Goal: Task Accomplishment & Management: Manage account settings

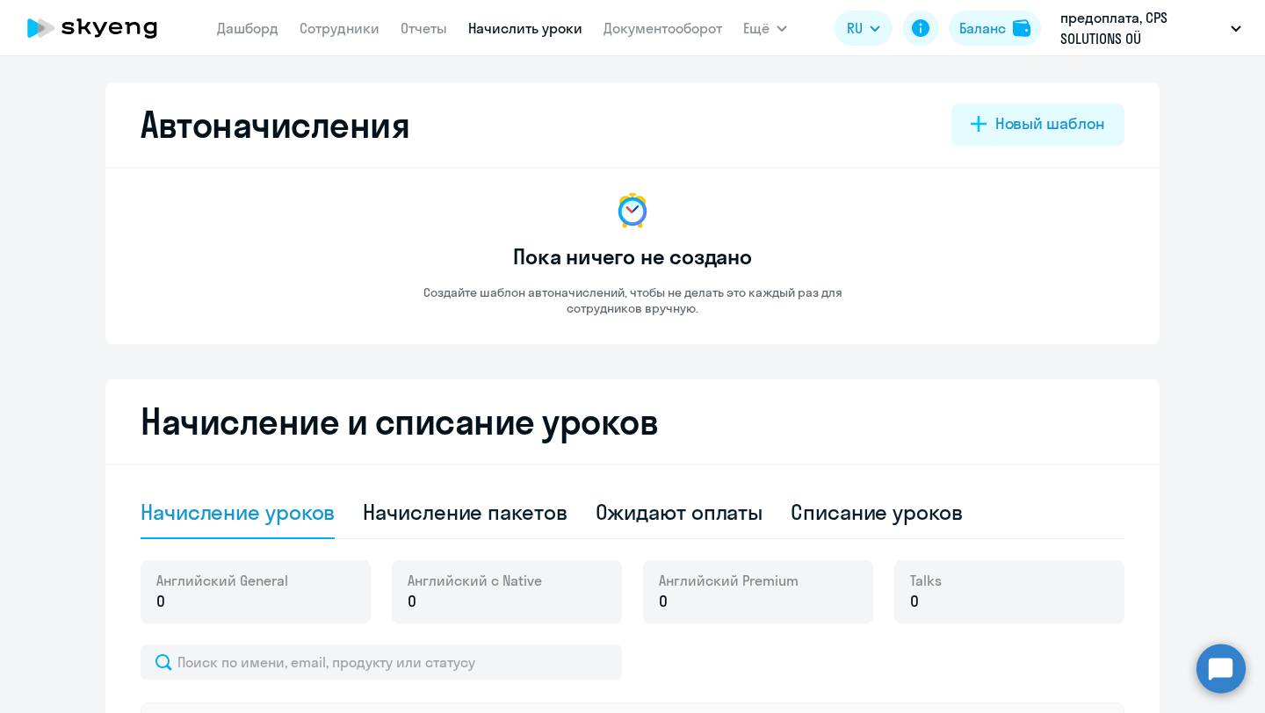
select select "10"
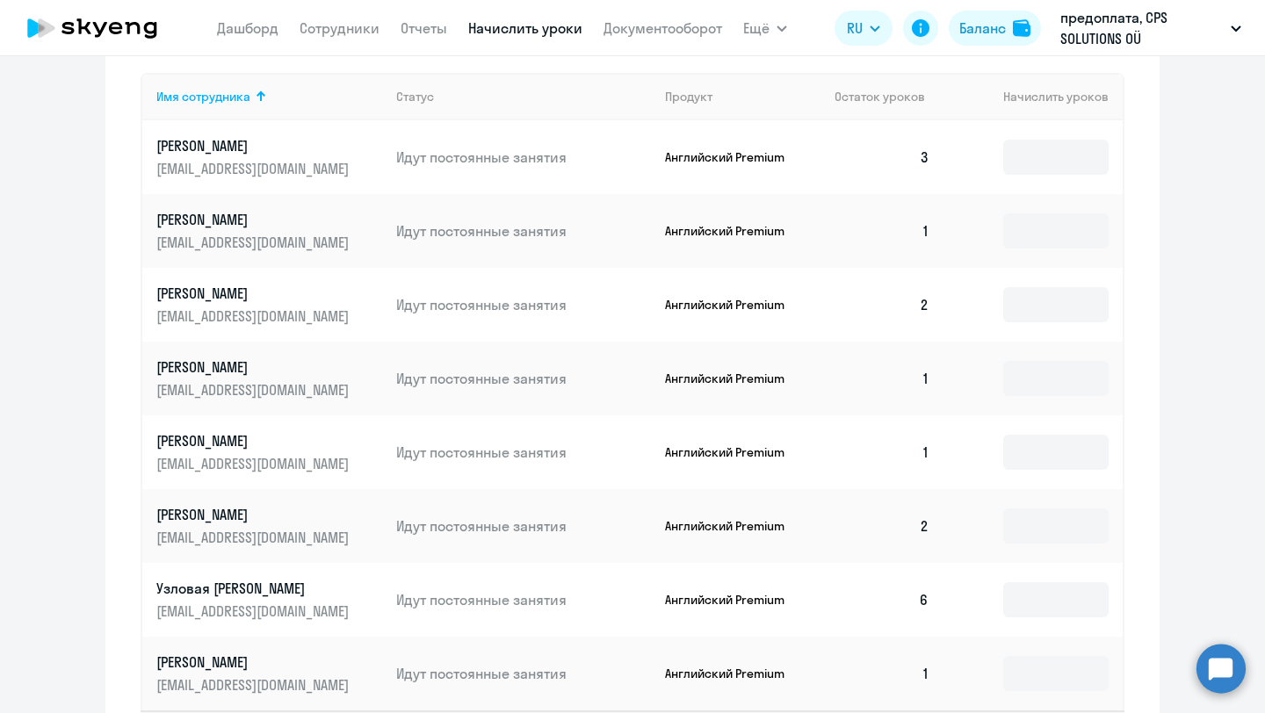
scroll to position [474, 0]
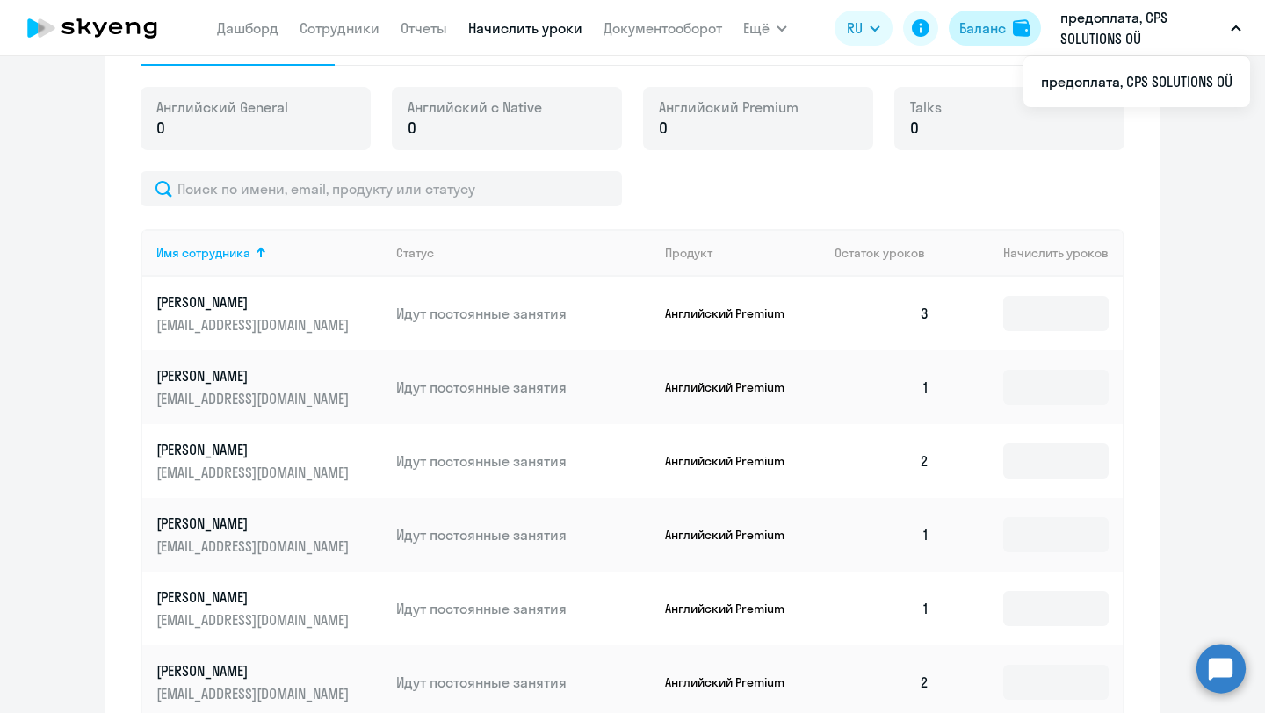
click at [1026, 10] on app-header-actions "RU Баланс предоплата, CPS SOLUTIONS OÜ предоплата, CPS SOLUTIONS OÜ" at bounding box center [1043, 28] width 416 height 42
click at [1000, 23] on div "Баланс" at bounding box center [982, 28] width 47 height 21
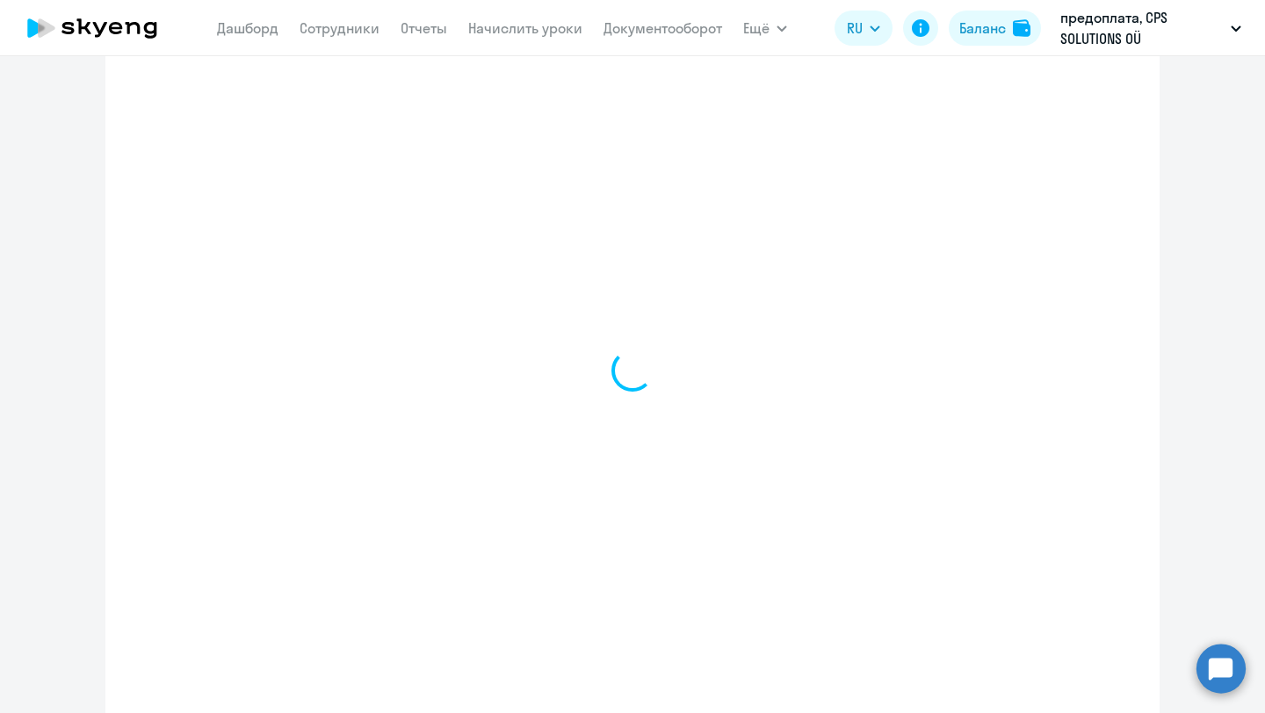
select select "english_adult_not_native_speaker"
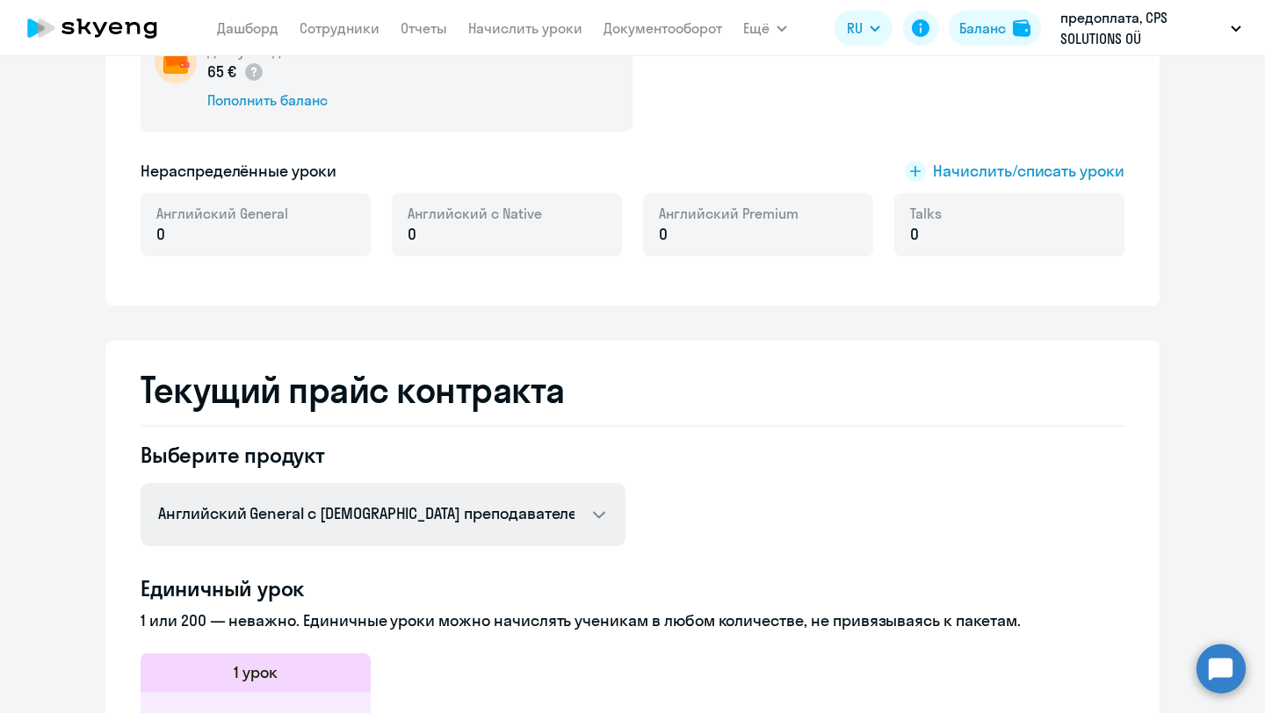
scroll to position [152, 0]
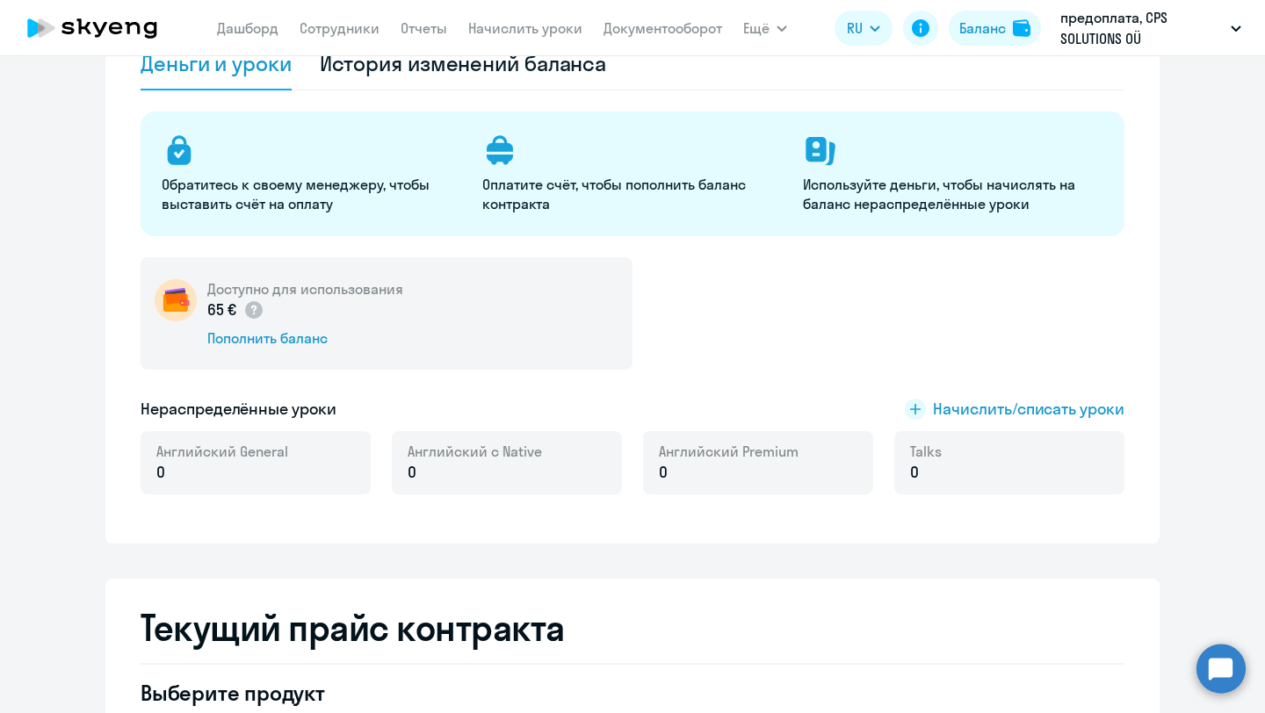
click at [484, 336] on div "Доступно для использования 65 € Пополнить баланс" at bounding box center [387, 313] width 492 height 112
click at [293, 342] on div "Пополнить баланс" at bounding box center [305, 338] width 196 height 19
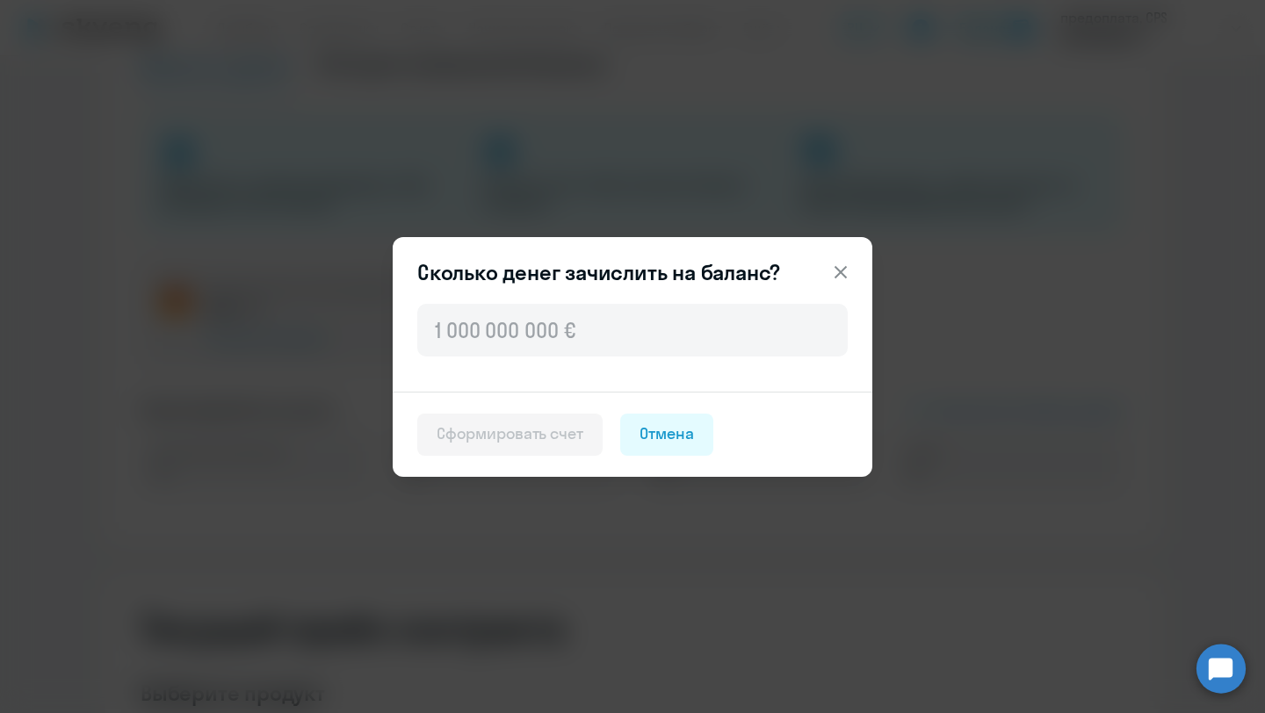
click at [842, 273] on icon at bounding box center [841, 271] width 12 height 12
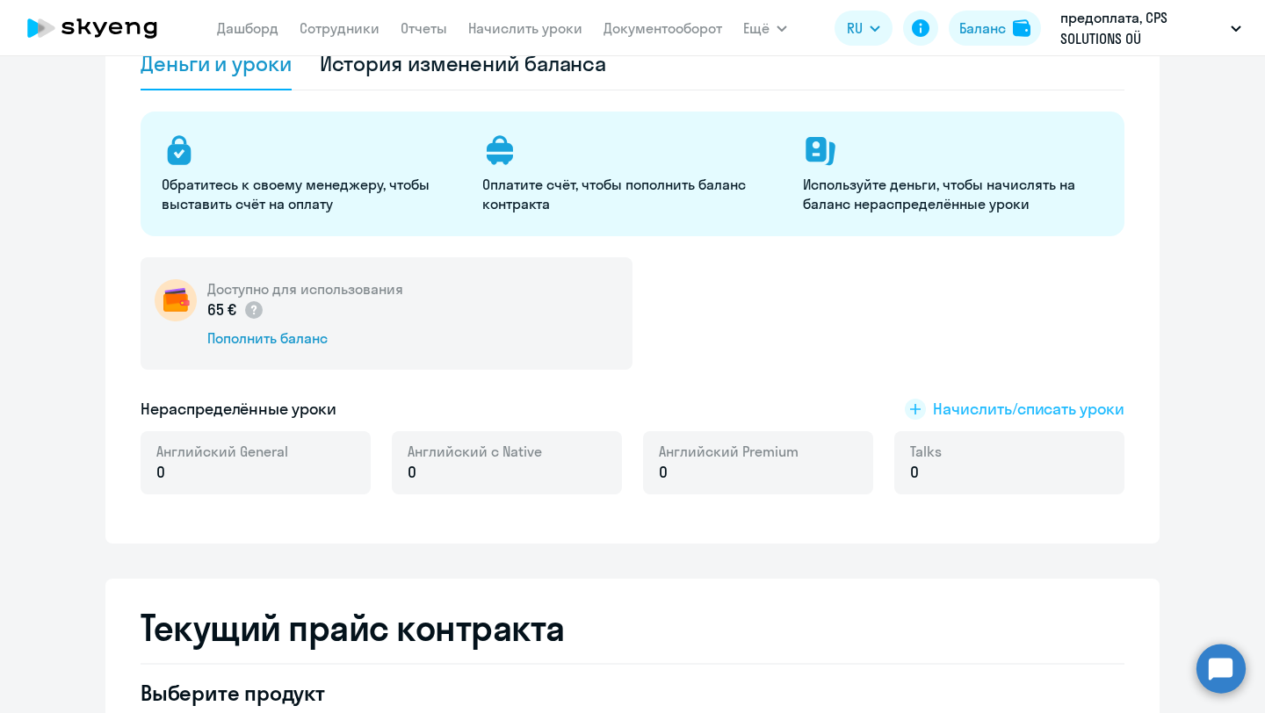
click at [1012, 407] on span "Начислить/списать уроки" at bounding box center [1029, 409] width 192 height 23
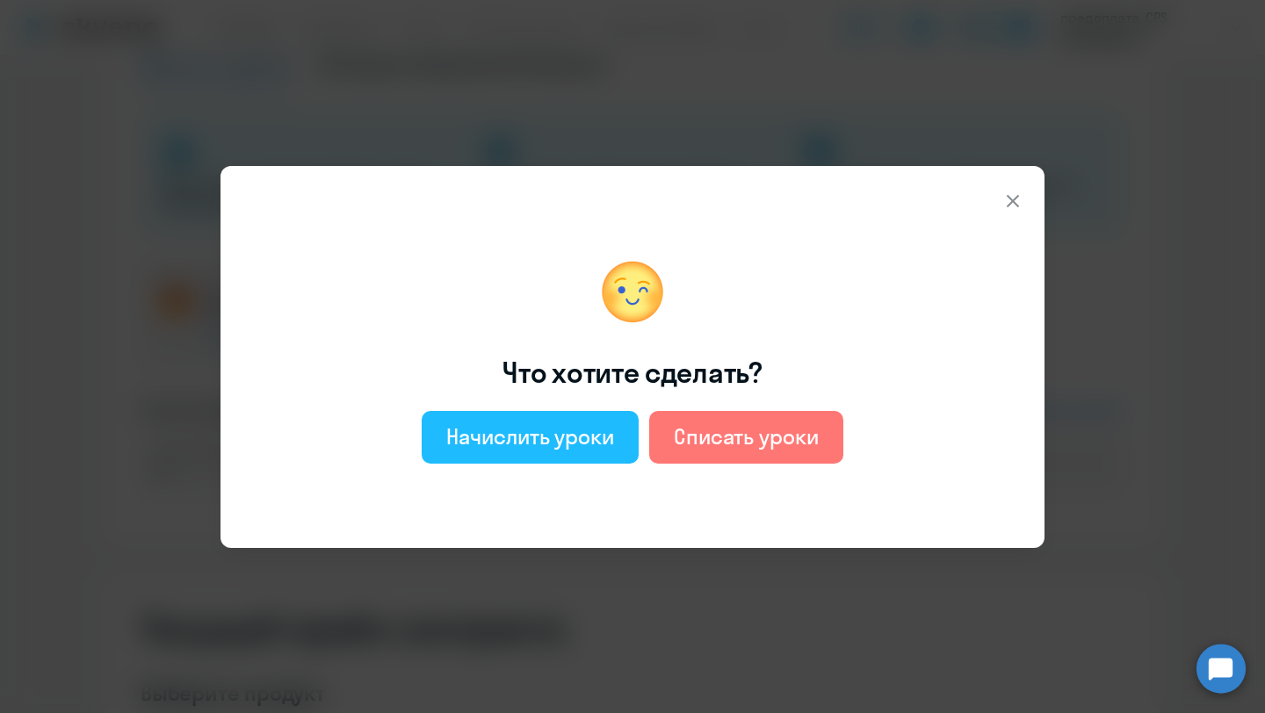
click at [572, 444] on div "Начислить уроки" at bounding box center [530, 437] width 168 height 28
select select "english_adult_not_native_speaker"
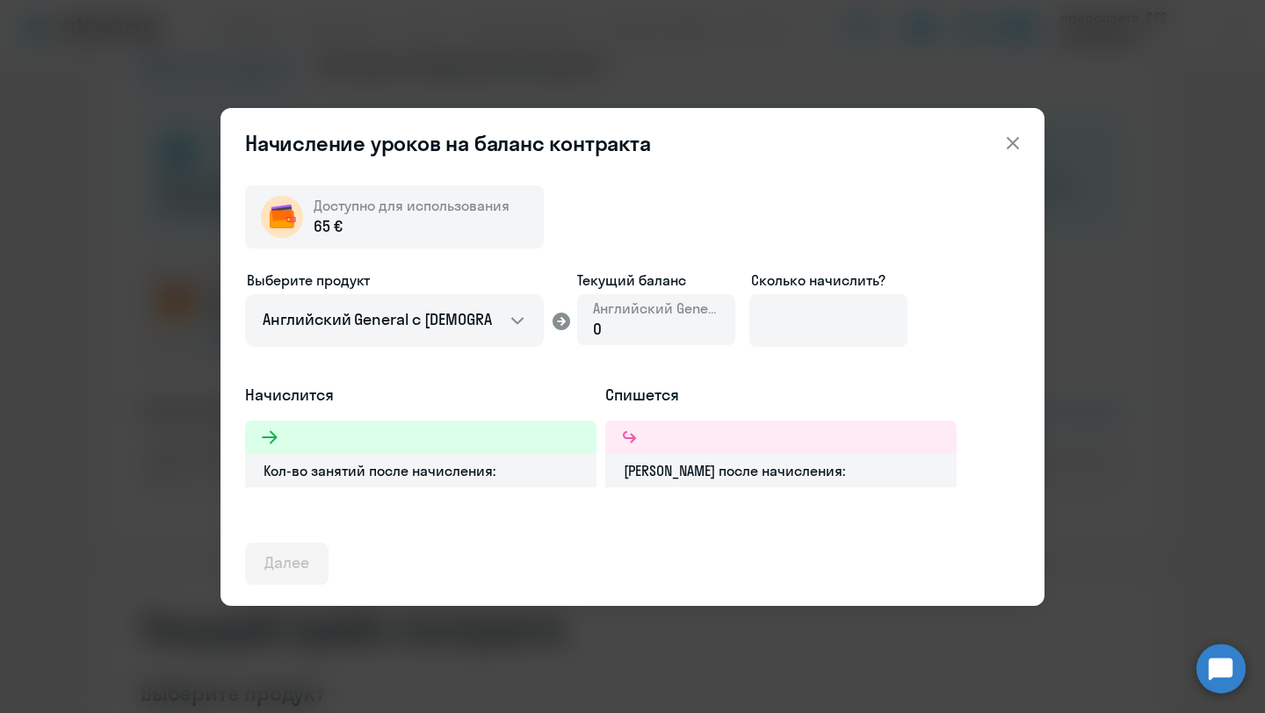
click at [631, 318] on div "0" at bounding box center [656, 329] width 127 height 23
click at [842, 313] on input at bounding box center [828, 320] width 158 height 53
type input "6"
click at [840, 315] on input at bounding box center [828, 320] width 158 height 53
click at [871, 322] on input at bounding box center [828, 320] width 158 height 53
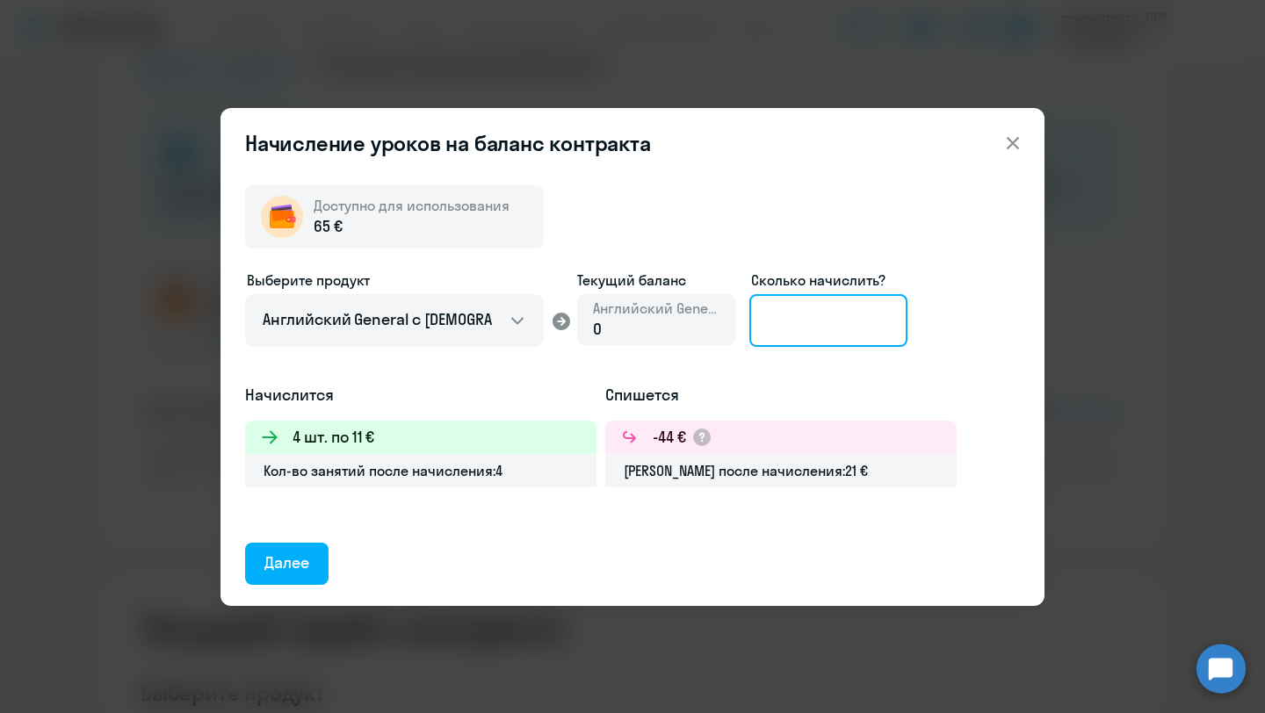
type input "4"
type input "5"
type input "6"
type input "5"
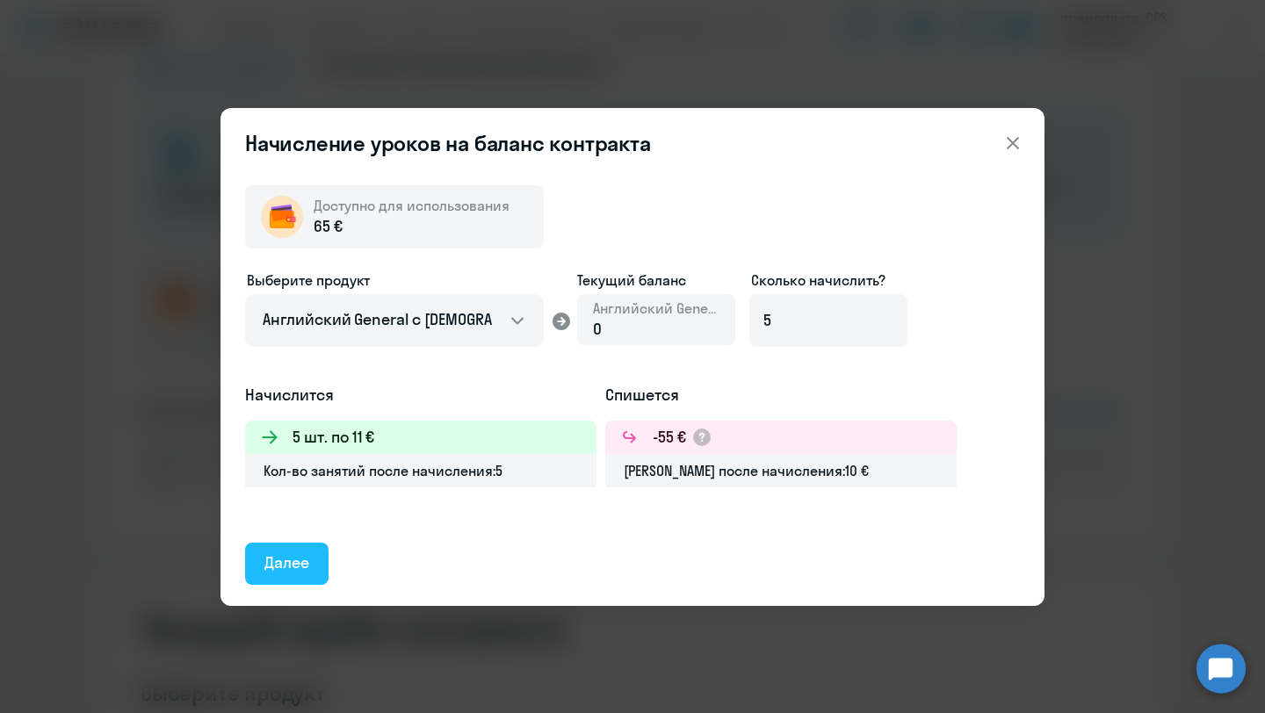
click at [312, 567] on button "Далее" at bounding box center [286, 564] width 83 height 42
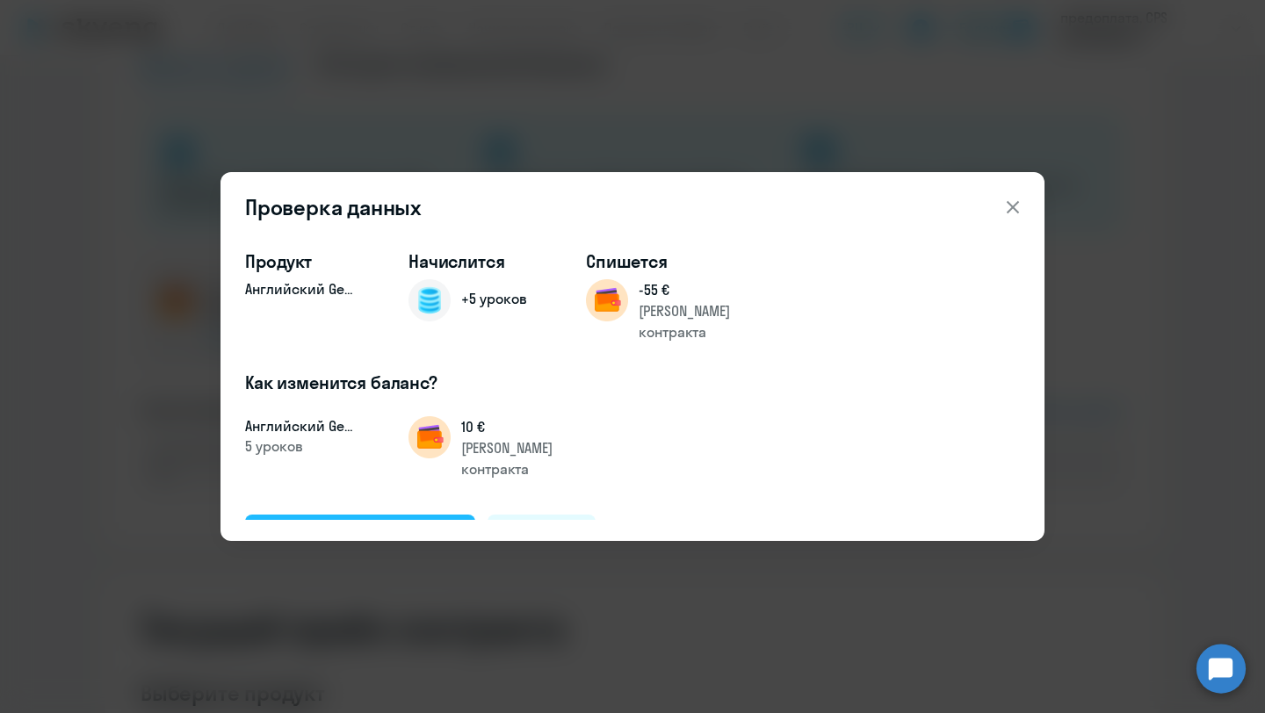
click at [314, 515] on button "Подтвердить и начислить" at bounding box center [360, 536] width 230 height 42
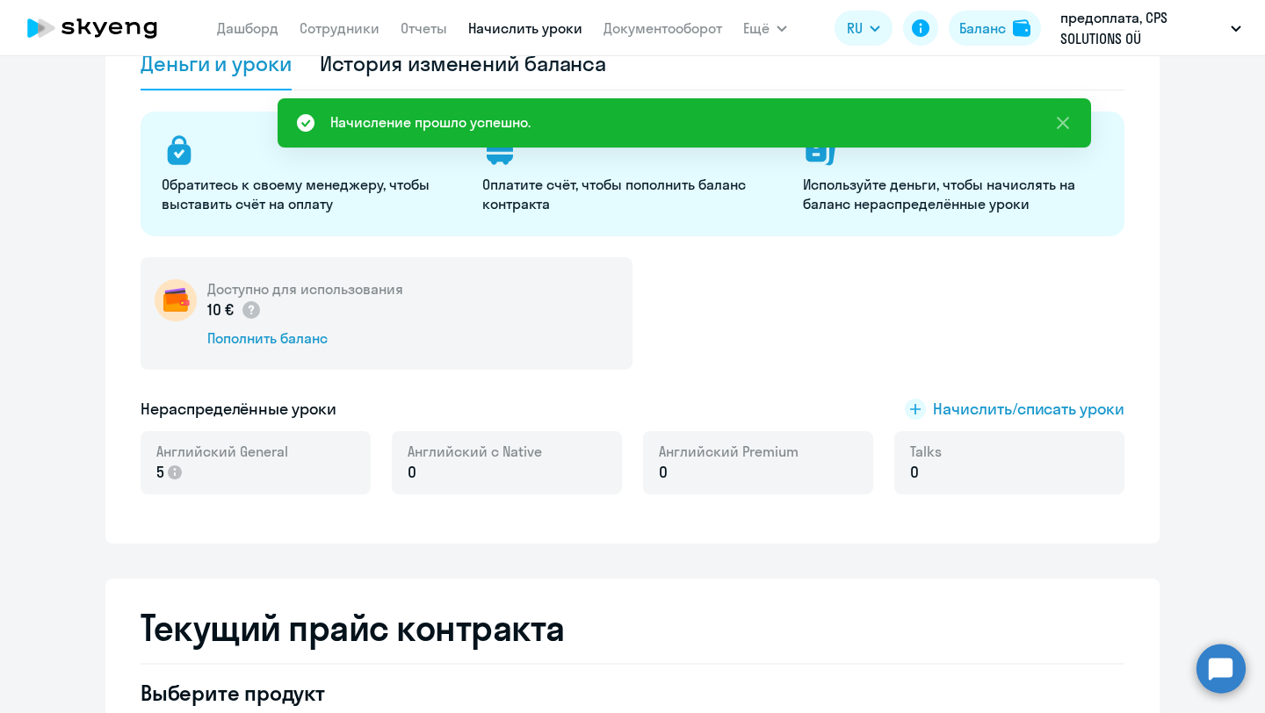
click at [523, 33] on link "Начислить уроки" at bounding box center [525, 28] width 114 height 18
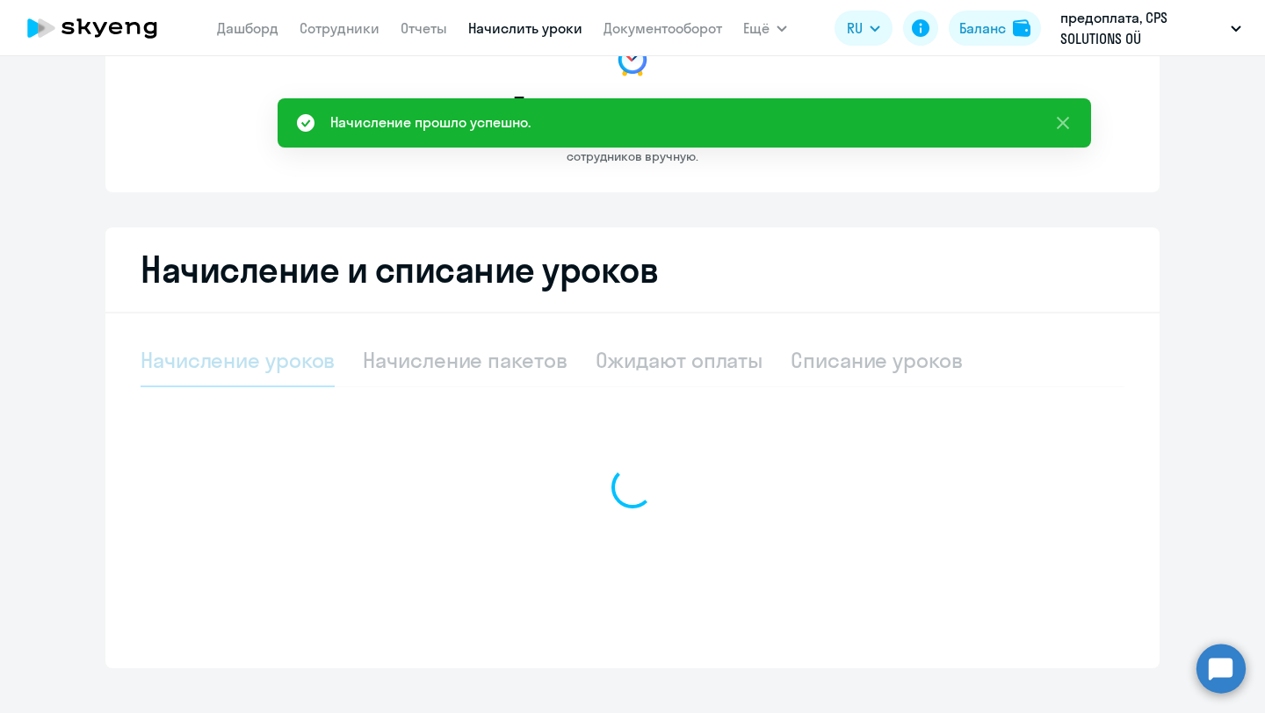
select select "10"
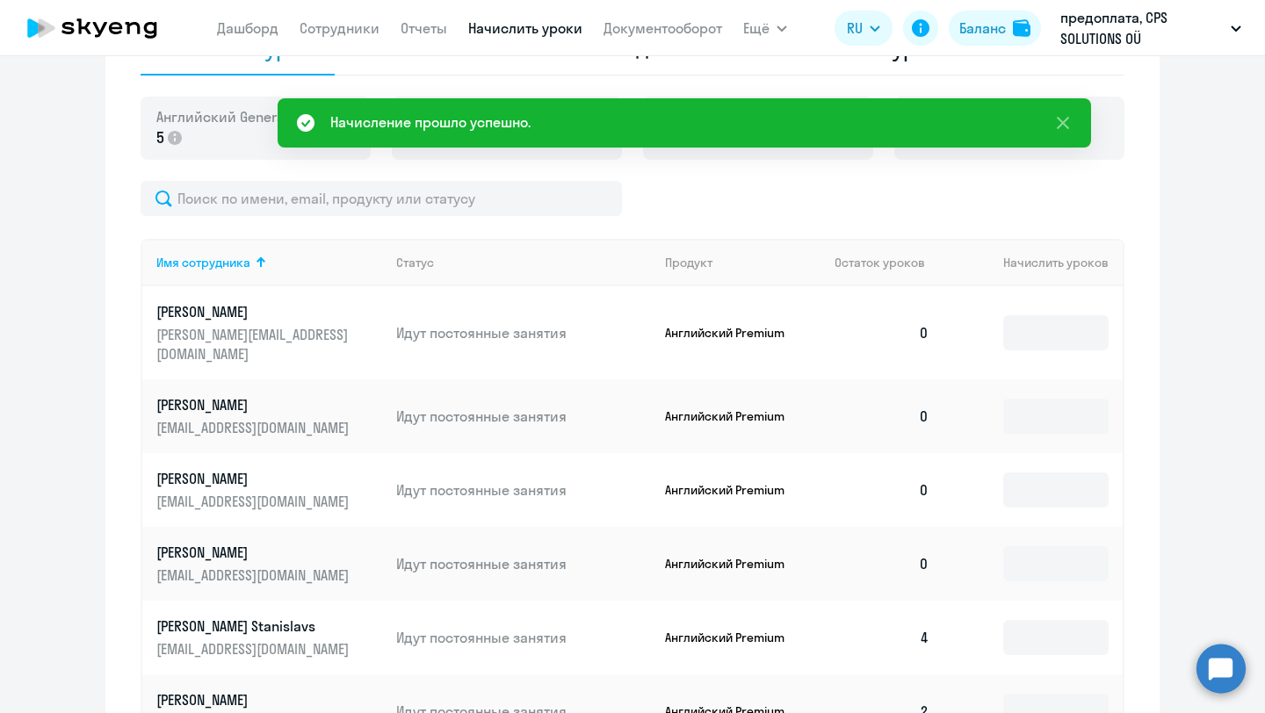
scroll to position [467, 0]
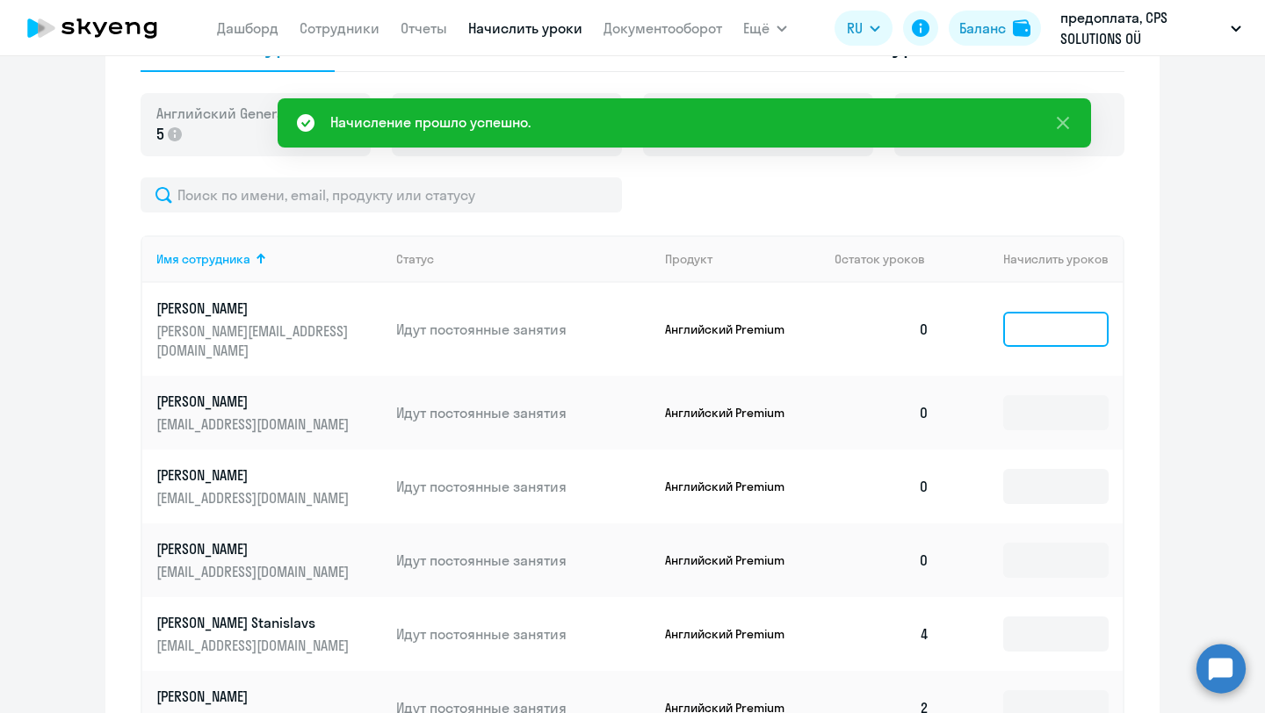
click at [1038, 314] on input at bounding box center [1055, 329] width 105 height 35
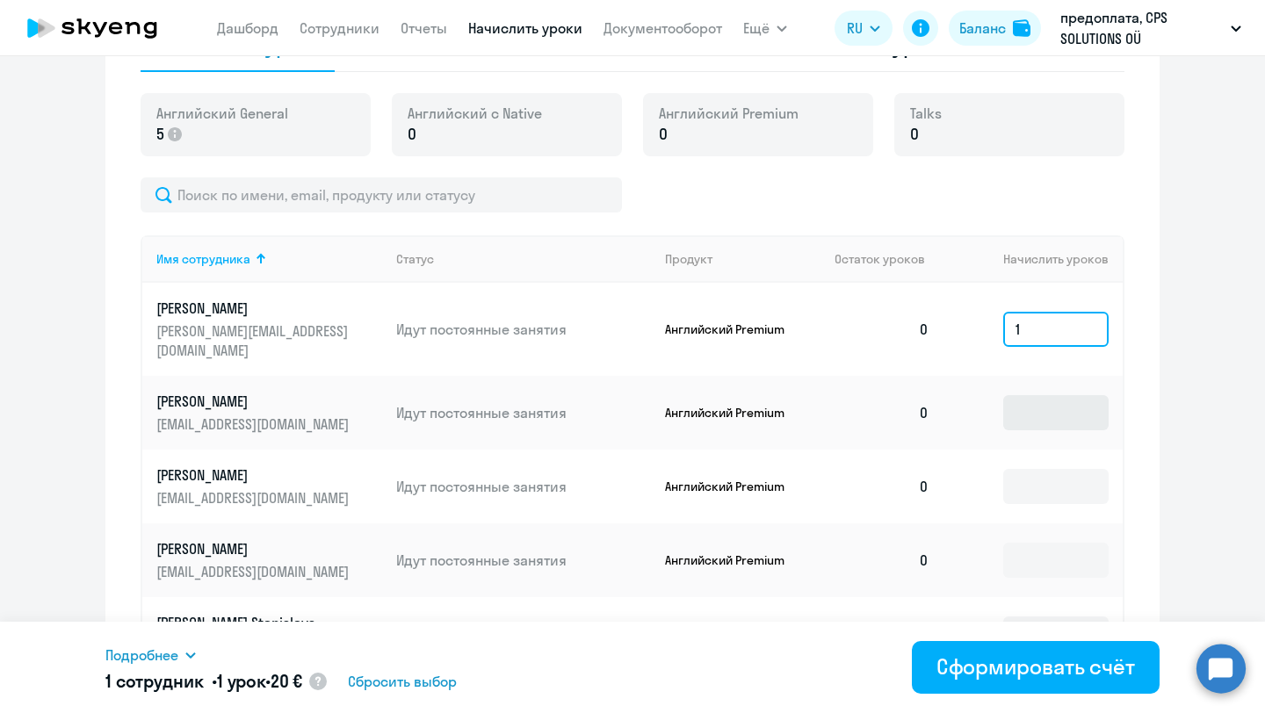
type input "1"
click at [1060, 406] on input at bounding box center [1055, 412] width 105 height 35
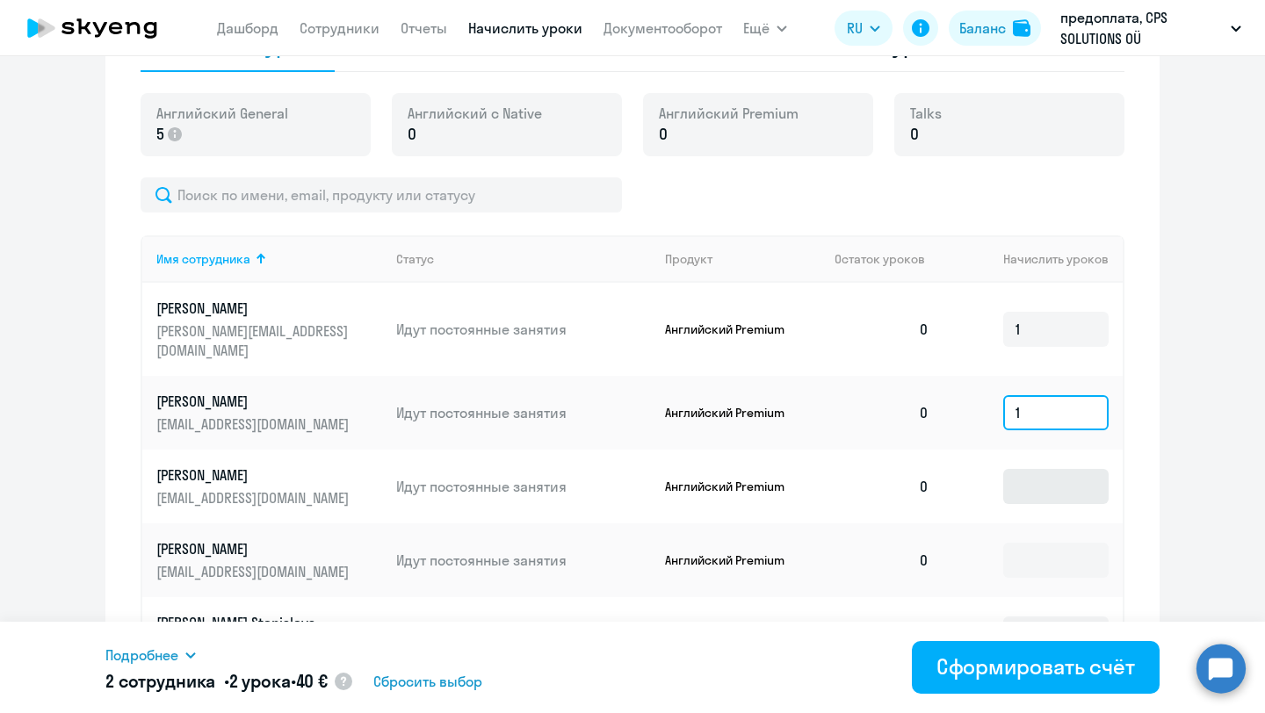
type input "1"
click at [1053, 469] on input at bounding box center [1055, 486] width 105 height 35
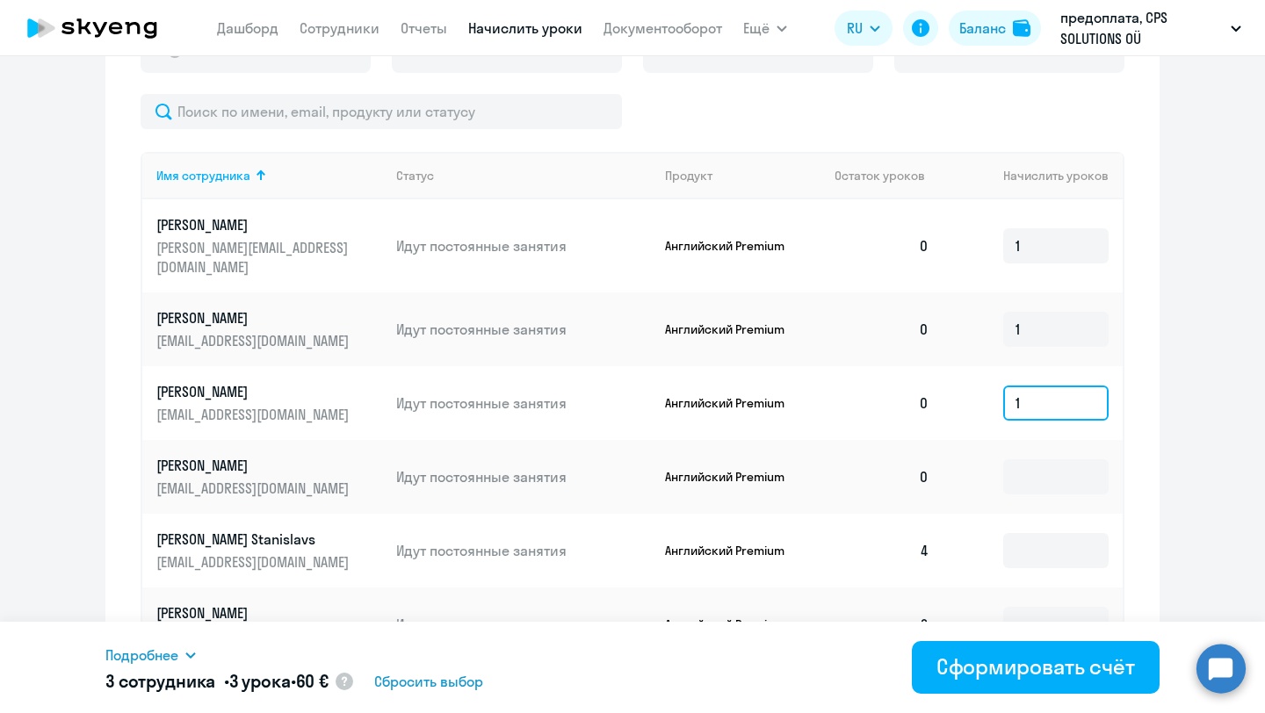
scroll to position [553, 0]
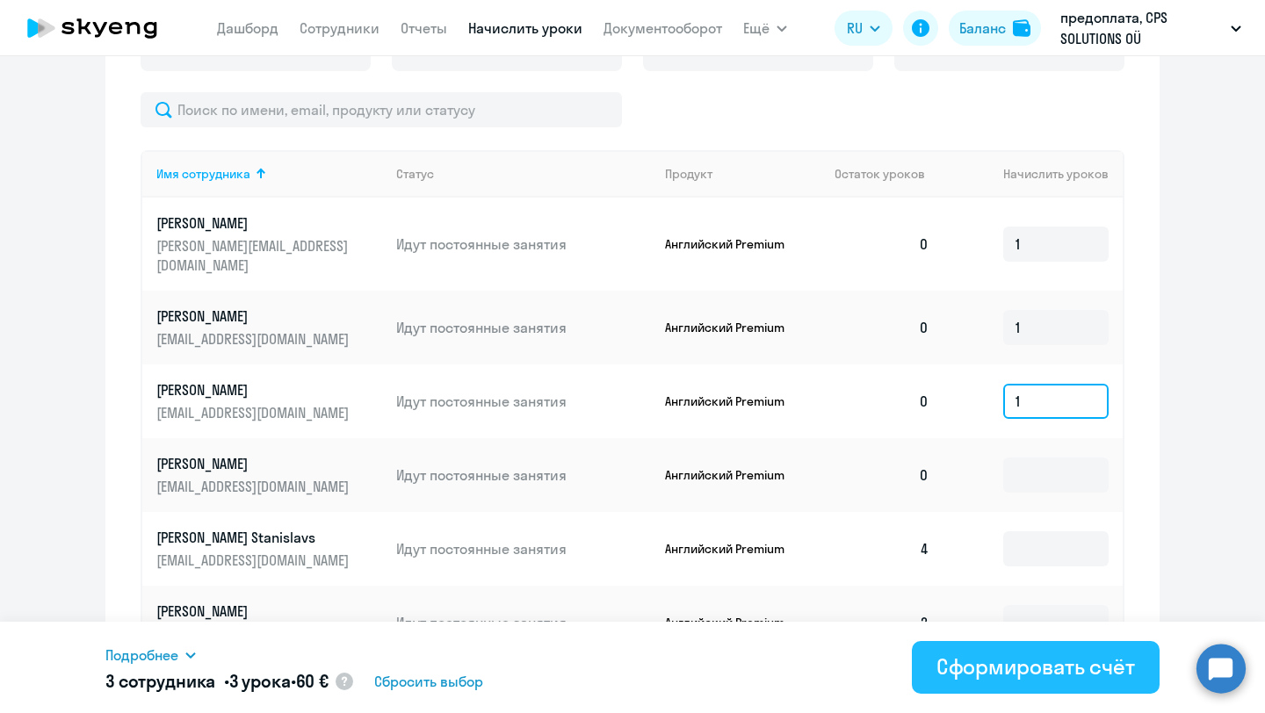
type input "1"
click at [1039, 661] on div "Сформировать счёт" at bounding box center [1036, 667] width 199 height 28
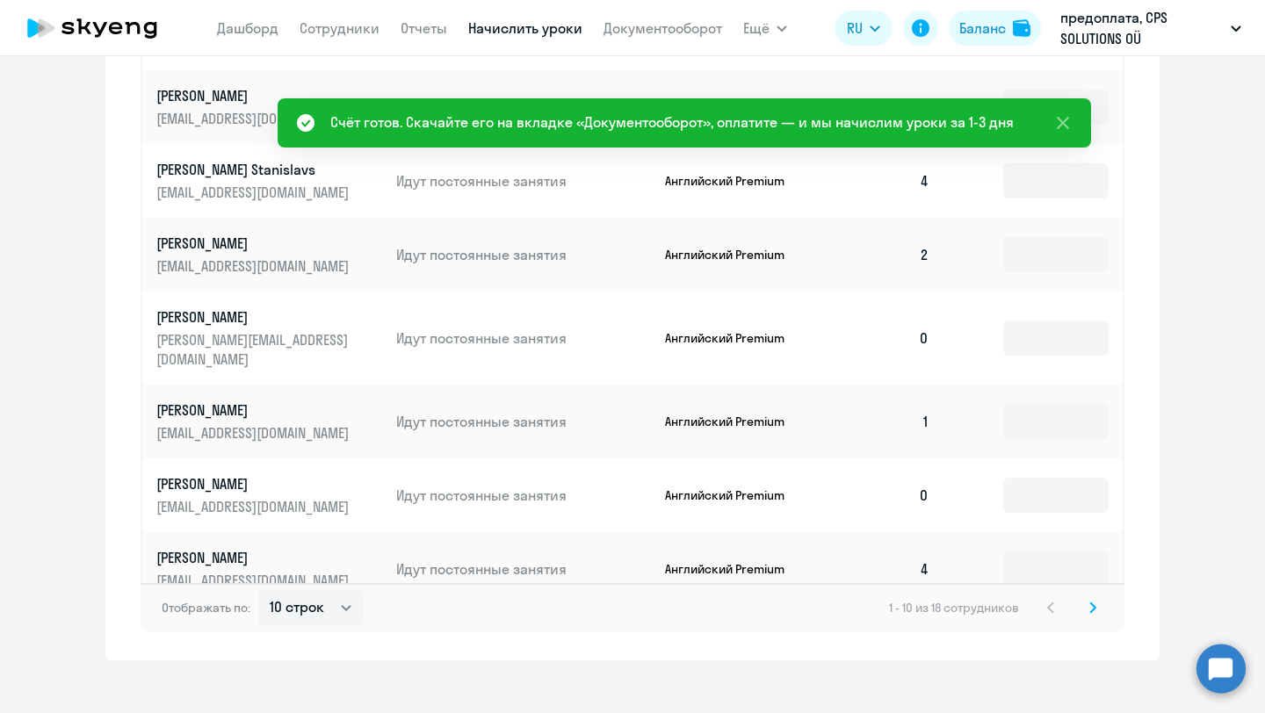
scroll to position [922, 0]
click at [1093, 601] on div "Отображать по: 10 строк 30 строк 50 строк 1 - 10 из 18 сотрудников" at bounding box center [633, 606] width 984 height 49
click at [1092, 600] on icon at bounding box center [1092, 606] width 7 height 12
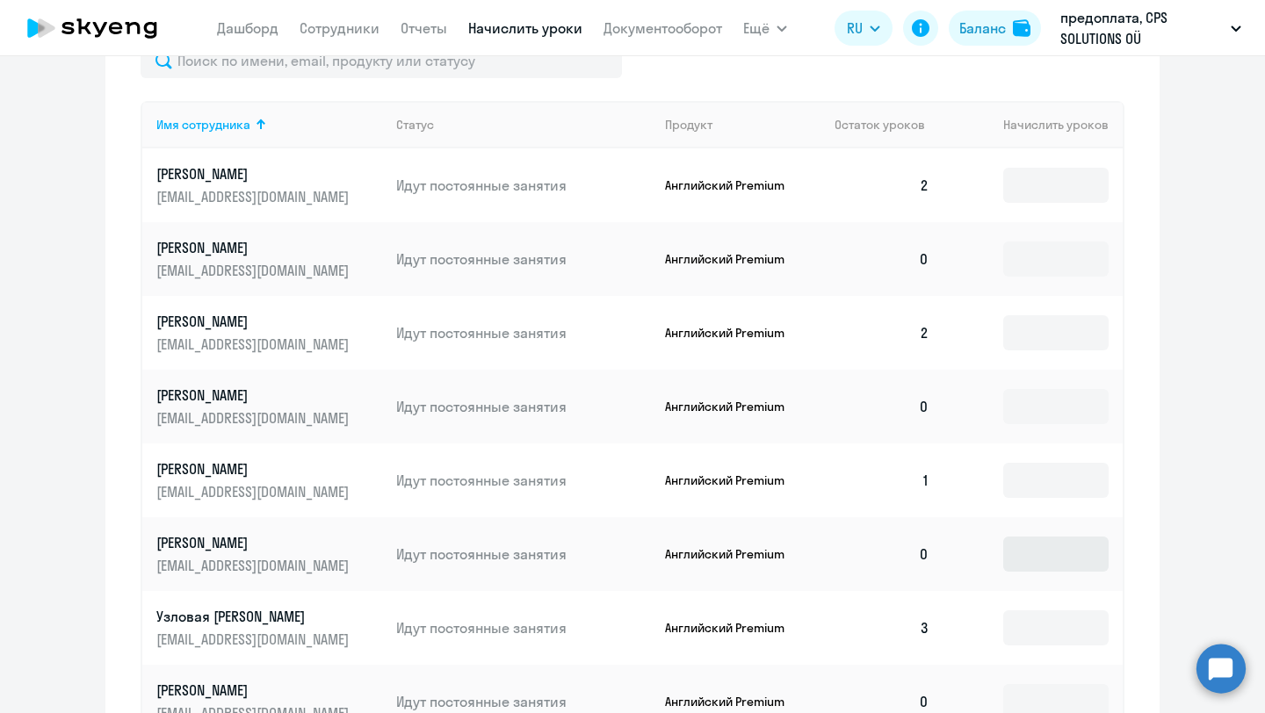
scroll to position [775, 0]
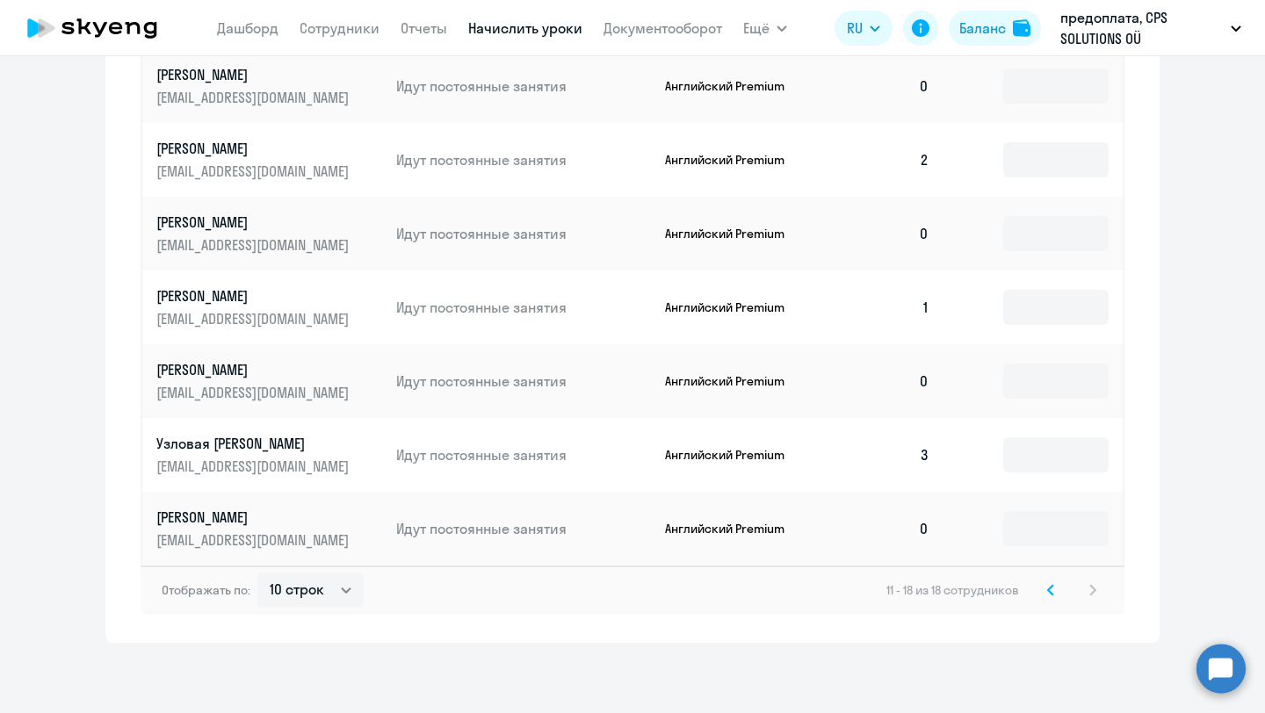
click at [1050, 590] on icon at bounding box center [1050, 590] width 7 height 12
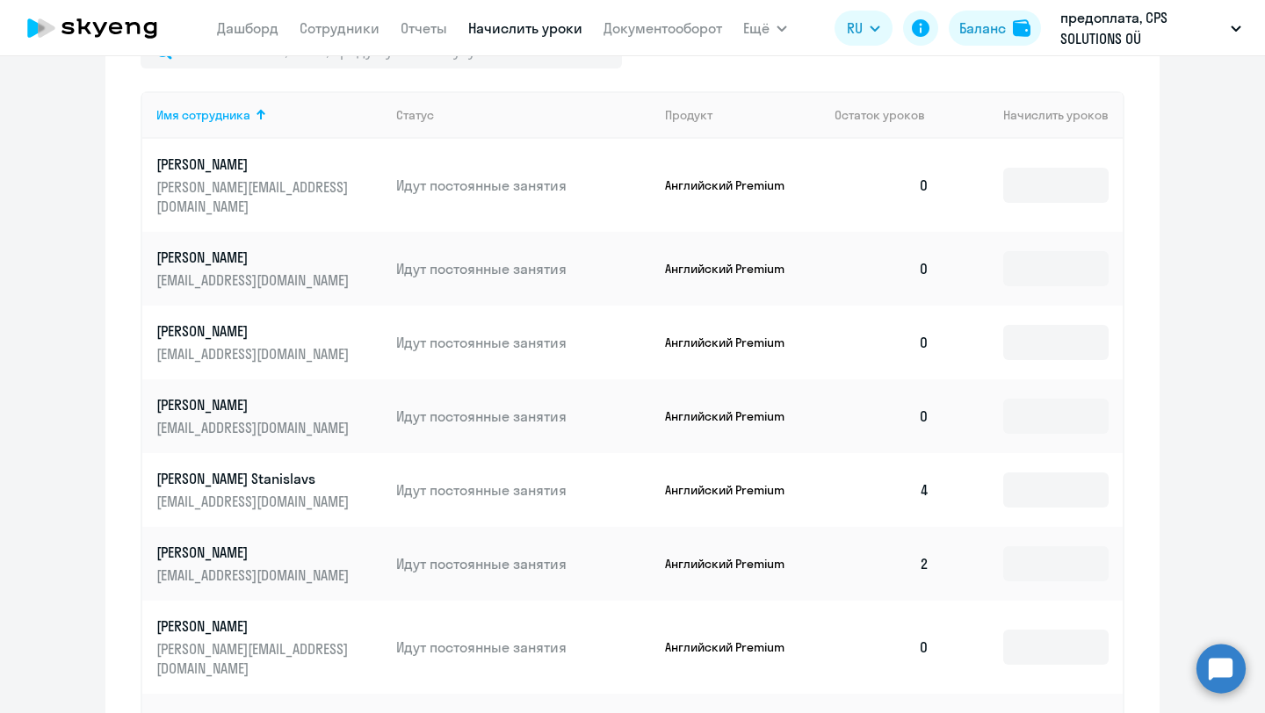
scroll to position [922, 0]
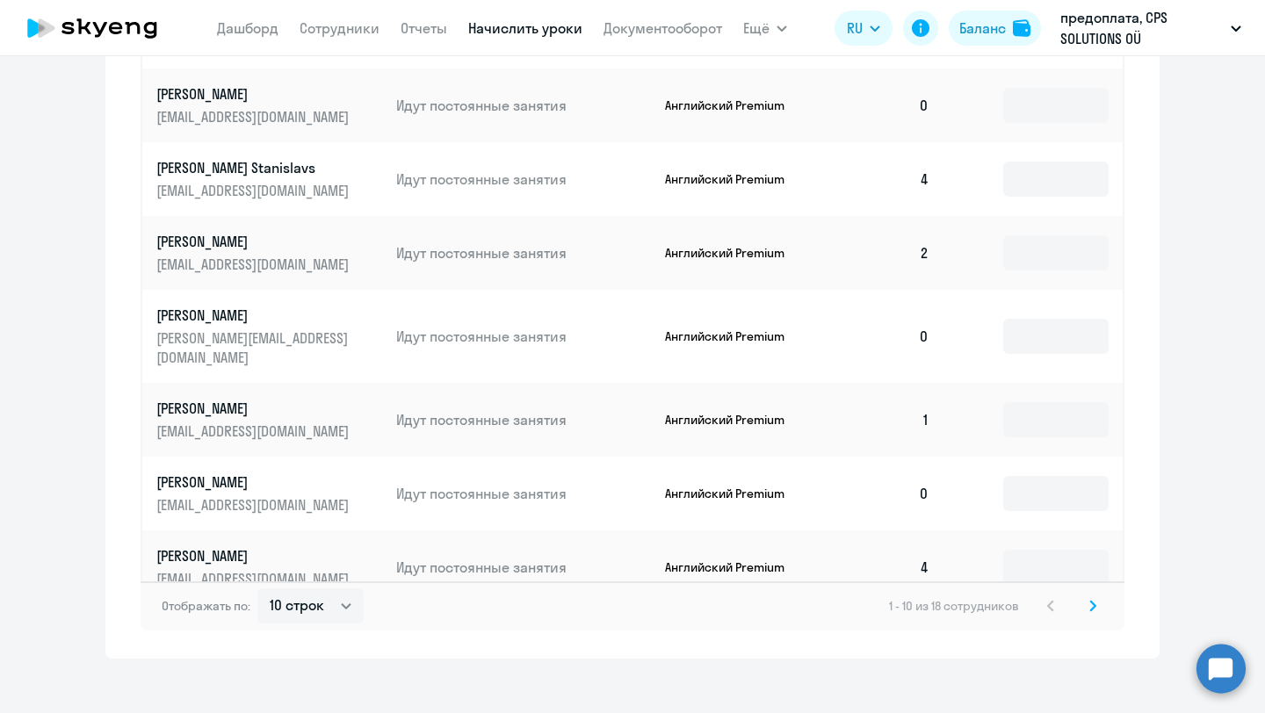
click at [1090, 604] on div "Отображать по: 10 строк 30 строк 50 строк 1 - 10 из 18 сотрудников" at bounding box center [633, 606] width 984 height 49
click at [1090, 601] on icon at bounding box center [1092, 606] width 5 height 10
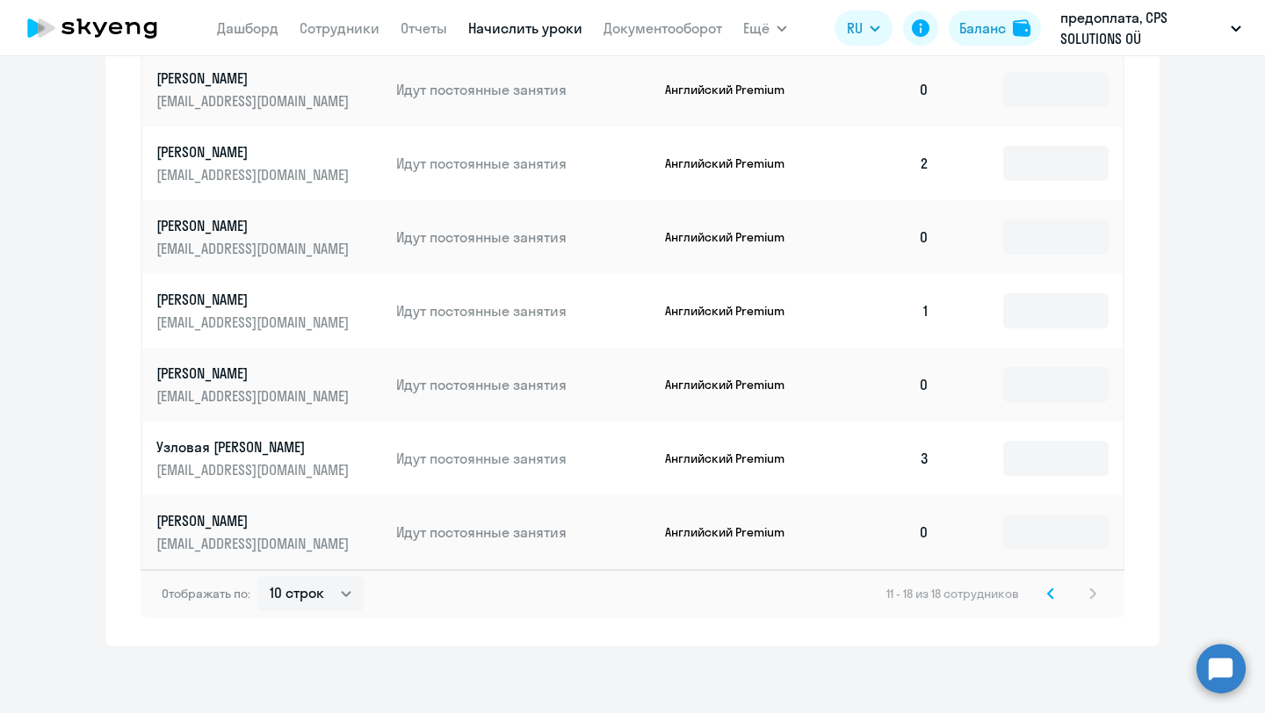
scroll to position [772, 0]
click at [1047, 598] on icon at bounding box center [1050, 593] width 7 height 12
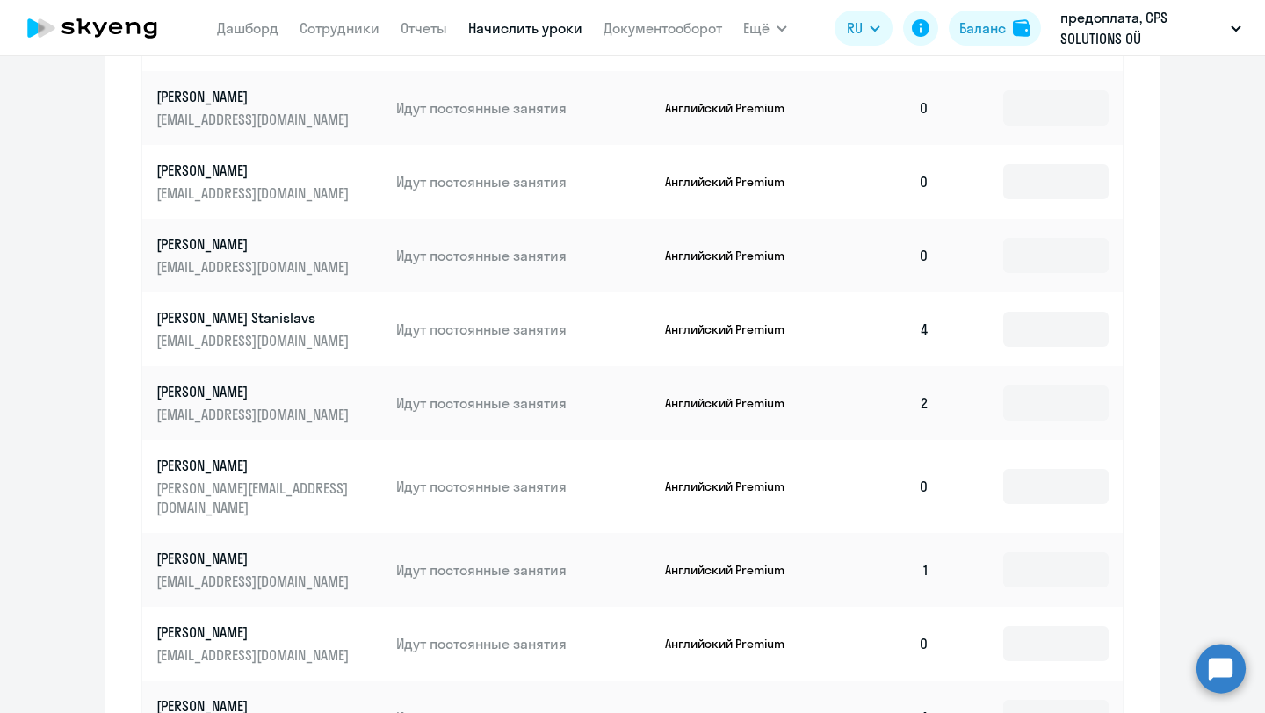
scroll to position [790, 0]
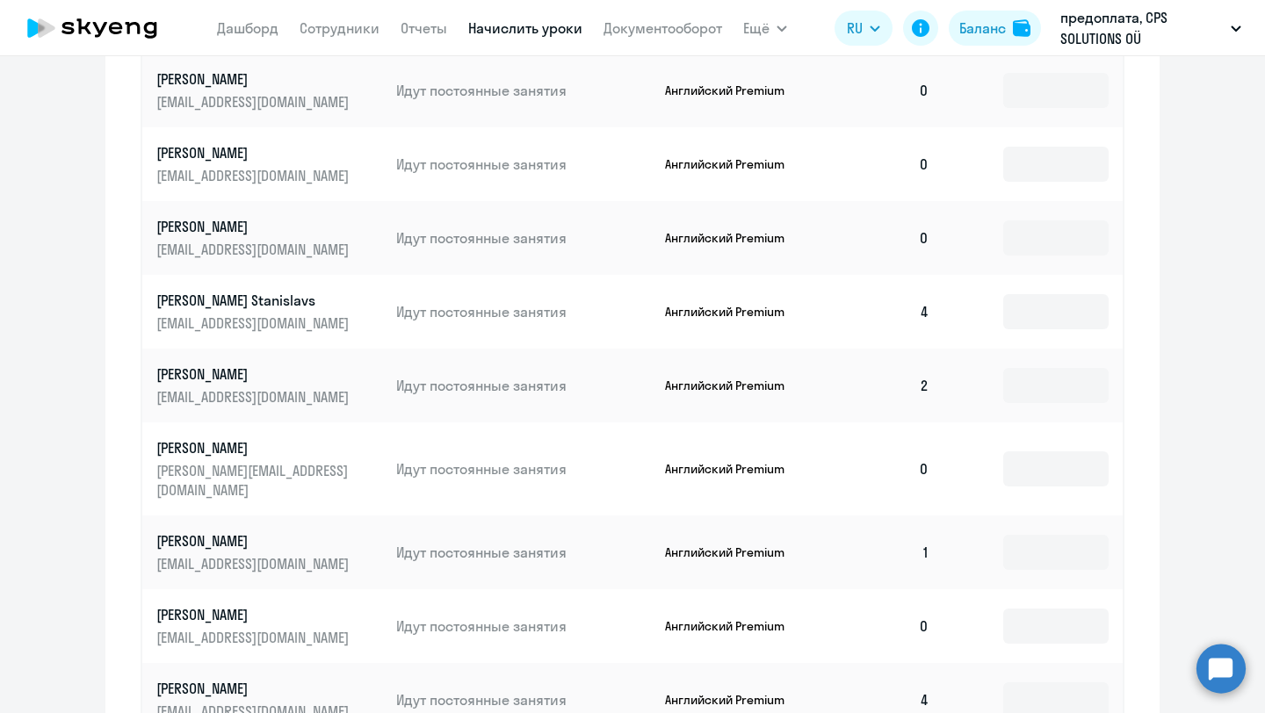
click at [1223, 676] on circle at bounding box center [1221, 668] width 49 height 49
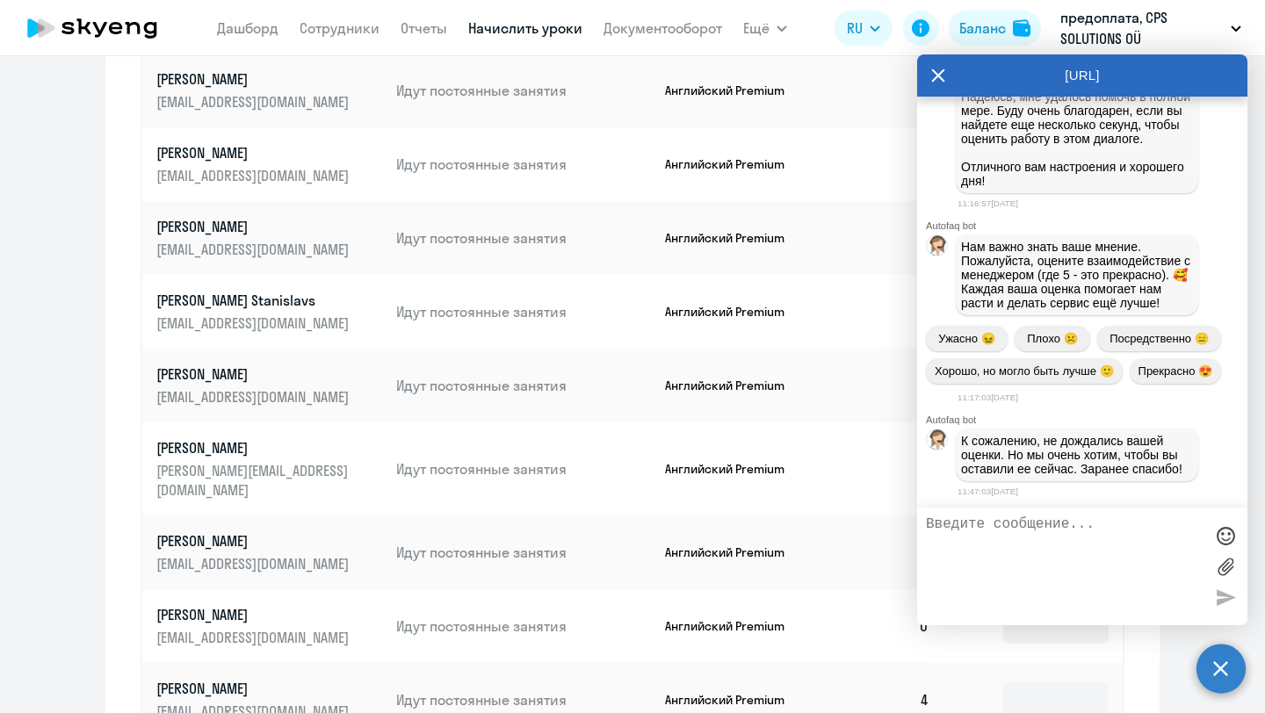
scroll to position [25081, 0]
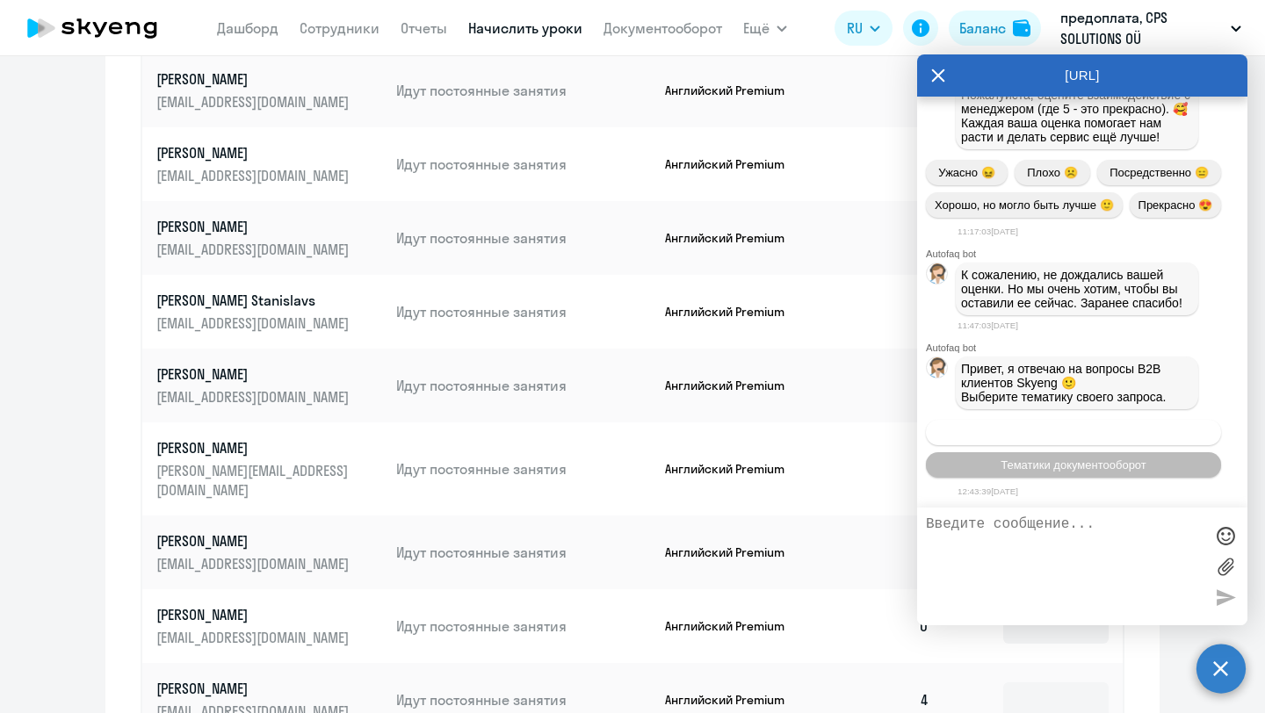
click at [1077, 432] on span "Операционное сопровождение" at bounding box center [1073, 432] width 165 height 13
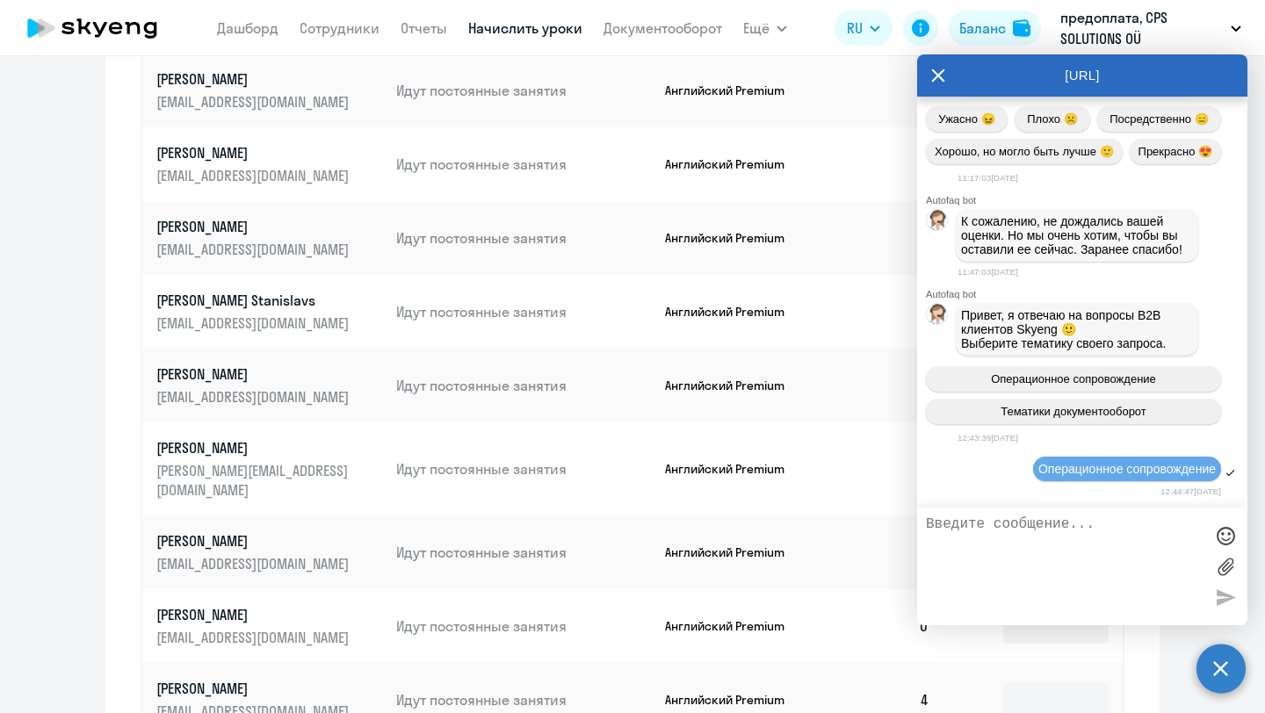
scroll to position [25245, 0]
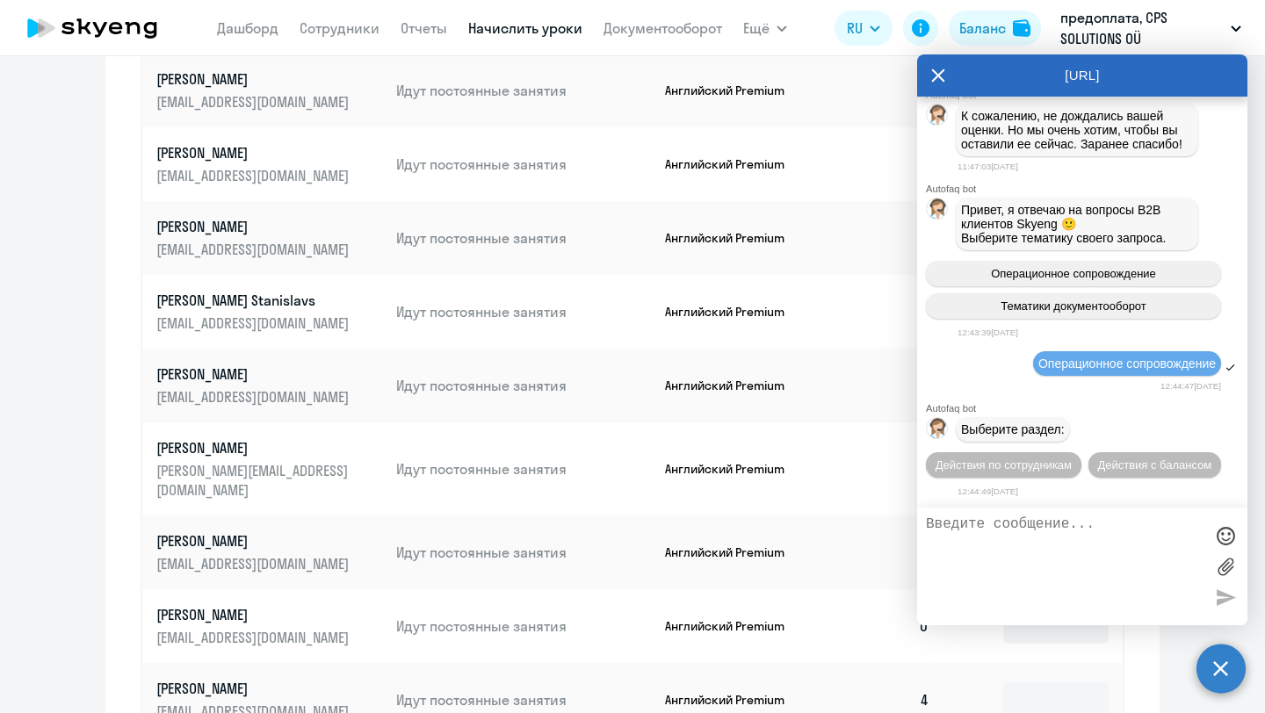
drag, startPoint x: 995, startPoint y: 71, endPoint x: 1097, endPoint y: 69, distance: 102.8
click at [1097, 69] on div "[URL]" at bounding box center [1082, 75] width 330 height 42
click at [971, 557] on textarea at bounding box center [1065, 567] width 278 height 100
click at [1131, 452] on button "Действия с балансом" at bounding box center [1155, 464] width 133 height 25
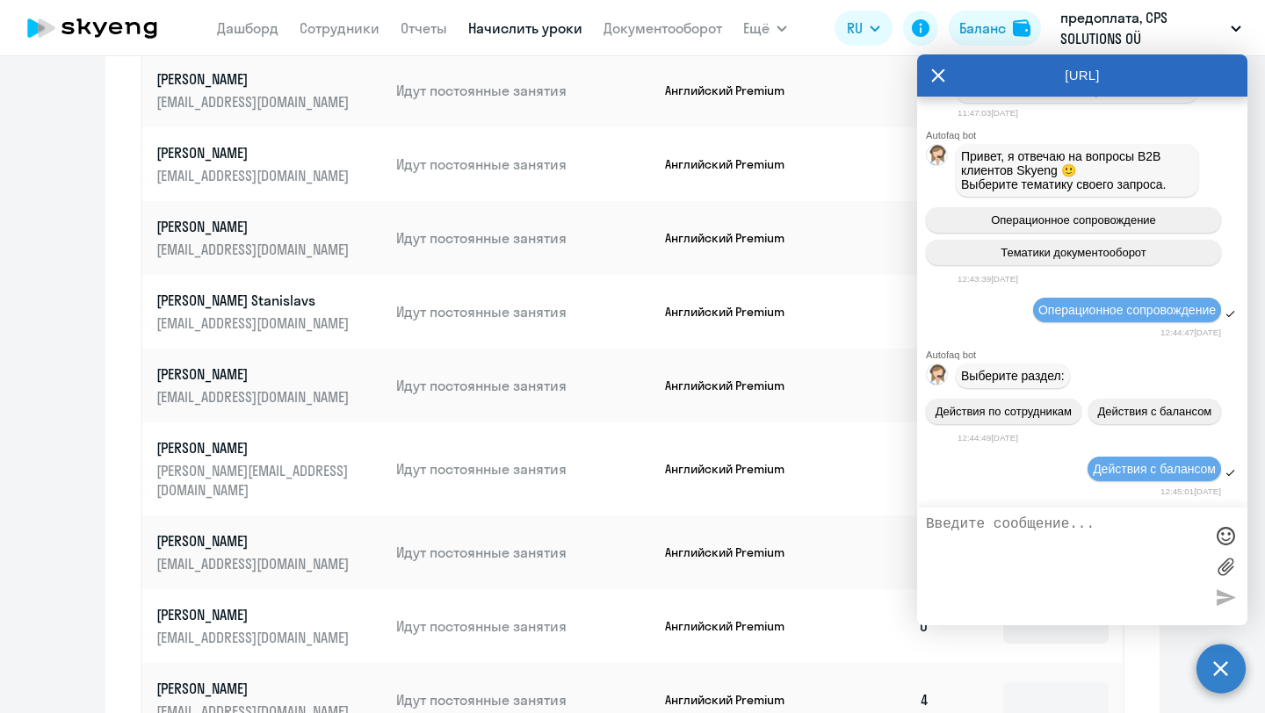
scroll to position [25445, 0]
click at [972, 540] on textarea at bounding box center [1065, 567] width 278 height 100
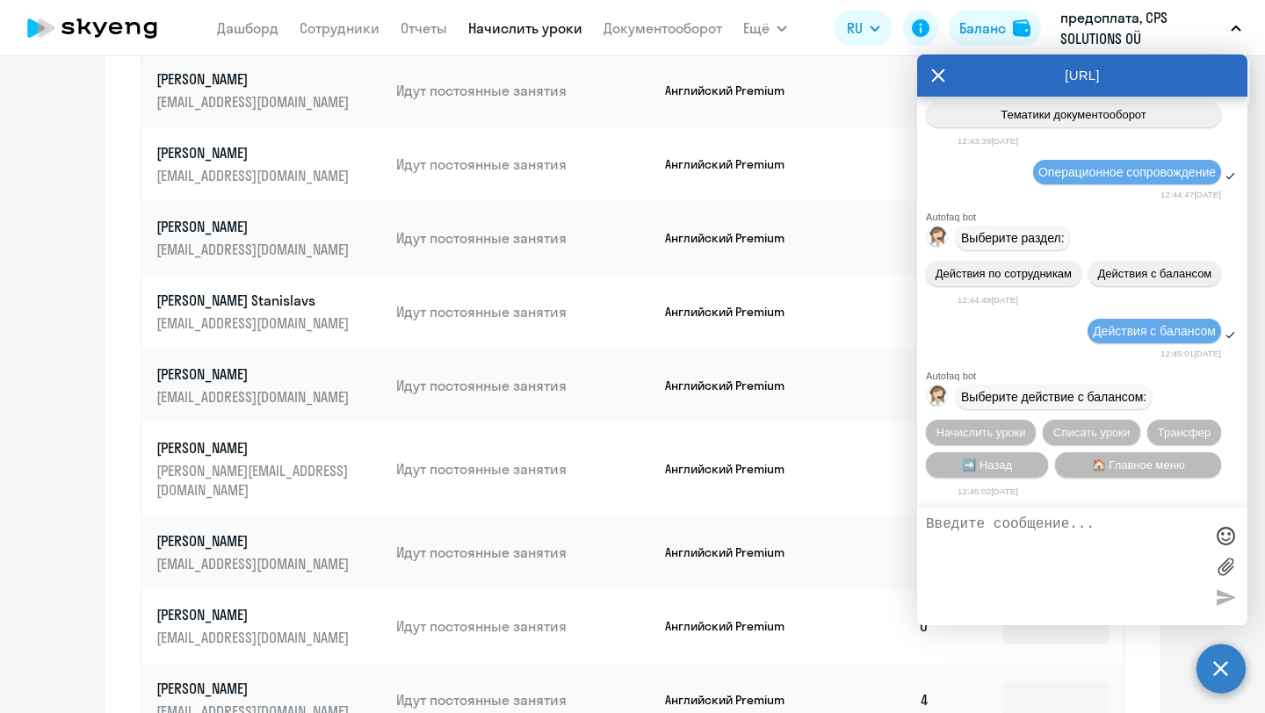
click at [949, 102] on div "[URL] Autofaq bot Привет, я отвечаю на вопросы B2B клиентов Skyeng 🙂 Выберите т…" at bounding box center [1082, 339] width 330 height 571
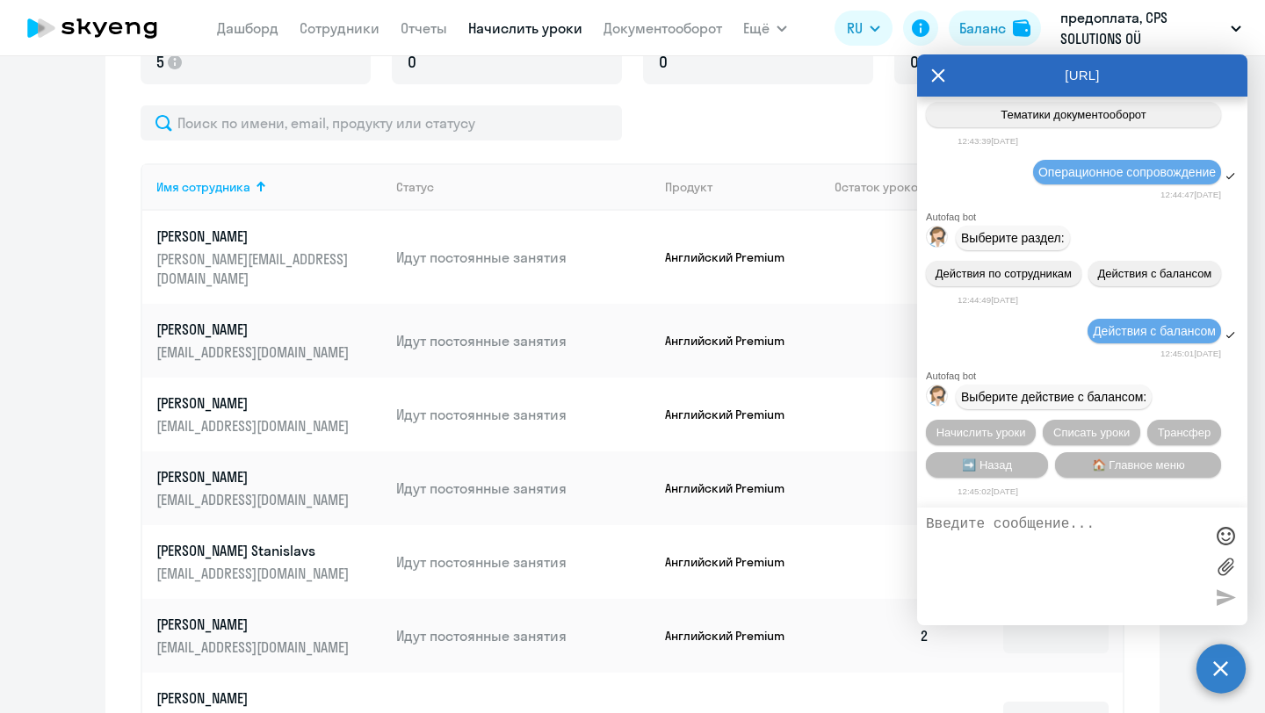
scroll to position [529, 0]
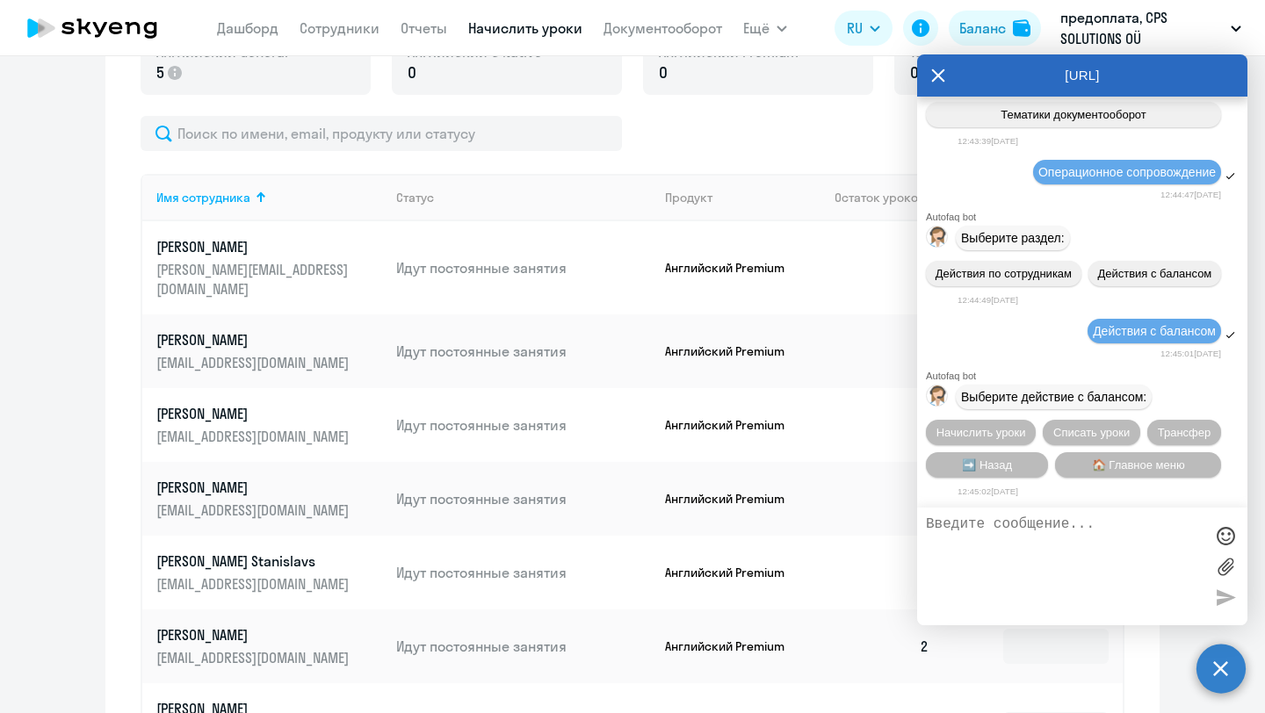
click at [945, 68] on div "[URL]" at bounding box center [1082, 75] width 330 height 42
click at [931, 84] on icon at bounding box center [938, 75] width 14 height 42
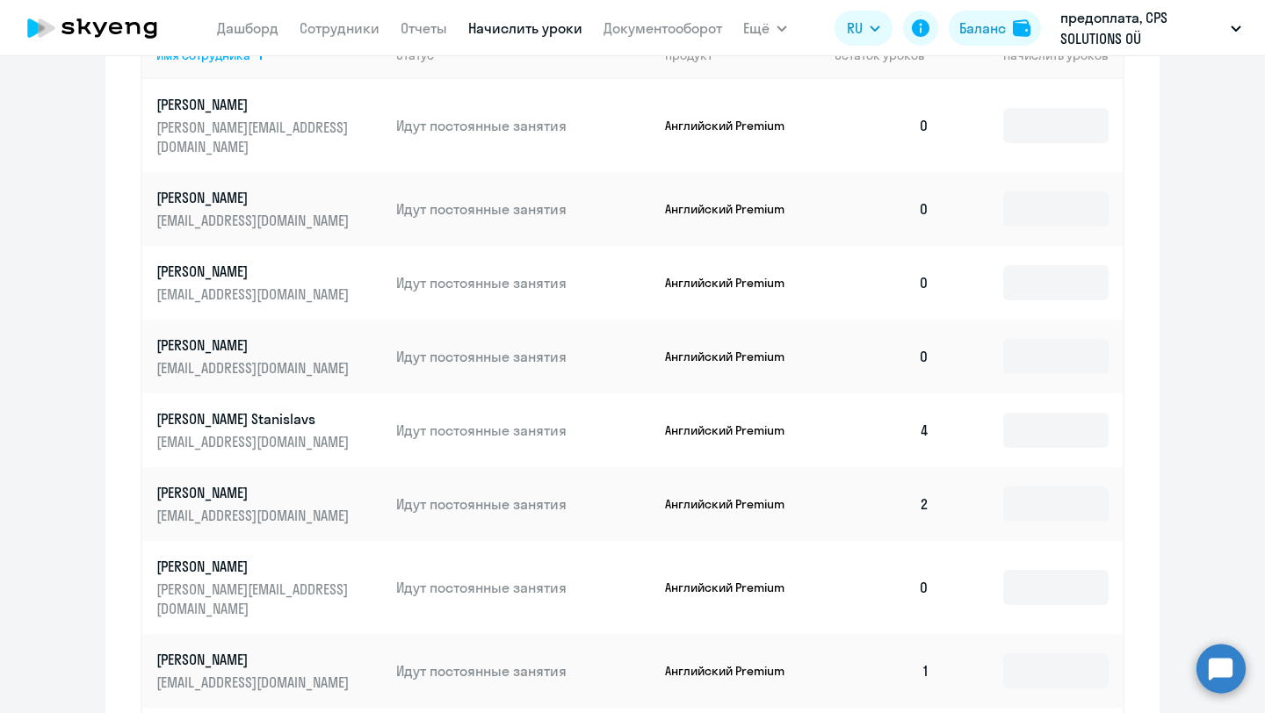
scroll to position [686, 0]
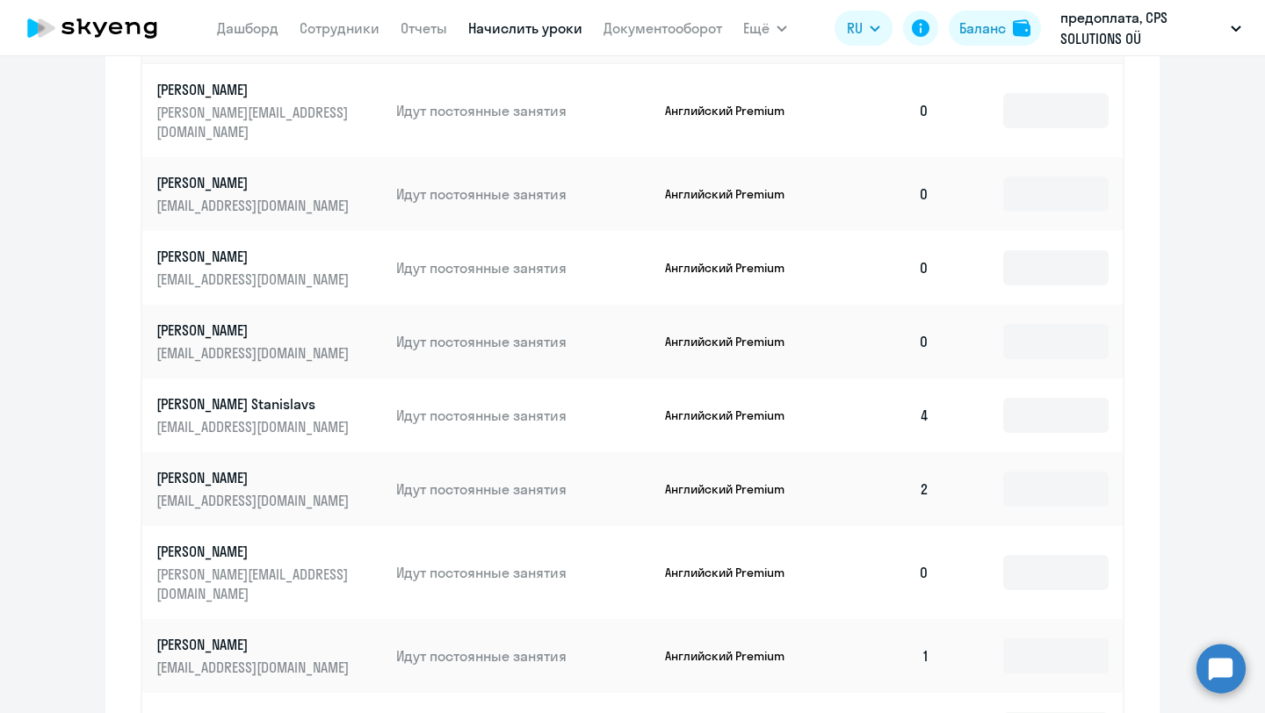
click at [1216, 674] on circle at bounding box center [1221, 668] width 49 height 49
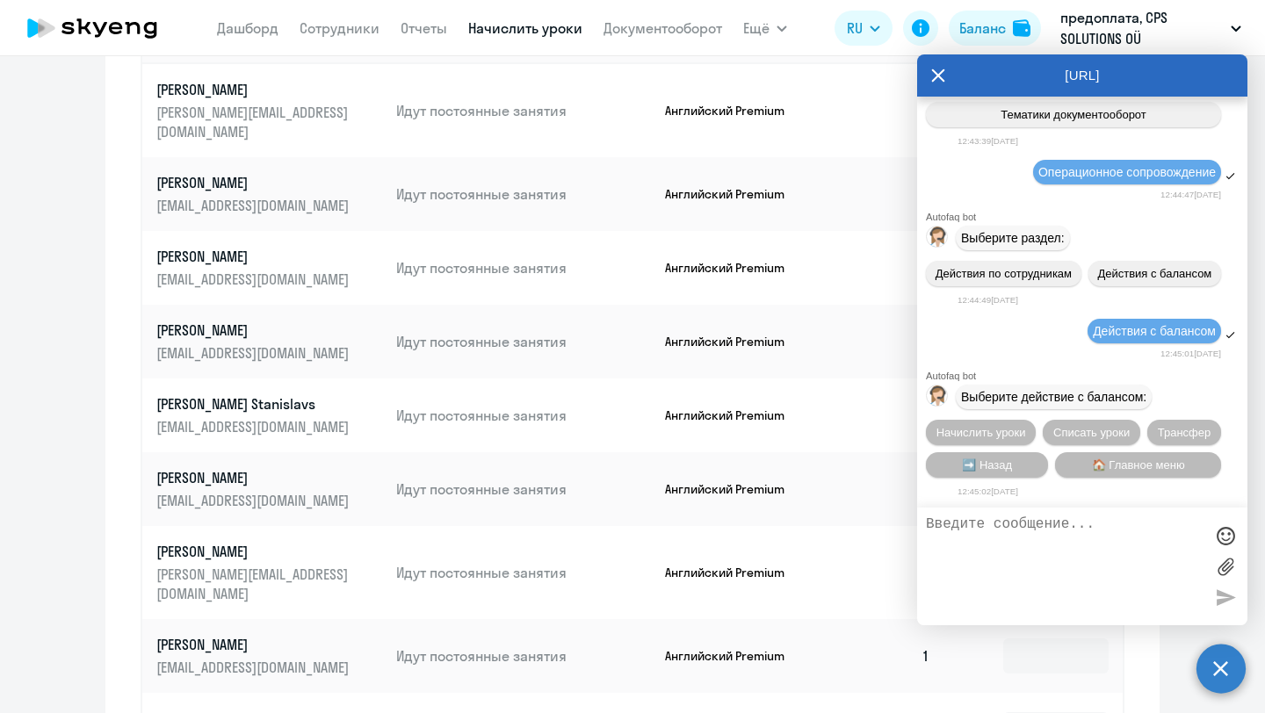
scroll to position [0, 0]
click at [1087, 431] on span "Списать уроки" at bounding box center [1091, 432] width 76 height 13
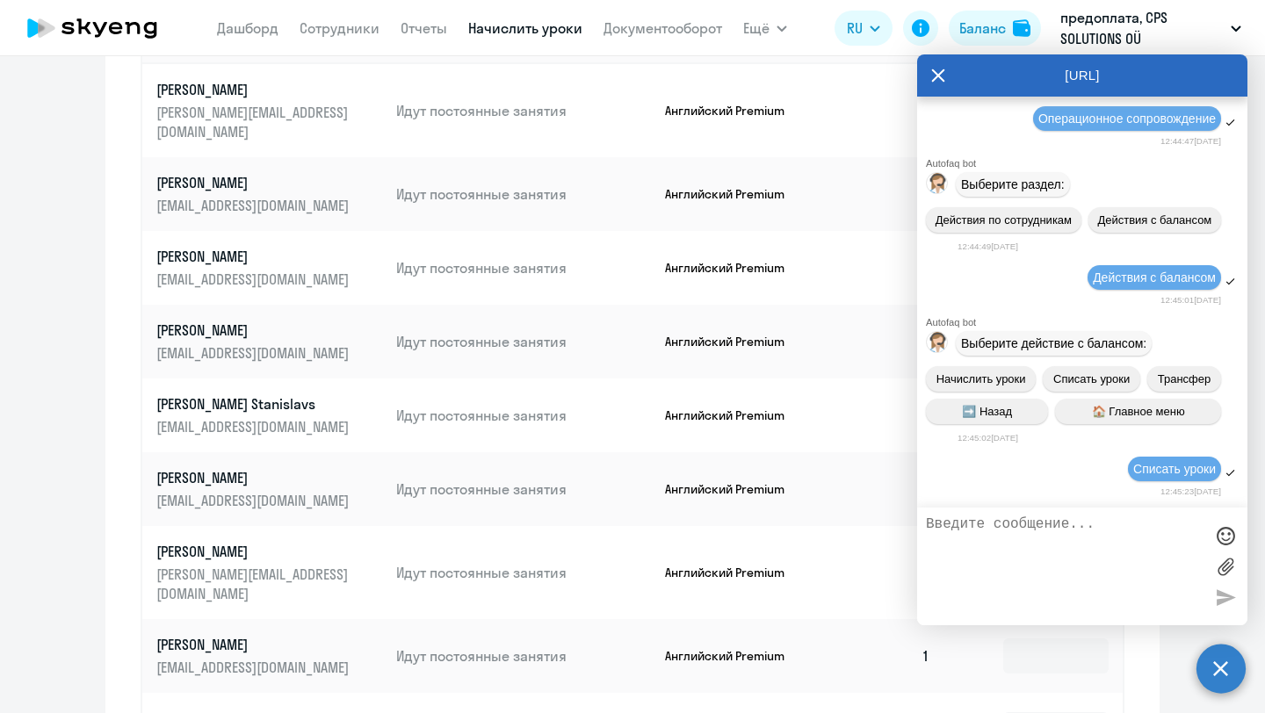
scroll to position [26245, 0]
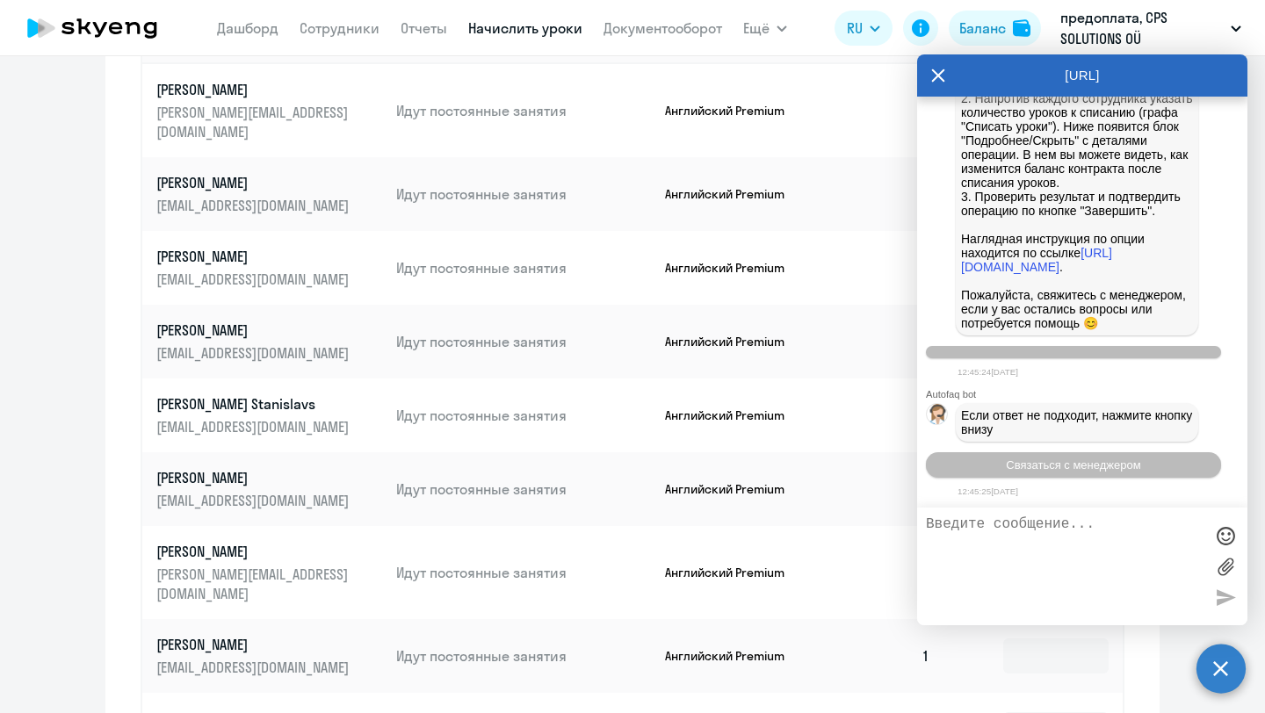
click at [1013, 544] on textarea at bounding box center [1065, 567] width 278 height 100
click at [1051, 438] on div "Если ответ не подходит, нажмите кнопку внизу" at bounding box center [1077, 422] width 242 height 39
click at [1053, 459] on span "Связаться с менеджером" at bounding box center [1073, 465] width 134 height 13
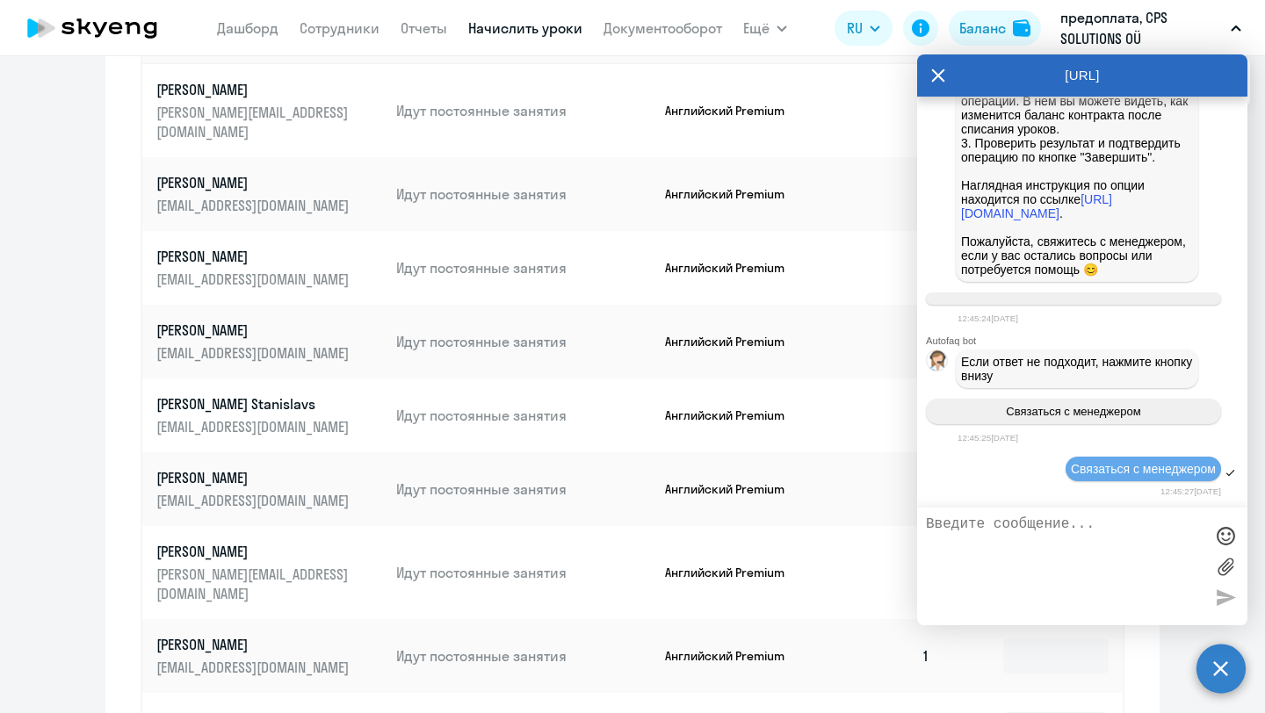
drag, startPoint x: 1034, startPoint y: 66, endPoint x: 942, endPoint y: 54, distance: 93.0
click at [942, 54] on div "[URL]" at bounding box center [1082, 75] width 330 height 42
click at [1119, 83] on div "[URL]" at bounding box center [1082, 75] width 330 height 42
click at [987, 528] on textarea at bounding box center [1065, 567] width 278 height 100
click at [1040, 536] on textarea "Добрый день. Можно списать 2 урока с баланса [PERSON_NAME] 2 урока," at bounding box center [1065, 567] width 278 height 100
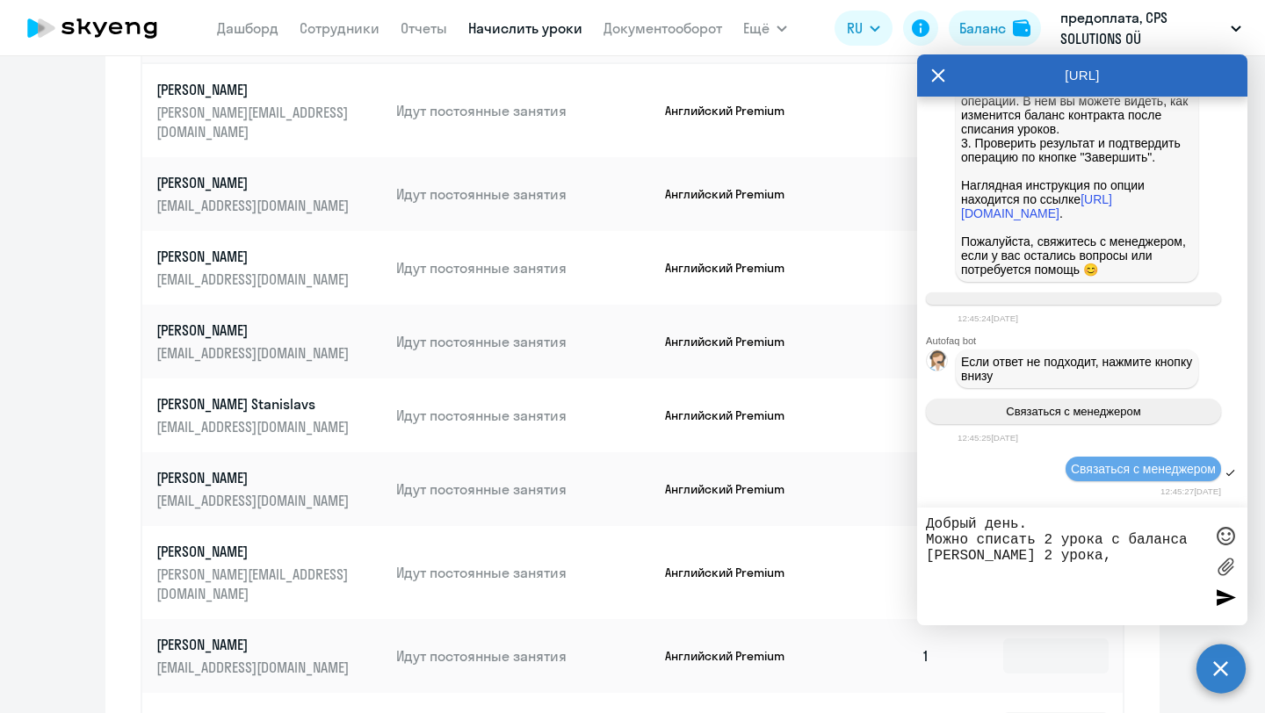
drag, startPoint x: 1040, startPoint y: 536, endPoint x: 1189, endPoint y: 536, distance: 148.5
click at [1190, 537] on textarea "Добрый день. Можно списать 2 урока с баланса [PERSON_NAME] 2 урока," at bounding box center [1065, 567] width 278 height 100
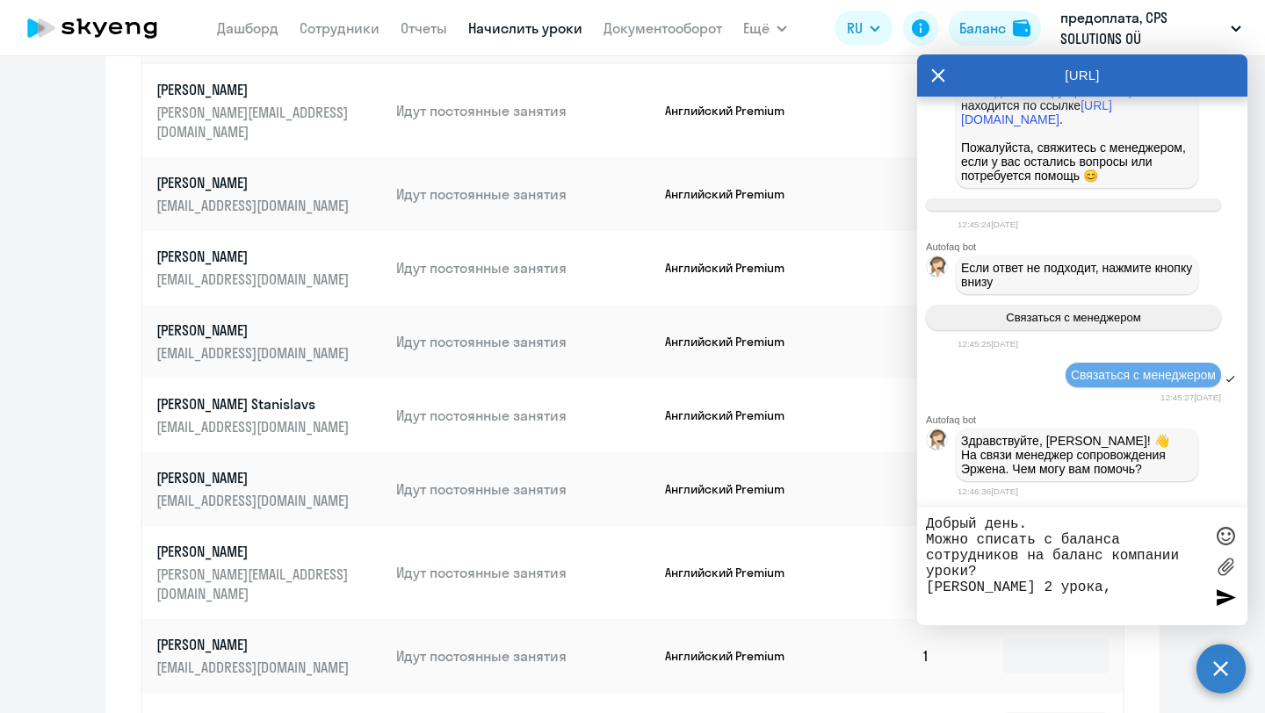
click at [1092, 582] on textarea "Добрый день. Можно списать с баланса сотрудников на баланс компании уроки? [PER…" at bounding box center [1065, 567] width 278 height 100
click at [1194, 596] on textarea "Добрый день. Можно списать с баланса сотрудников на баланс компании уроки? [PER…" at bounding box center [1065, 567] width 278 height 100
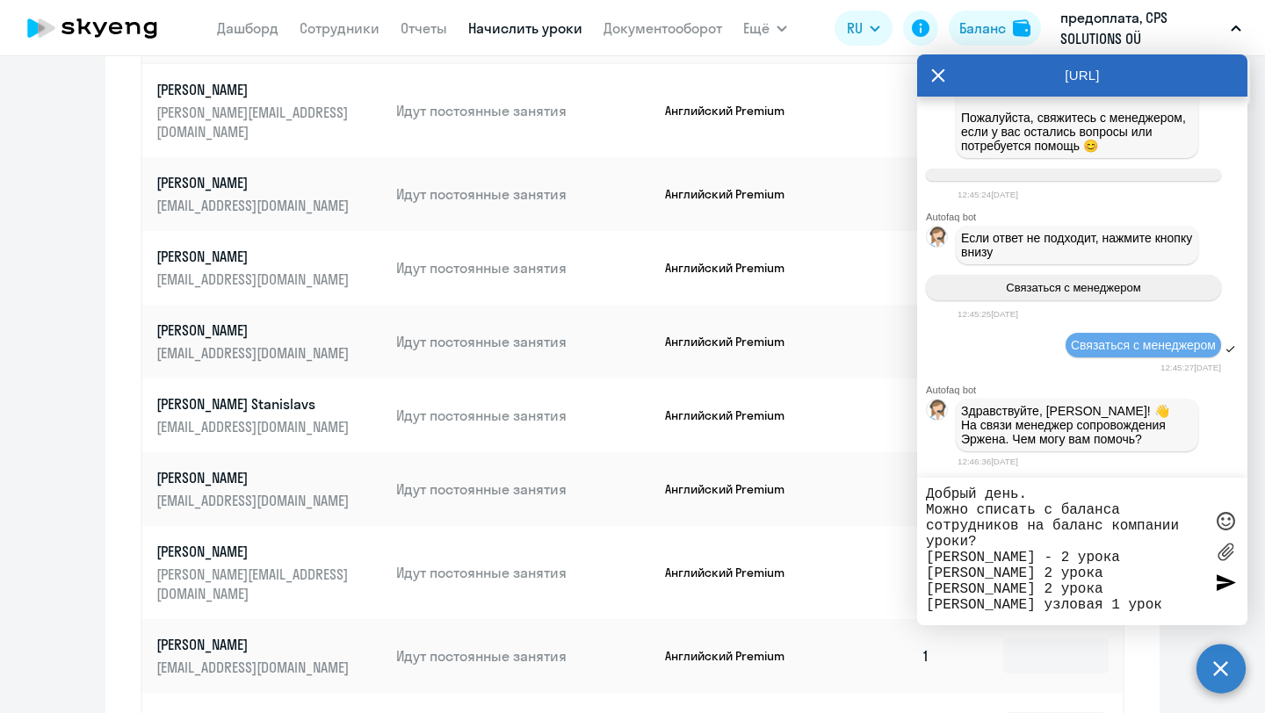
click at [1056, 611] on textarea "Добрый день. Можно списать с баланса сотрудников на баланс компании уроки? [PER…" at bounding box center [1065, 552] width 278 height 130
click at [1002, 608] on textarea "Добрый день. Можно списать с баланса сотрудников на баланс компании уроки? [PER…" at bounding box center [1065, 552] width 278 height 130
click at [1048, 609] on textarea "Добрый день. Можно списать с баланса сотрудников на баланс компании уроки? [PER…" at bounding box center [1065, 552] width 278 height 130
click at [1081, 597] on textarea "Добрый день. Можно списать с баланса сотрудников на баланс компании уроки? [PER…" at bounding box center [1065, 552] width 278 height 130
click at [1050, 574] on textarea "Добрый день. Можно списать с баланса сотрудников на баланс компании уроки? [PER…" at bounding box center [1065, 552] width 278 height 130
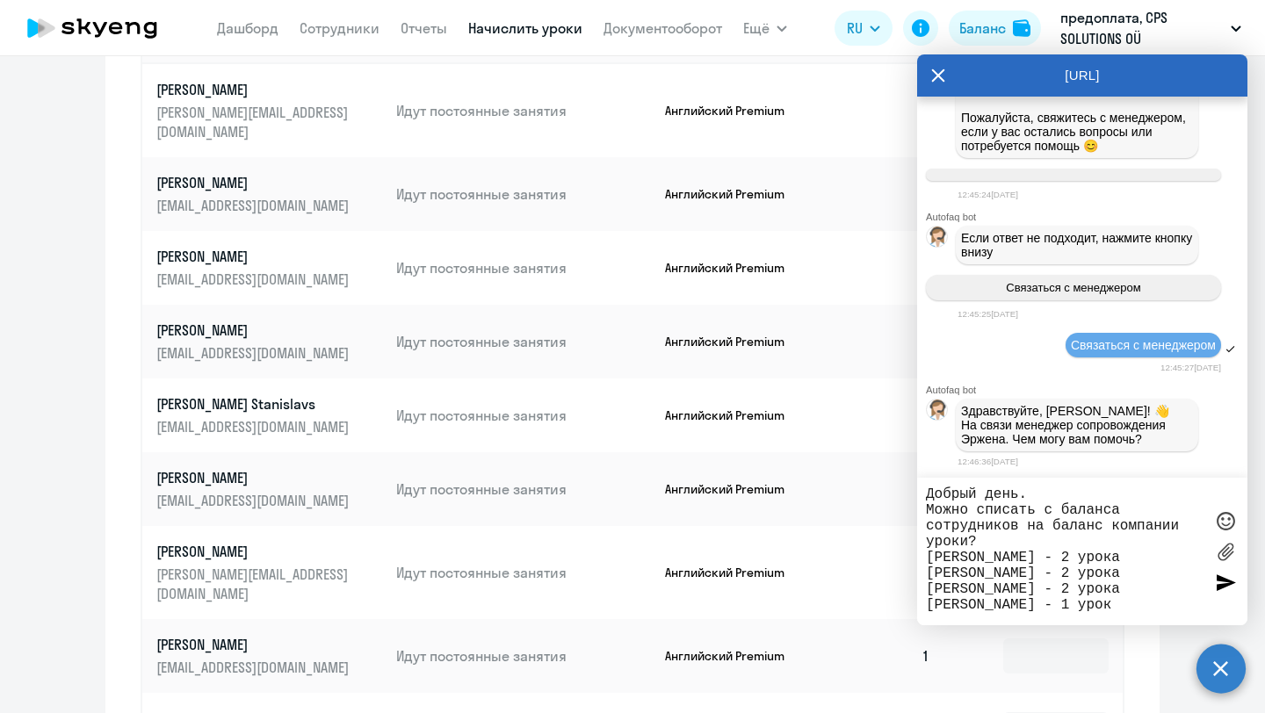
click at [1097, 508] on textarea "Добрый день. Можно списать с баланса сотрудников на баланс компании уроки? [PER…" at bounding box center [1065, 552] width 278 height 130
click at [1021, 553] on textarea "Добрый день. Можно списать с баланса сотрудников на баланс компании уроки? [PER…" at bounding box center [1065, 552] width 278 height 130
click at [1016, 549] on textarea "Добрый день. Можно списать с баланса сотрудников на баланс компании уроки? [PER…" at bounding box center [1065, 552] width 278 height 130
click at [1025, 528] on textarea "Добрый день. Можно списать с баланса сотрудников на баланс компании уроки? [PER…" at bounding box center [1065, 552] width 278 height 130
click at [1148, 544] on textarea "Добрый день. Можно списать с баланса сотрудников и зачислить эти уроки на балан…" at bounding box center [1065, 552] width 278 height 130
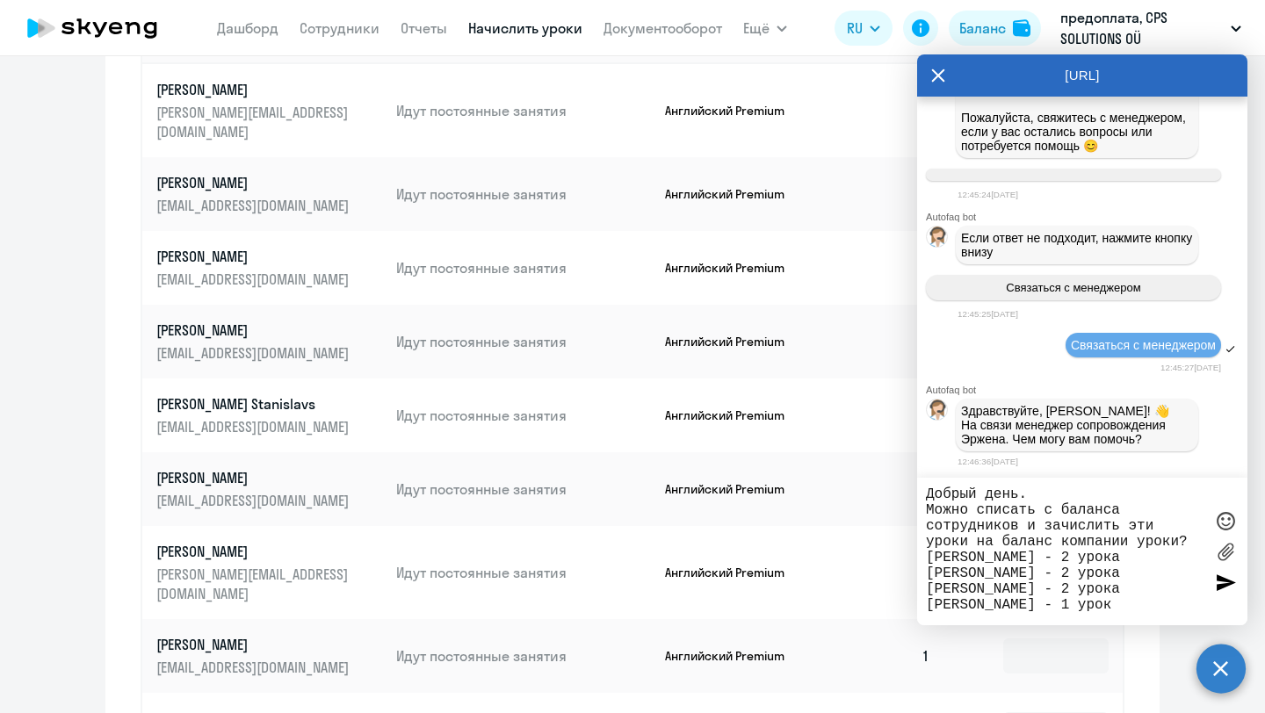
click at [1148, 544] on textarea "Добрый день. Можно списать с баланса сотрудников и зачислить эти уроки на балан…" at bounding box center [1065, 552] width 278 height 130
click at [1129, 599] on textarea "Добрый день. Можно списать с баланса сотрудников и зачислить эти уроки на балан…" at bounding box center [1065, 552] width 278 height 130
click at [1166, 546] on textarea "Добрый день. Можно списать с баланса сотрудников и зачислить эти уроки на балан…" at bounding box center [1065, 552] width 278 height 130
click at [1169, 532] on textarea "Добрый день. Можно списать с баланса сотрудников и зачислить эти уроки на балан…" at bounding box center [1065, 552] width 278 height 130
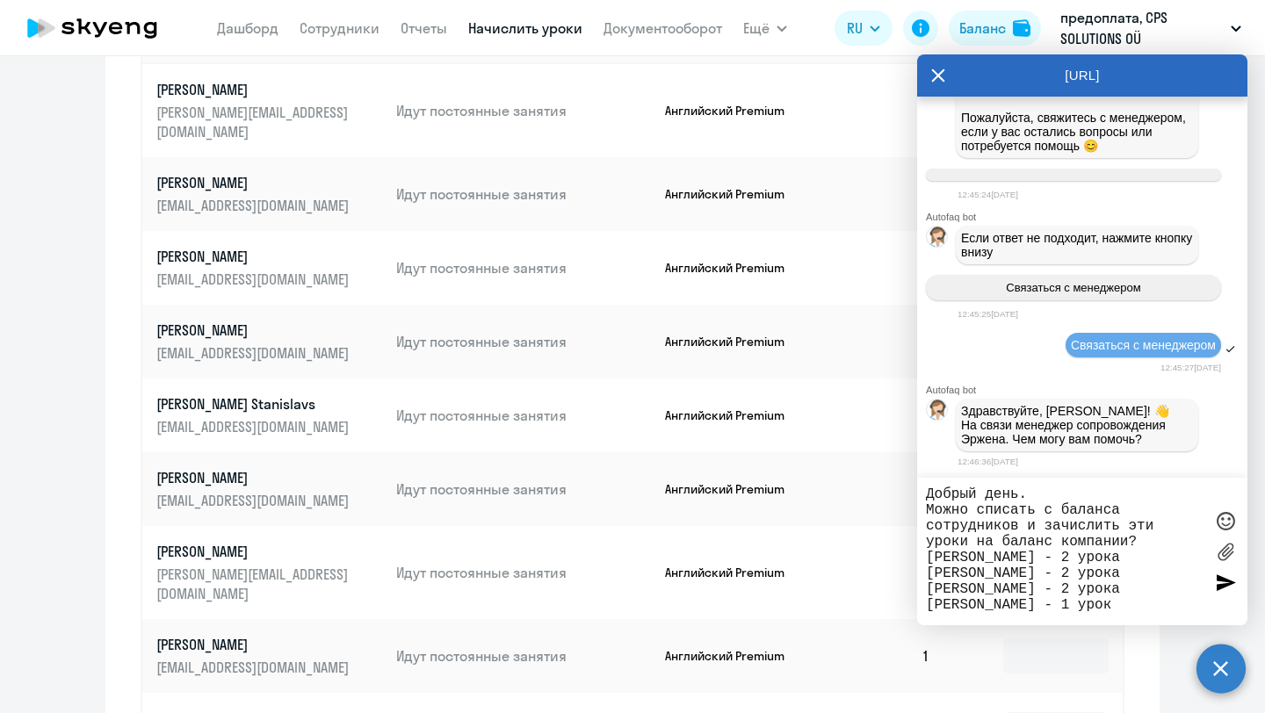
click at [1167, 544] on textarea "Добрый день. Можно списать с баланса сотрудников и зачислить эти уроки на балан…" at bounding box center [1065, 552] width 278 height 130
type textarea "Добрый день. Можно списать с баланса сотрудников и зачислить эти уроки на балан…"
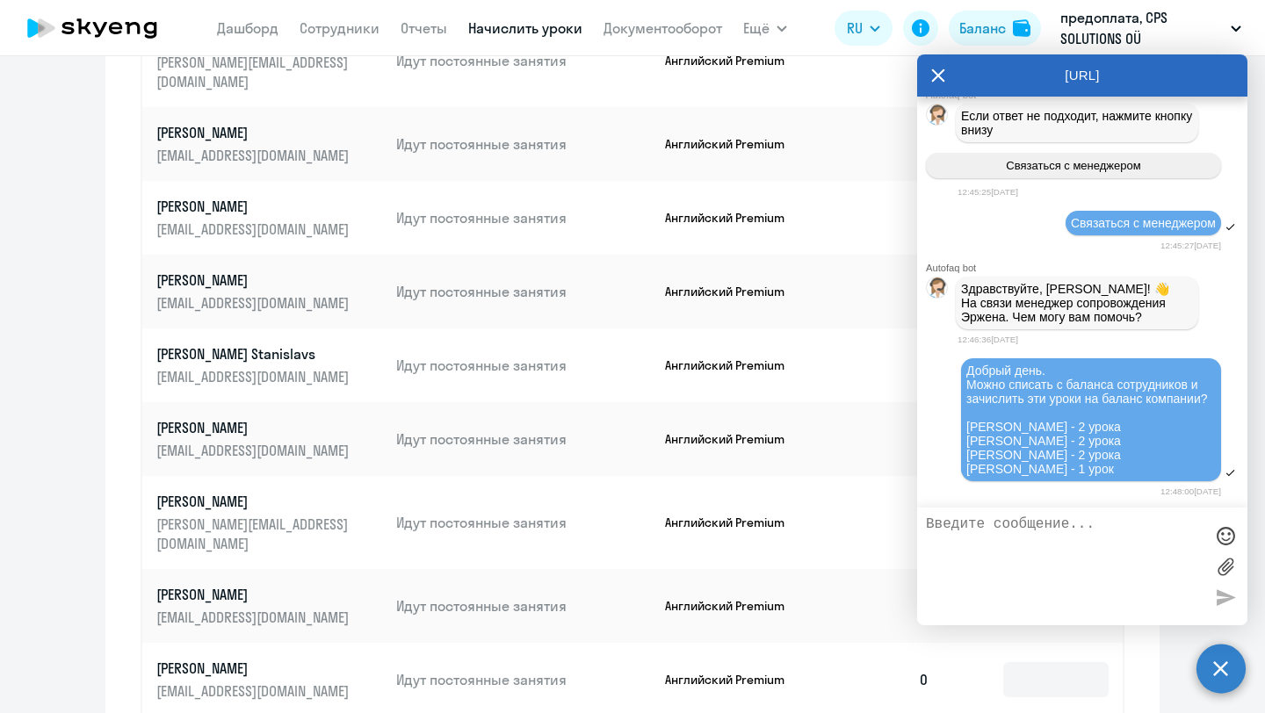
scroll to position [734, 0]
click at [943, 76] on icon at bounding box center [938, 75] width 14 height 42
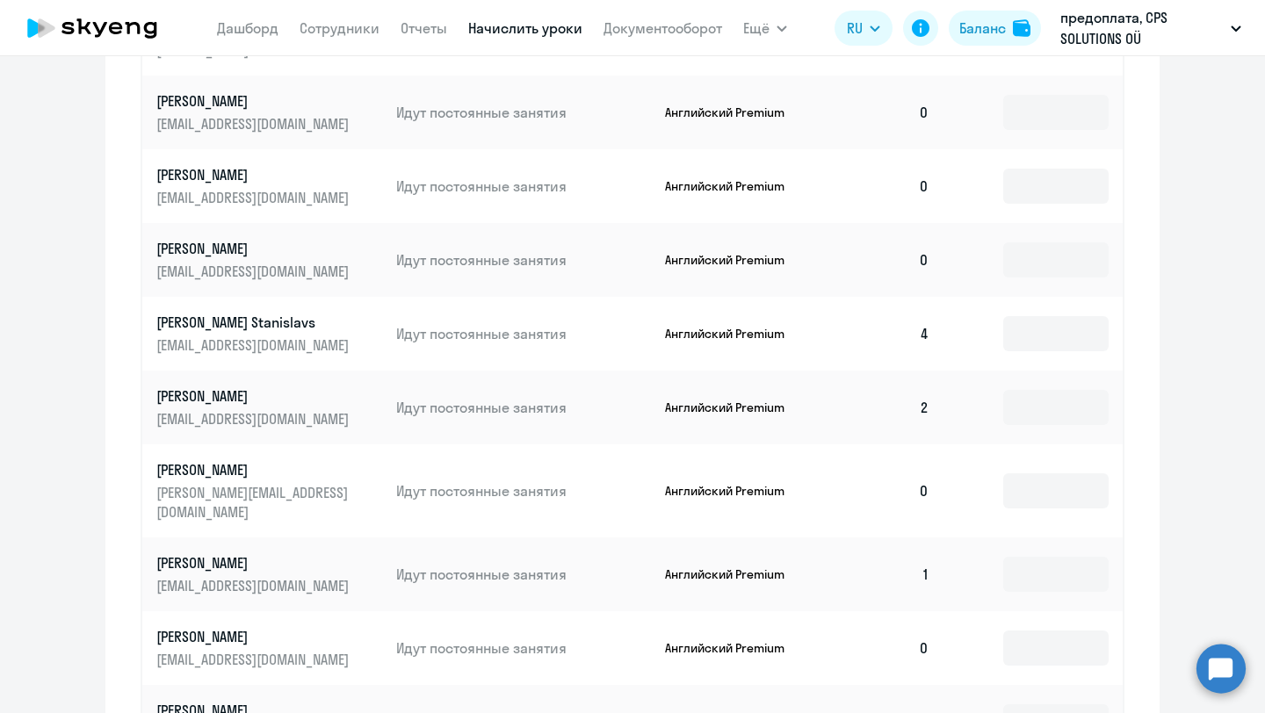
scroll to position [922, 0]
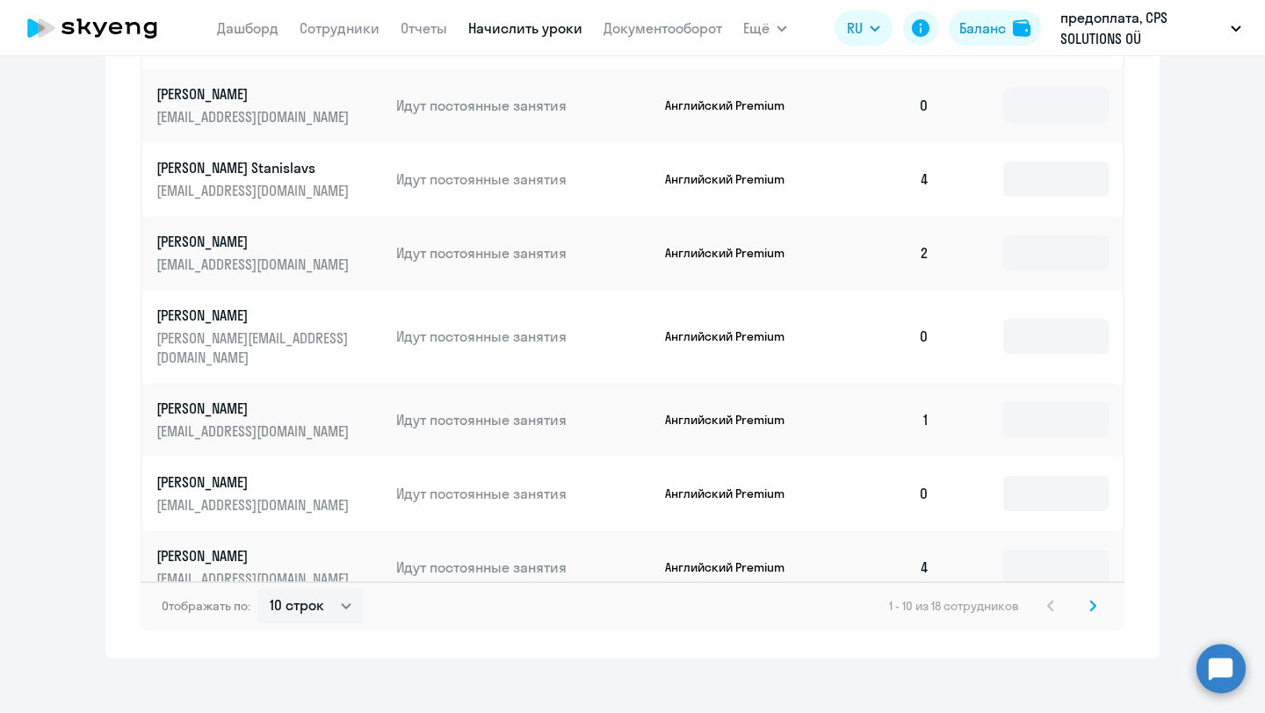
click at [1089, 596] on svg-icon at bounding box center [1092, 606] width 21 height 21
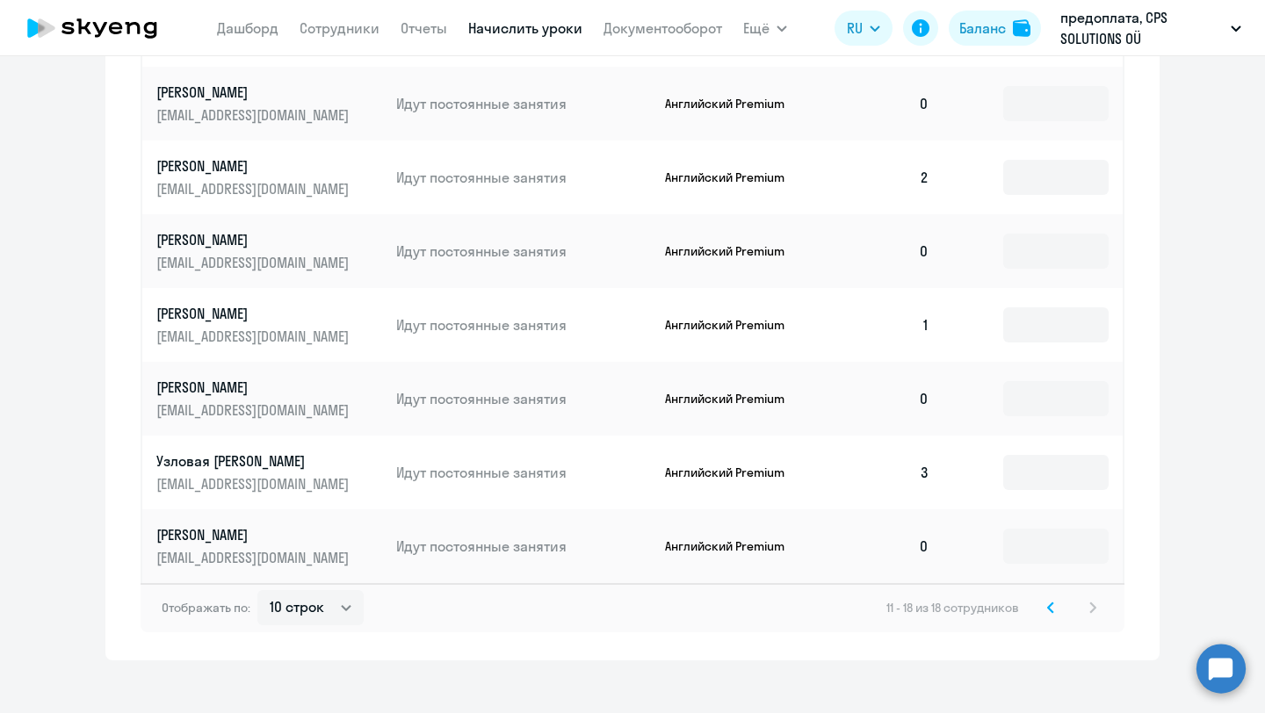
scroll to position [775, 0]
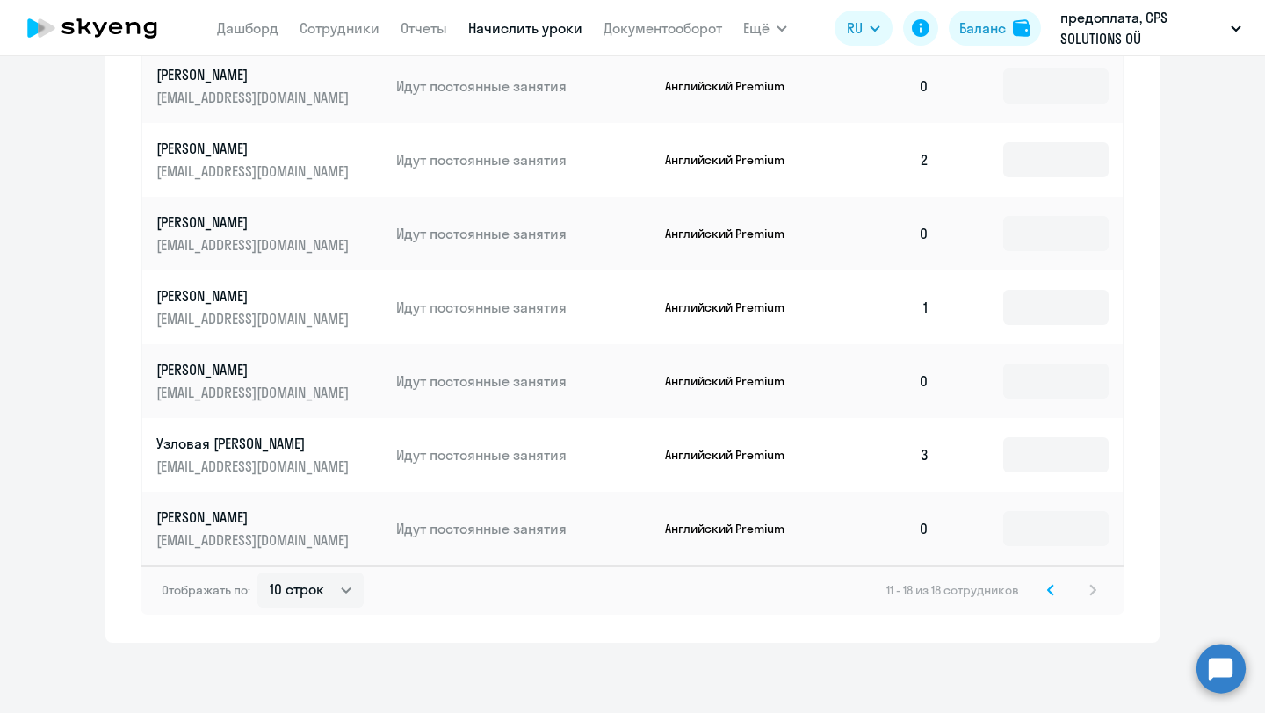
click at [1050, 599] on svg-icon at bounding box center [1050, 590] width 21 height 21
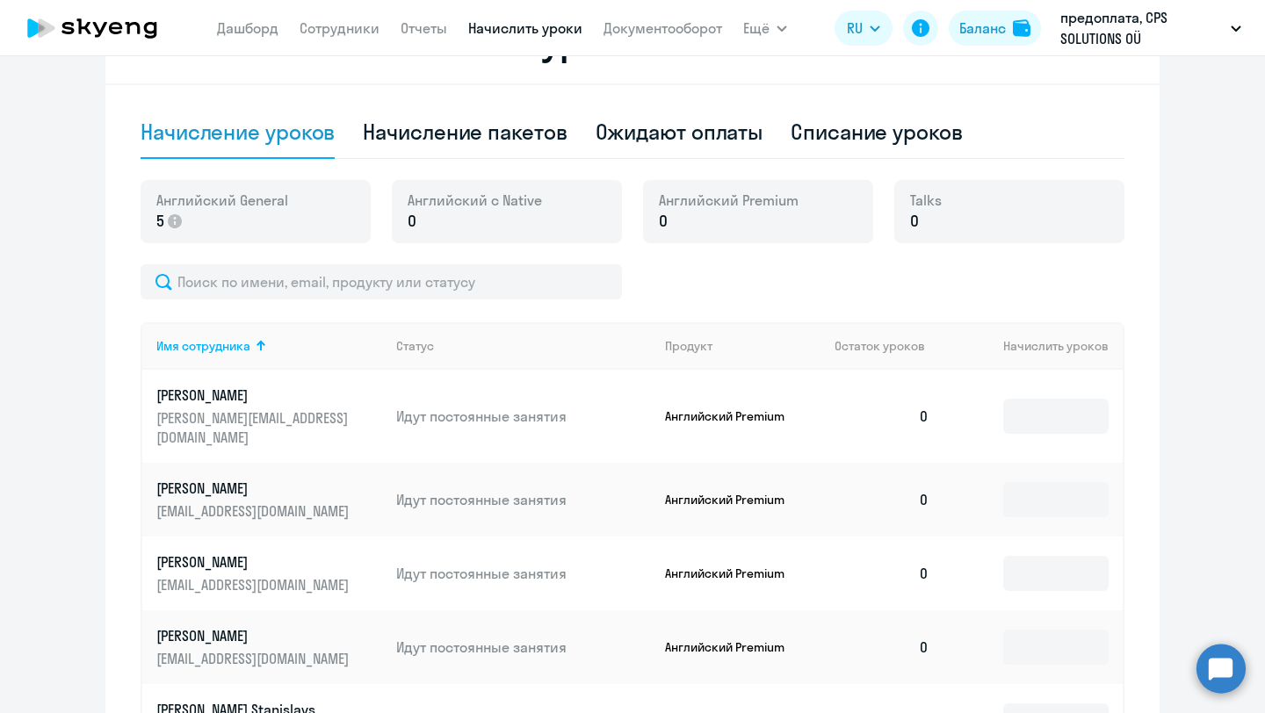
scroll to position [386, 0]
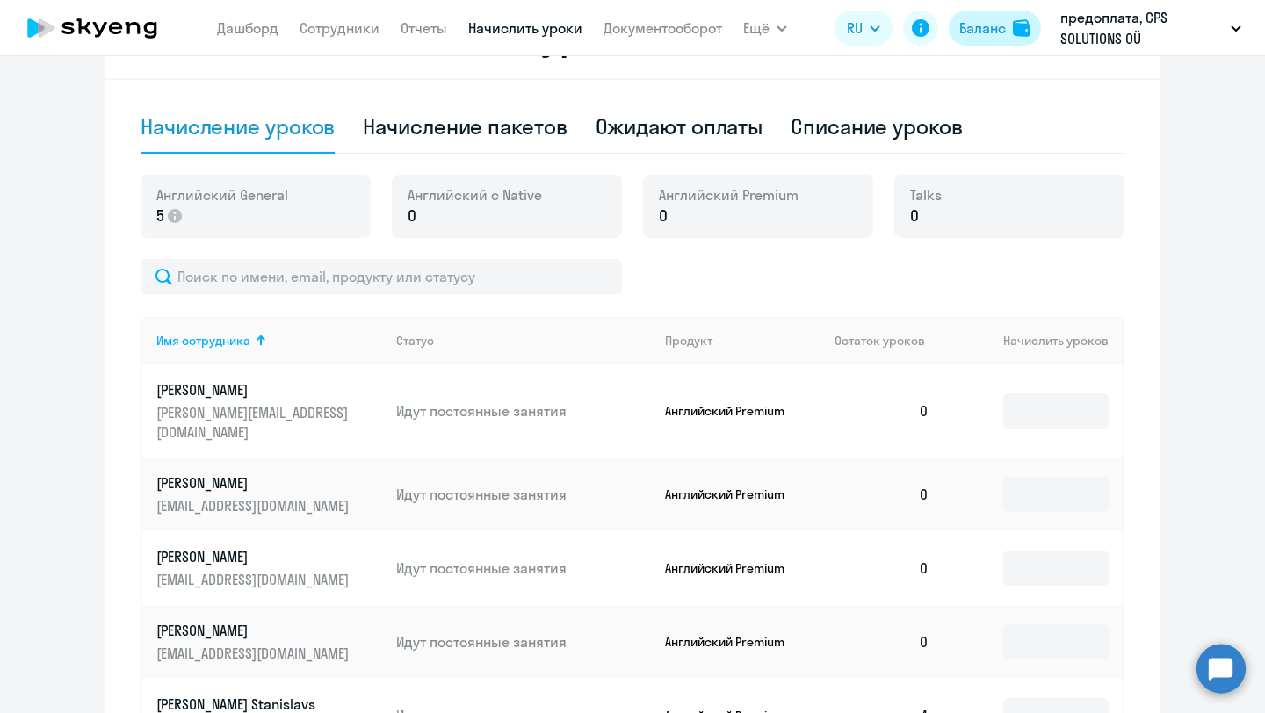
click at [979, 26] on div "Баланс" at bounding box center [982, 28] width 47 height 21
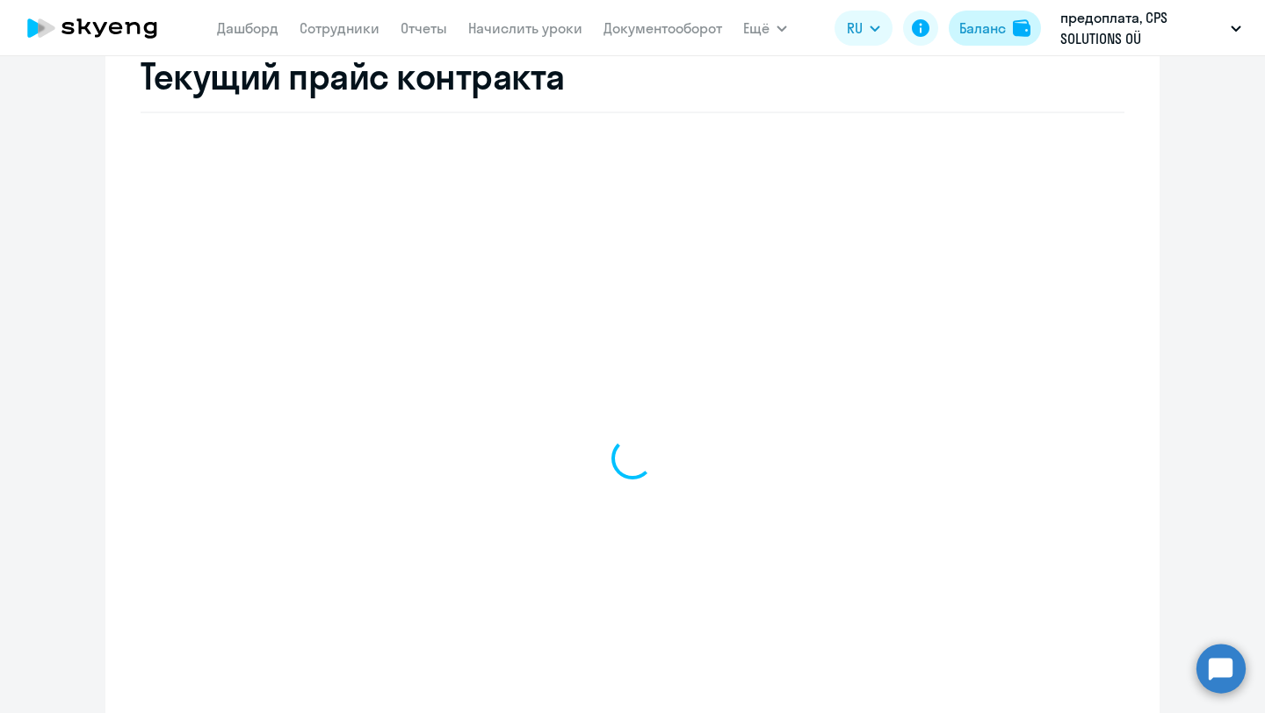
select select "english_adult_not_native_speaker"
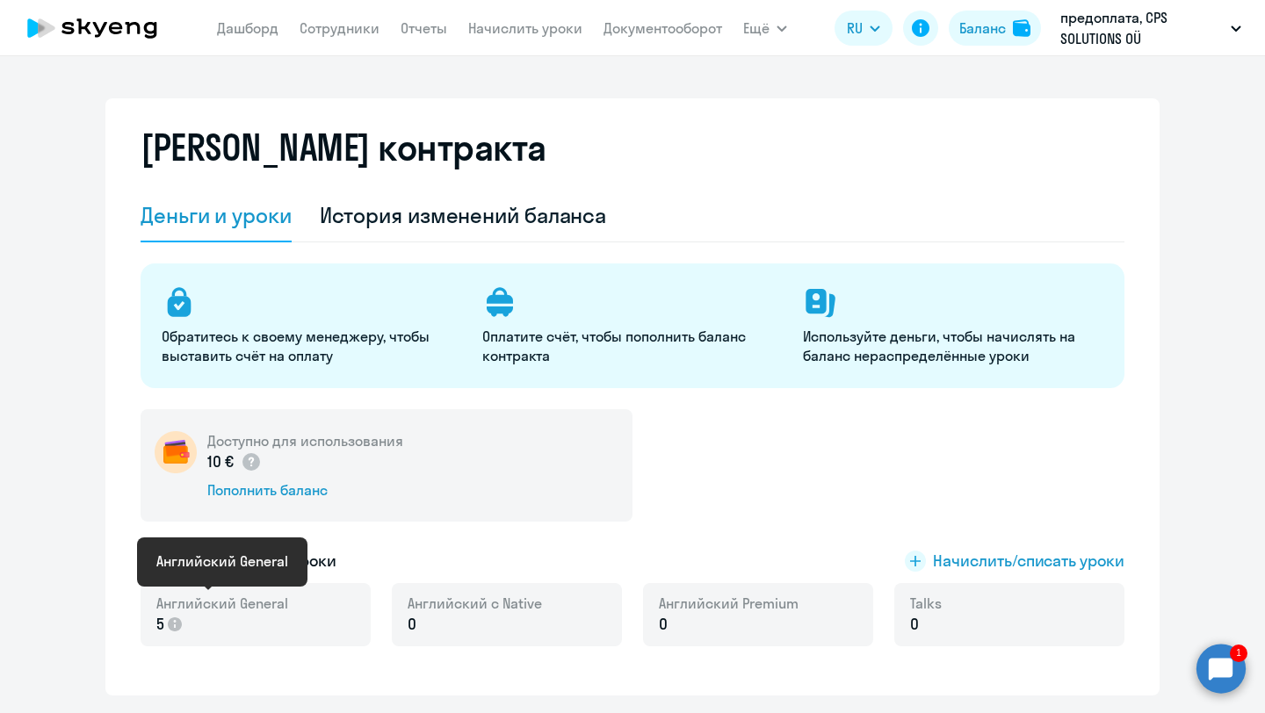
click at [259, 601] on span "Английский General" at bounding box center [222, 603] width 132 height 19
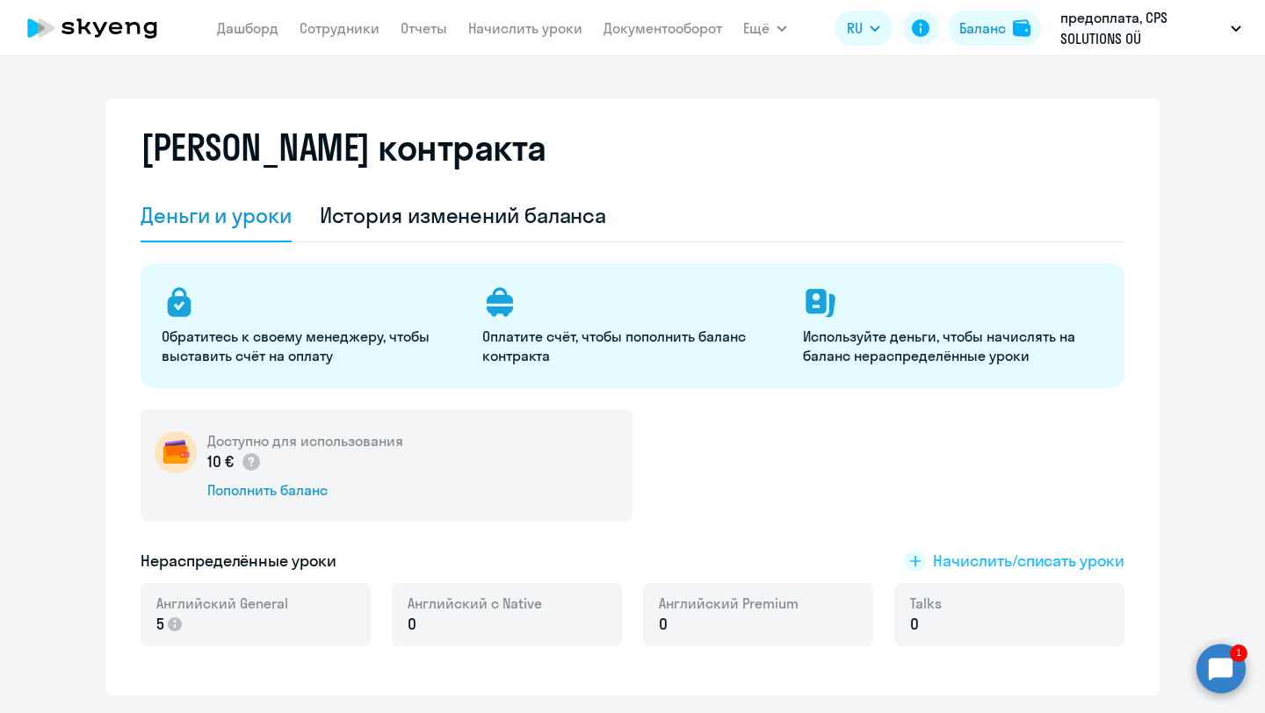
click at [996, 561] on span "Начислить/списать уроки" at bounding box center [1029, 561] width 192 height 23
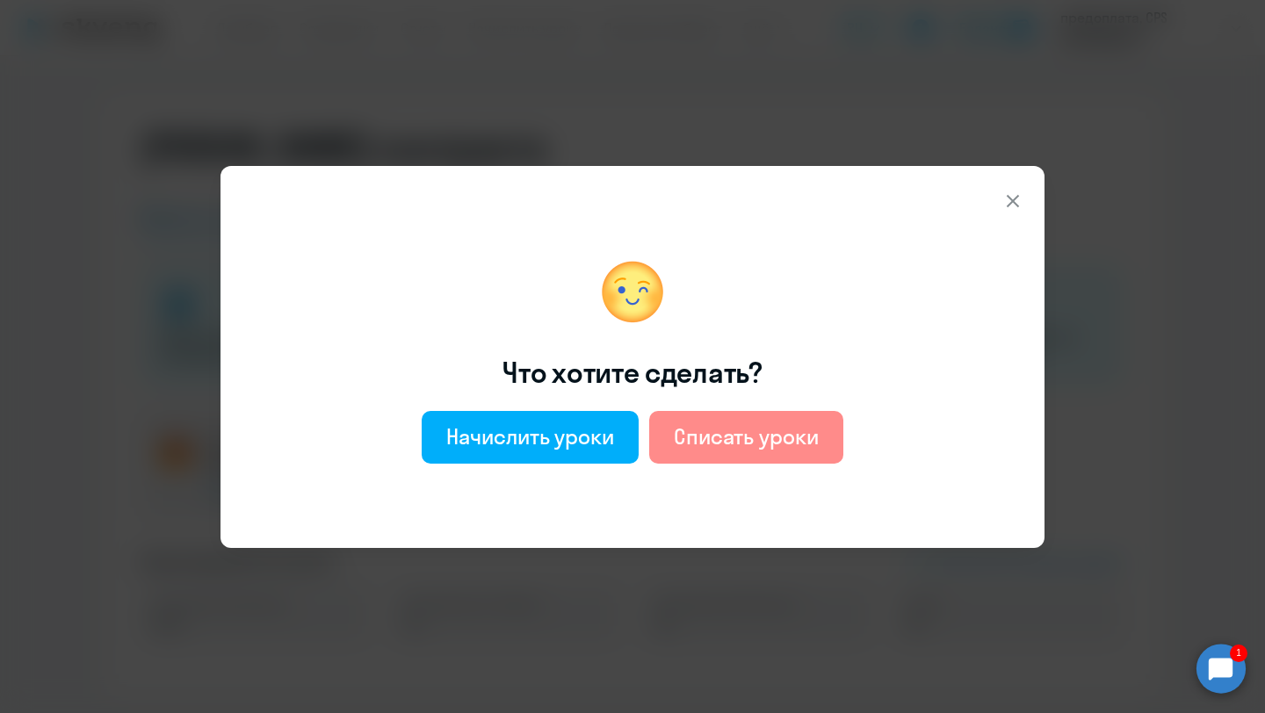
click at [717, 432] on div "Списать уроки" at bounding box center [746, 437] width 145 height 28
select select "english_adult_not_native_speaker"
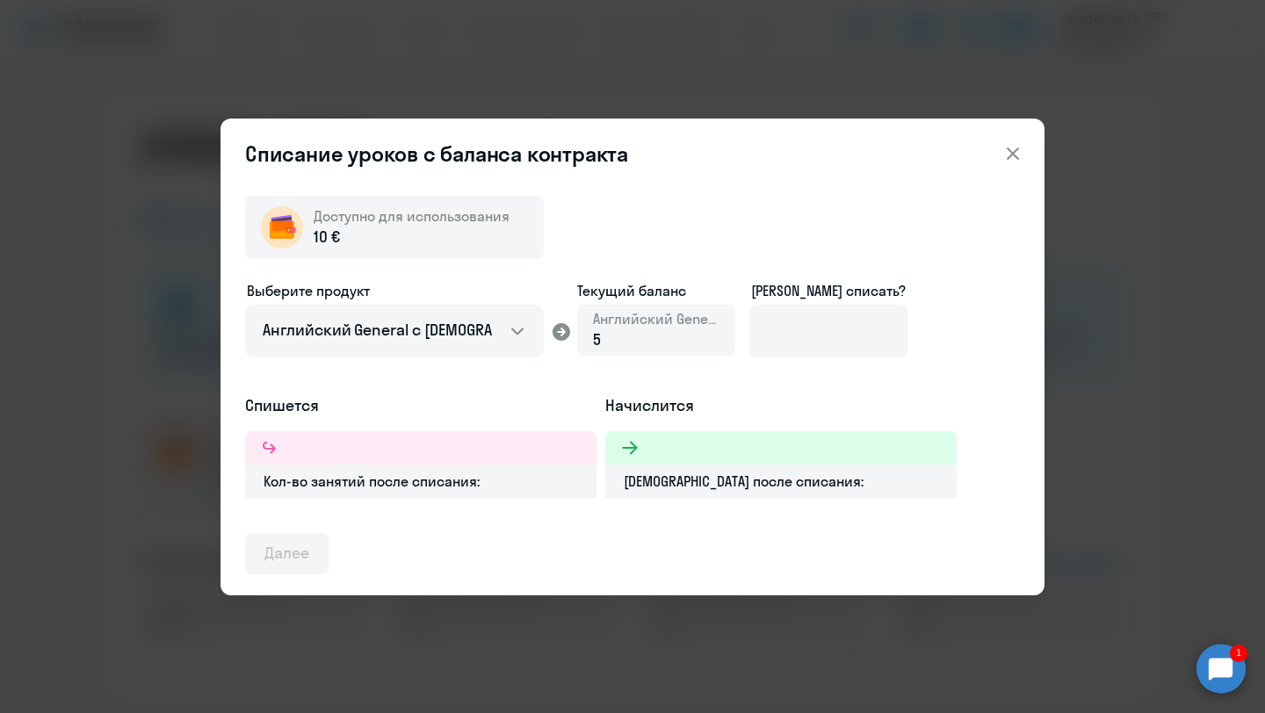
click at [637, 343] on div "5" at bounding box center [656, 340] width 127 height 23
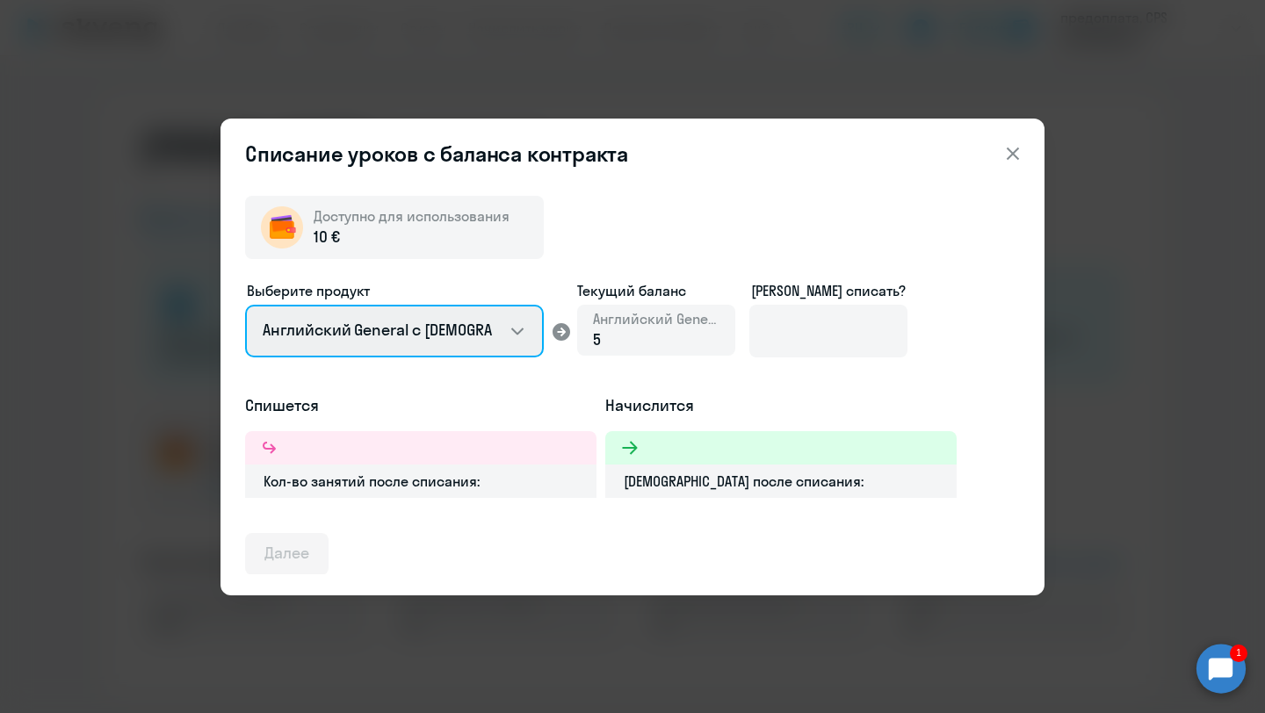
click at [491, 336] on select "Английский General с [DEMOGRAPHIC_DATA] преподавателем Английский General с [DE…" at bounding box center [394, 331] width 299 height 53
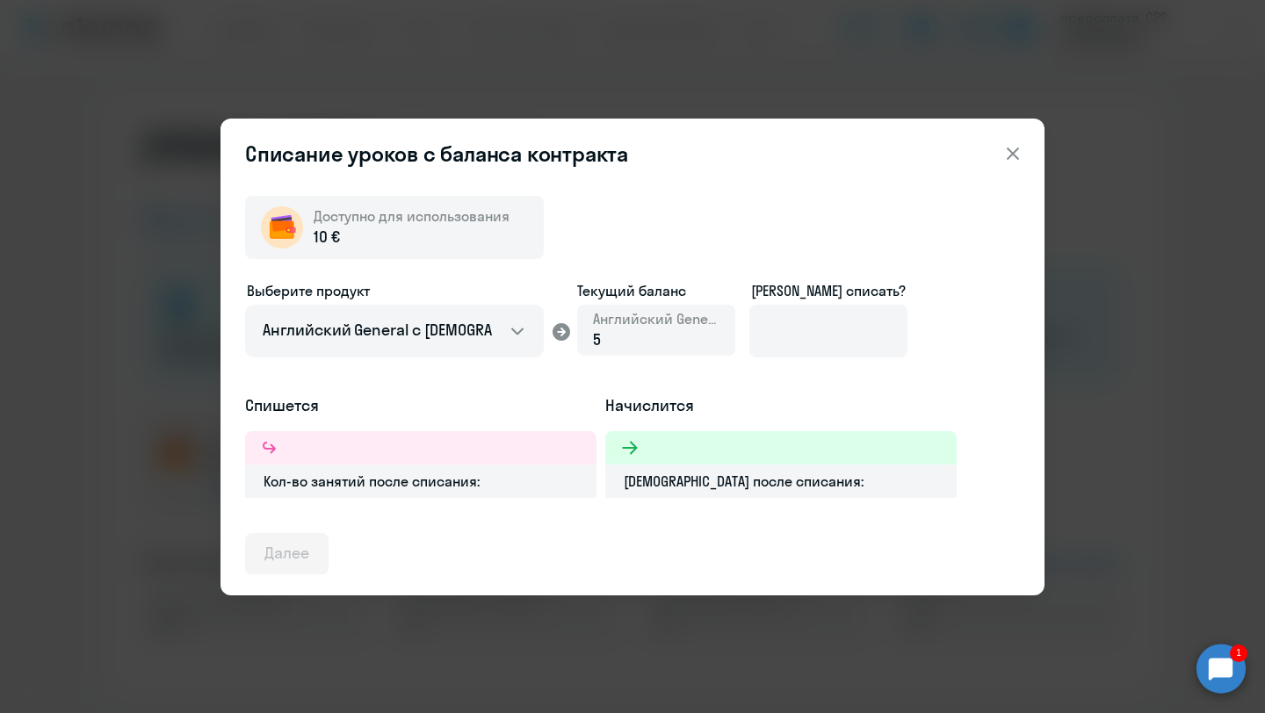
click at [655, 326] on span "Английский General" at bounding box center [656, 318] width 127 height 19
click at [615, 344] on div "5" at bounding box center [656, 340] width 127 height 23
click at [599, 344] on span "5" at bounding box center [597, 339] width 8 height 20
click at [671, 459] on div at bounding box center [780, 447] width 351 height 33
click at [367, 489] on div "Кол-во занятий после списания:" at bounding box center [420, 481] width 351 height 33
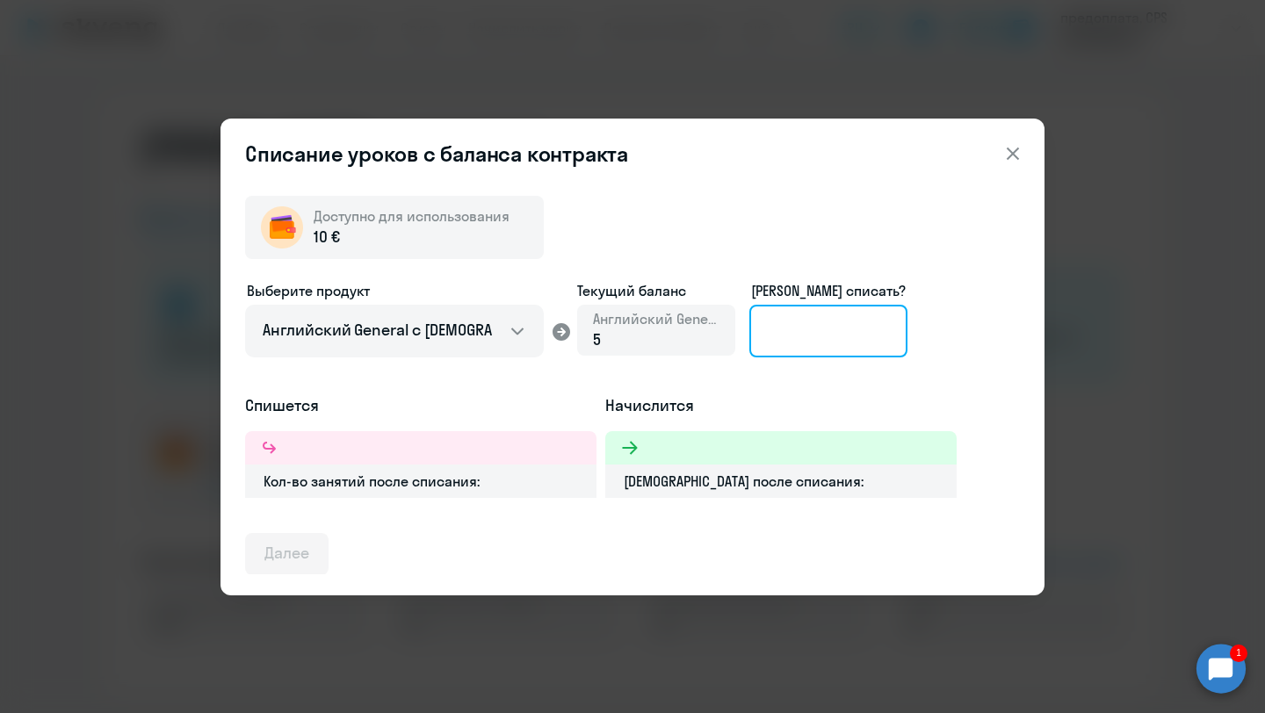
click at [883, 336] on input at bounding box center [828, 331] width 158 height 53
type input "5"
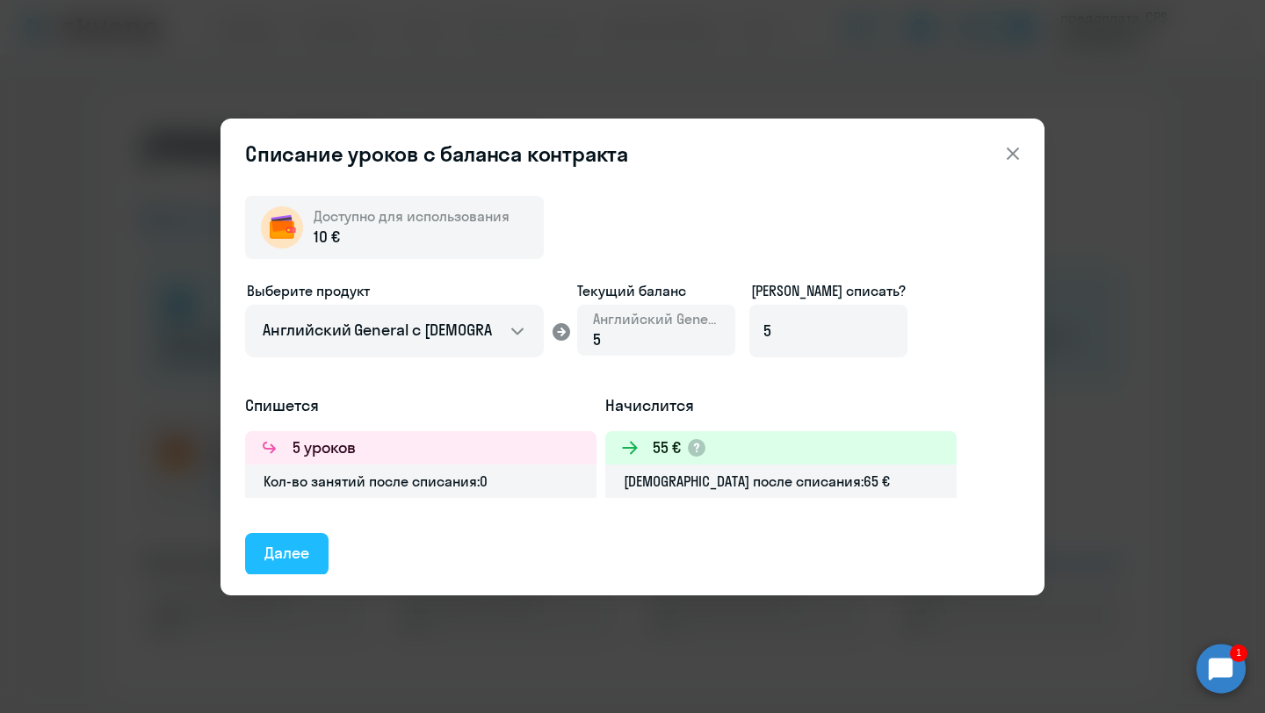
click at [278, 548] on div "Далее" at bounding box center [286, 553] width 45 height 23
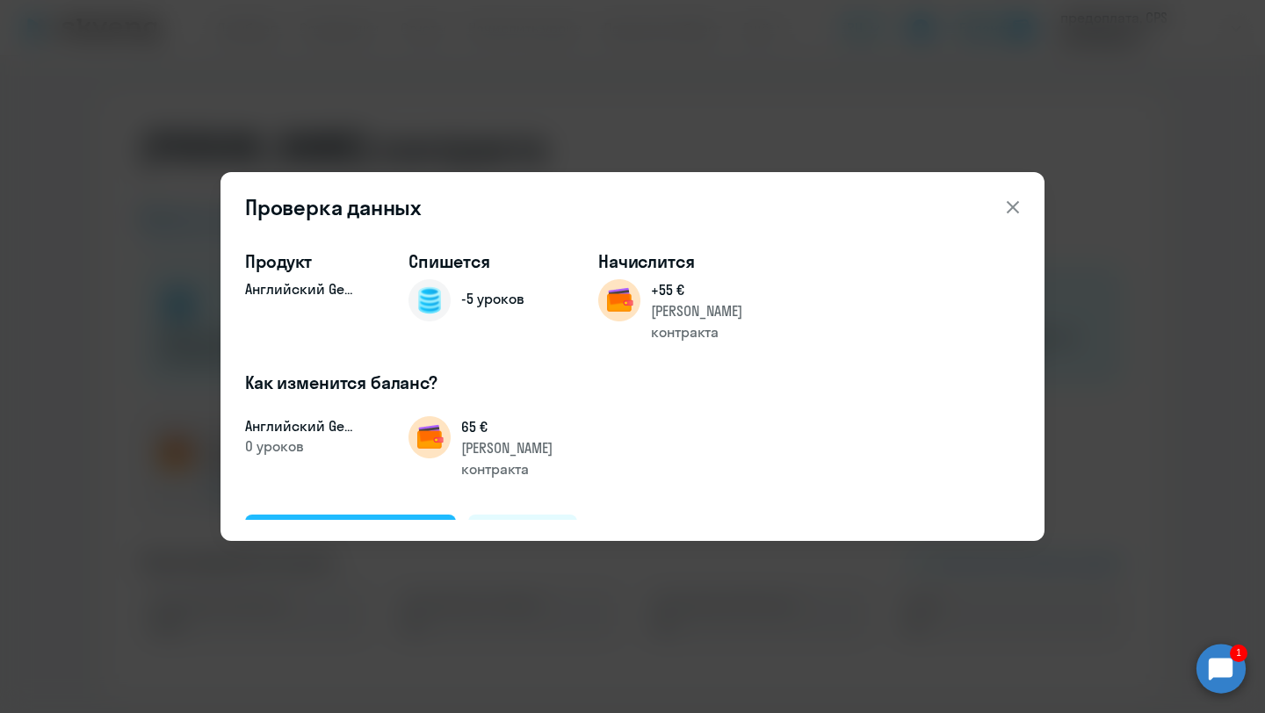
click at [343, 524] on div "Подтвердить и списать" at bounding box center [350, 535] width 172 height 23
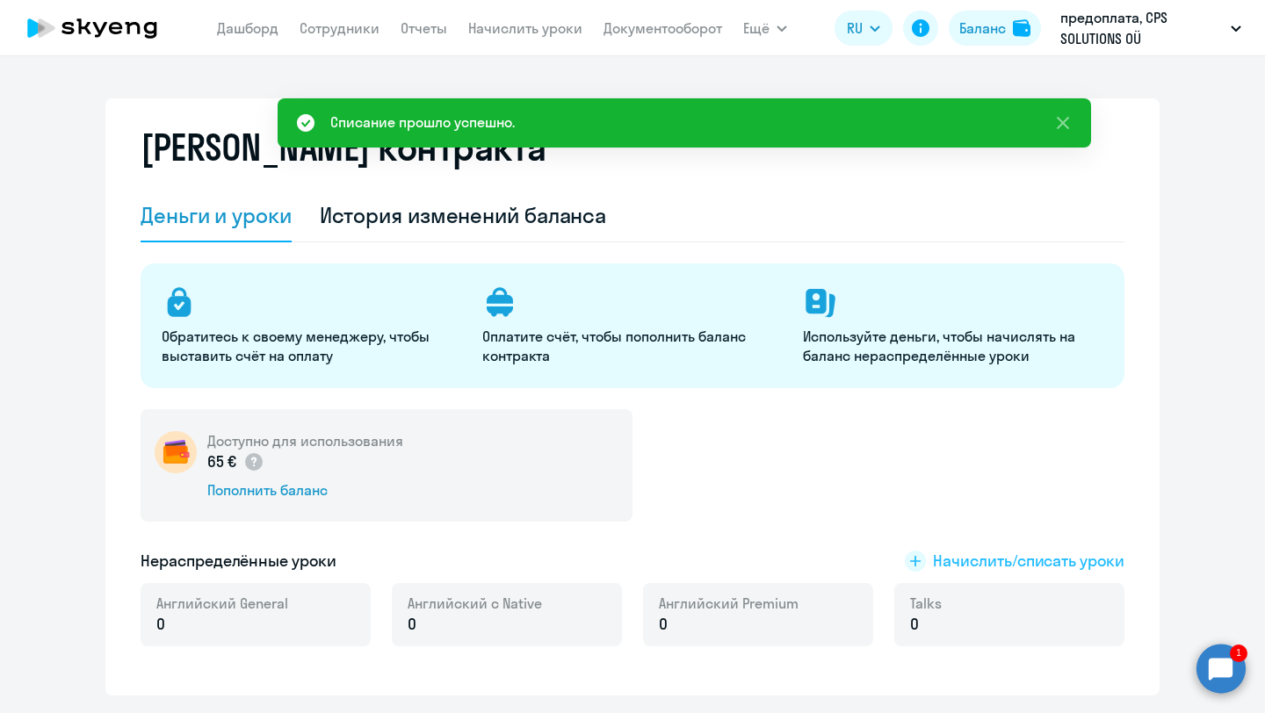
click at [966, 557] on span "Начислить/списать уроки" at bounding box center [1029, 561] width 192 height 23
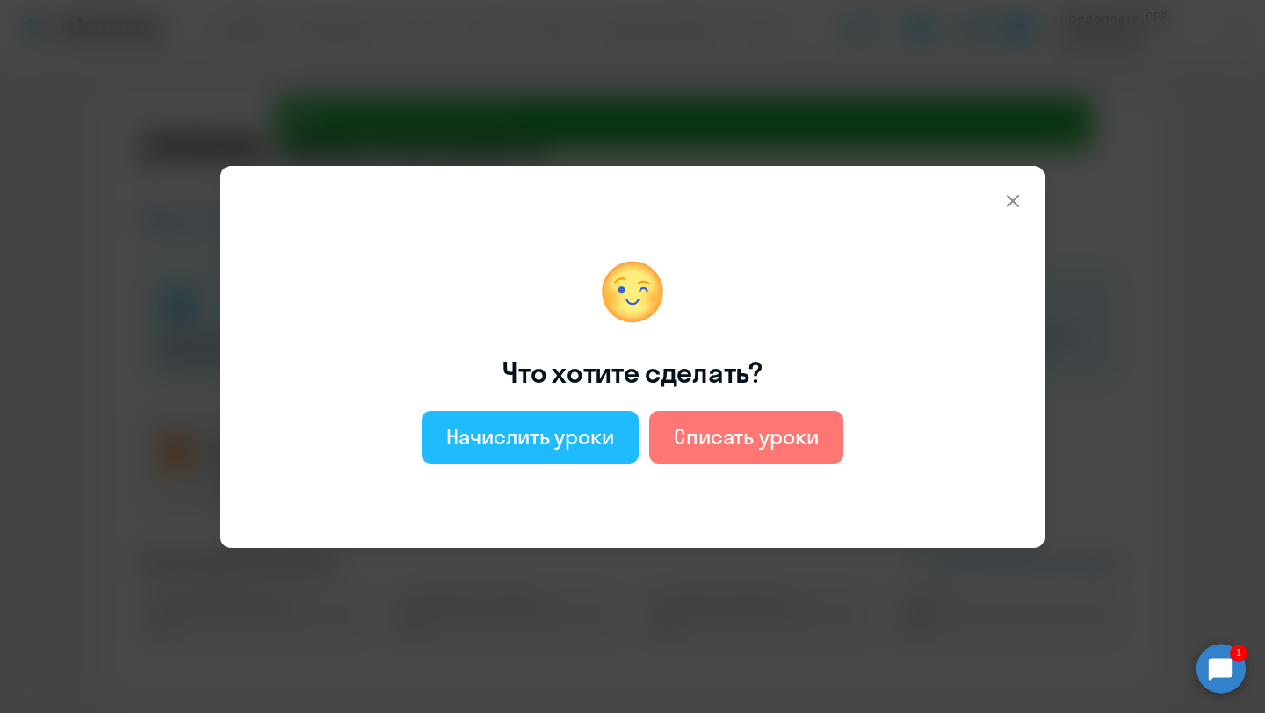
click at [475, 440] on div "Начислить уроки" at bounding box center [530, 437] width 168 height 28
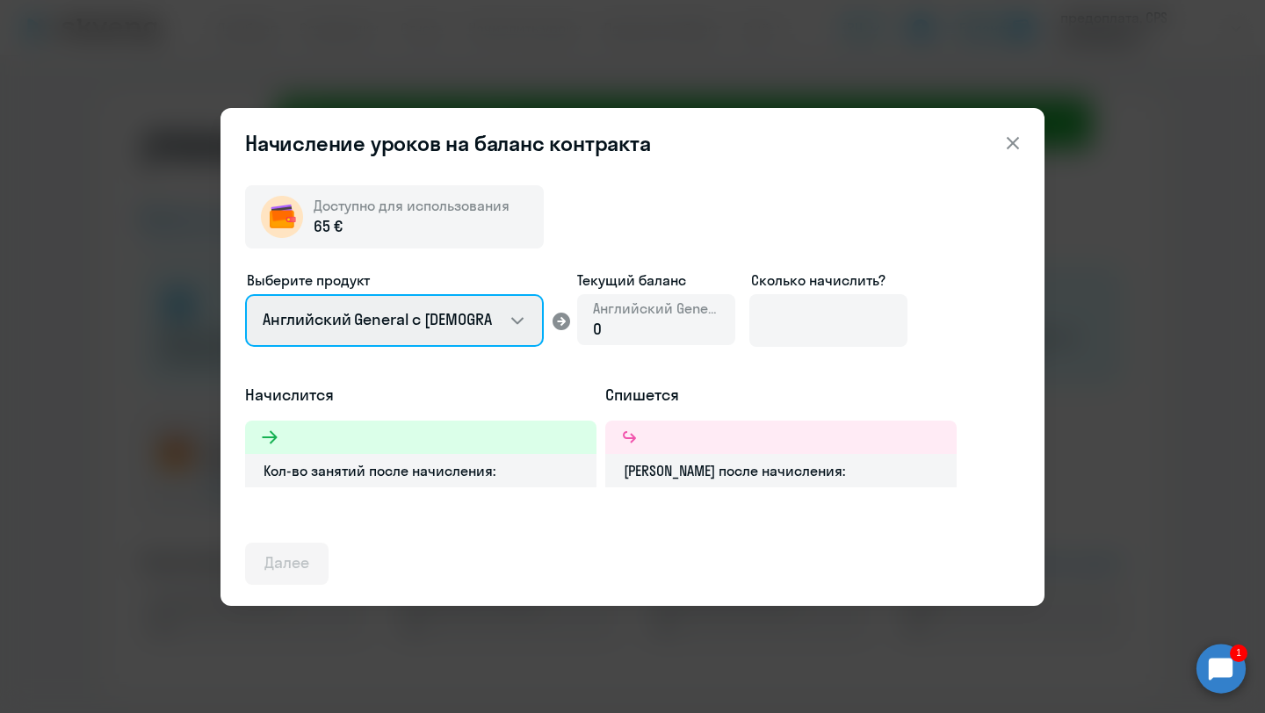
click at [360, 307] on select "Английский General с [DEMOGRAPHIC_DATA] преподавателем Английский General с [DE…" at bounding box center [394, 320] width 299 height 53
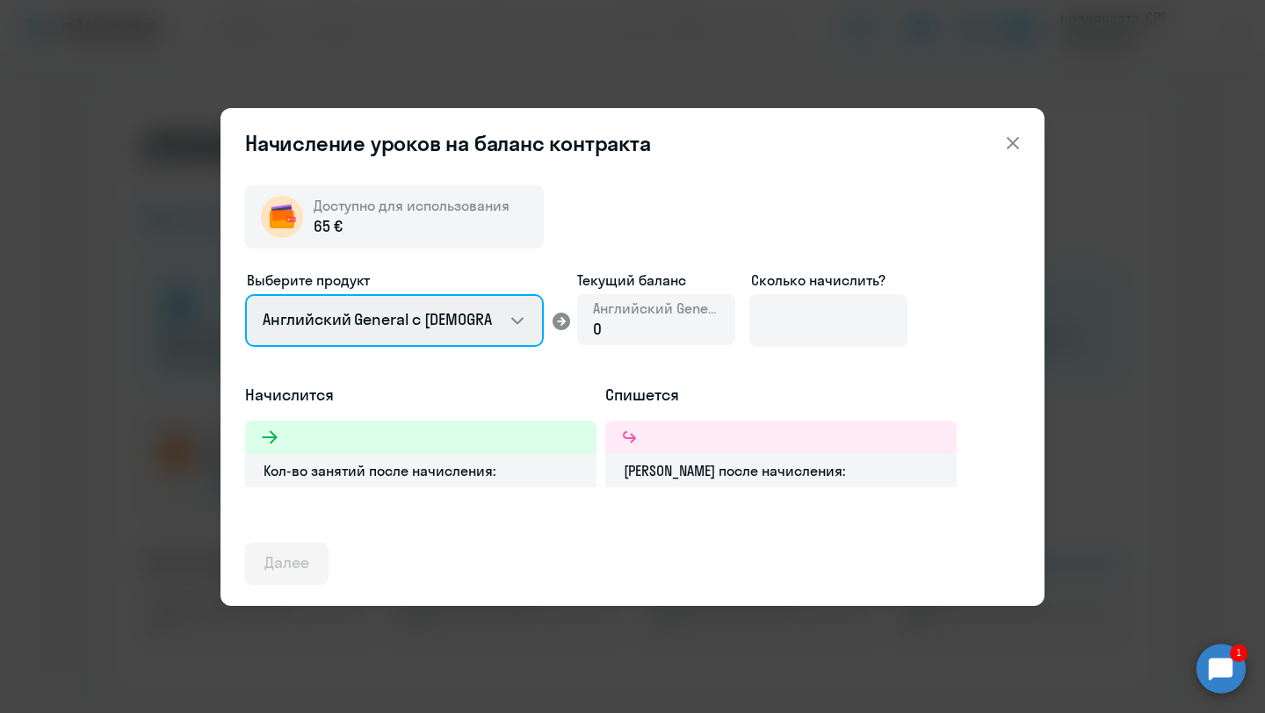
select select "english_adult_not_native_speaker_premium"
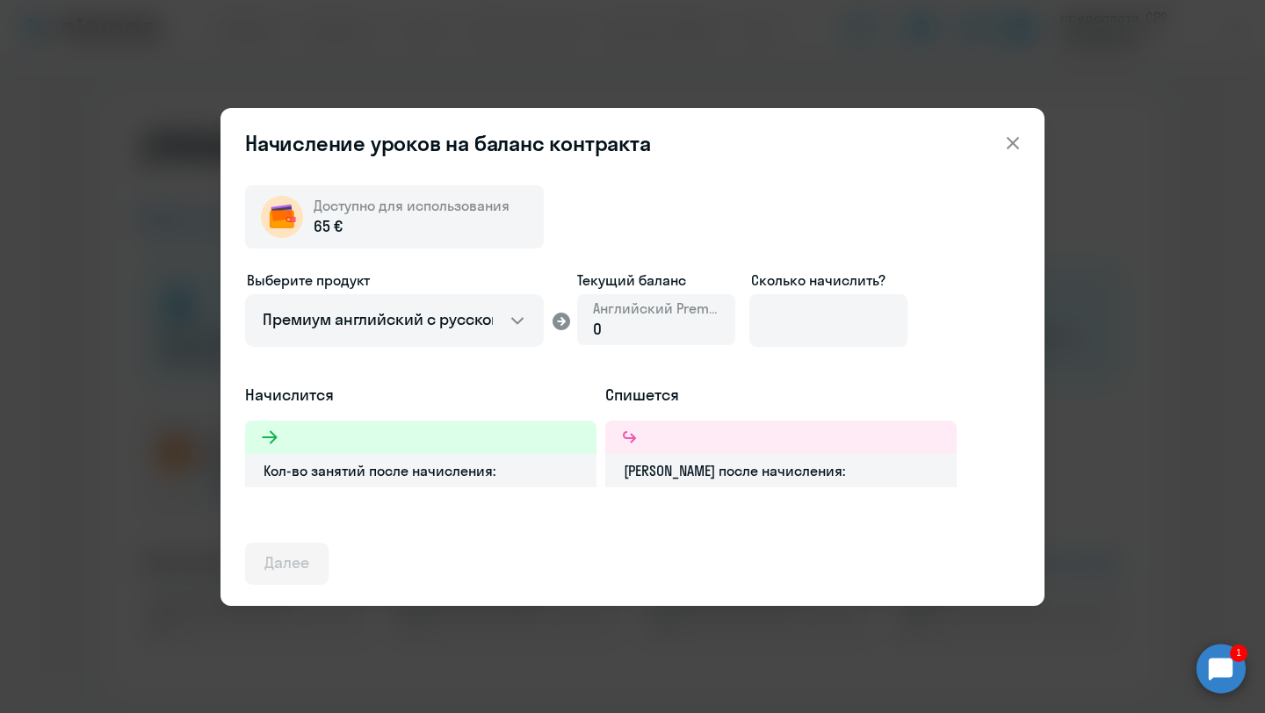
click at [686, 321] on div "0" at bounding box center [656, 329] width 127 height 23
click at [778, 321] on input at bounding box center [828, 320] width 158 height 53
type input "5"
type input "4"
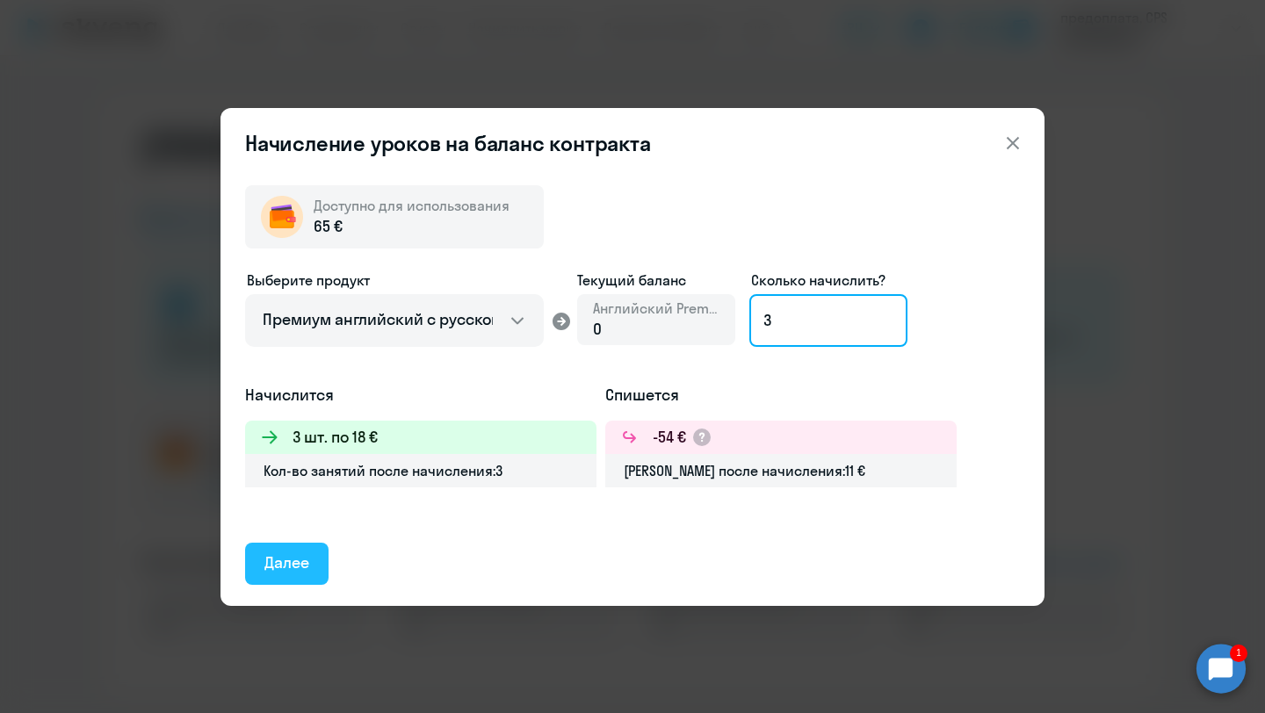
type input "3"
click at [276, 564] on div "Далее" at bounding box center [286, 563] width 45 height 23
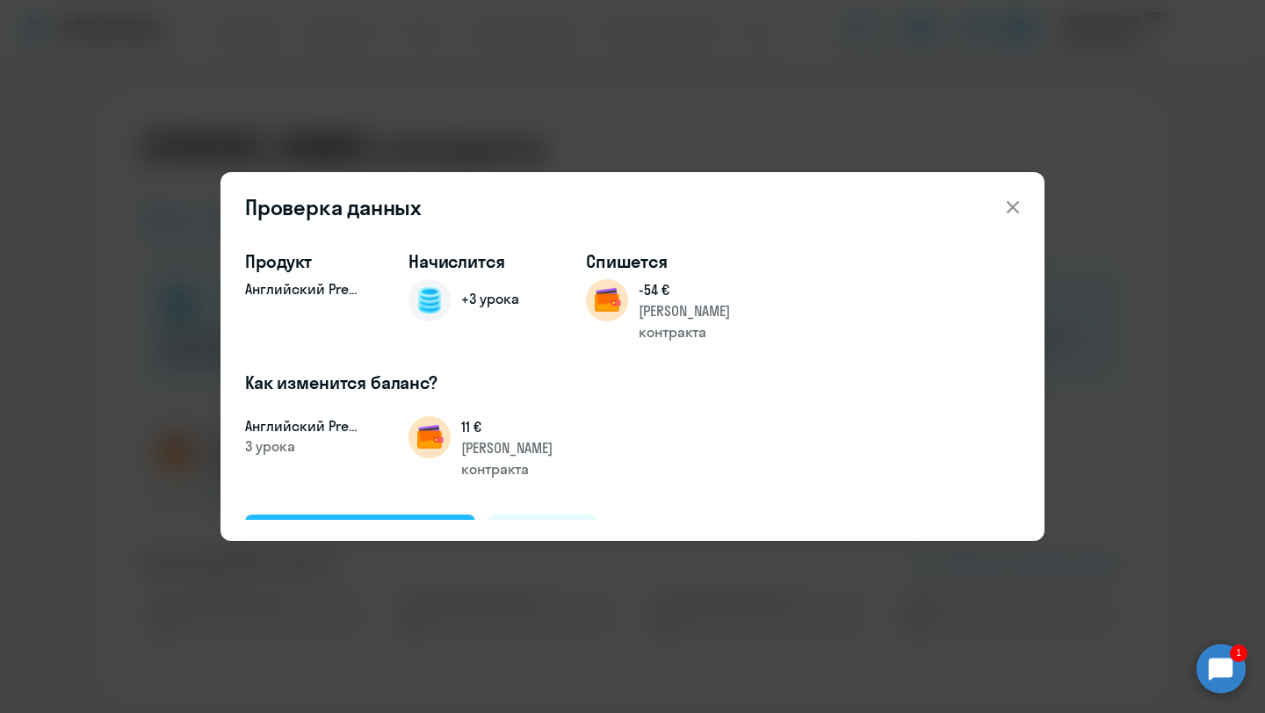
click at [344, 524] on div "Подтвердить и начислить" at bounding box center [360, 535] width 192 height 23
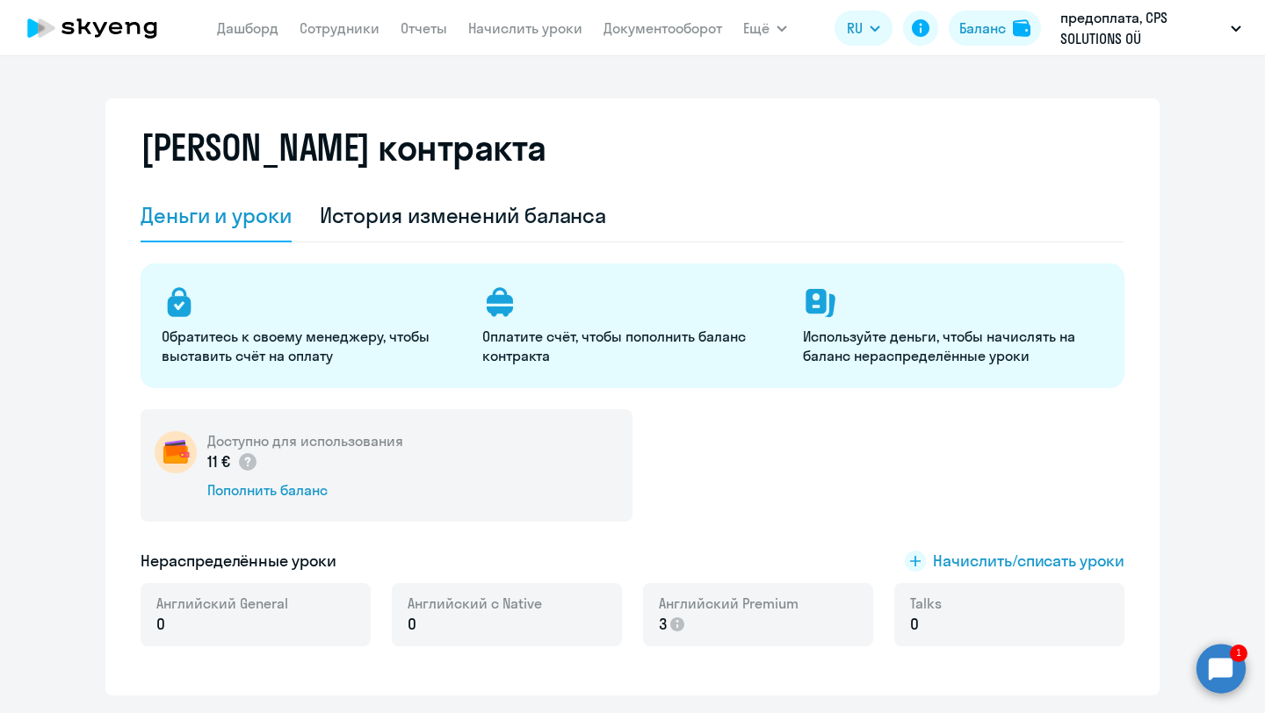
click at [1220, 647] on circle at bounding box center [1221, 668] width 49 height 49
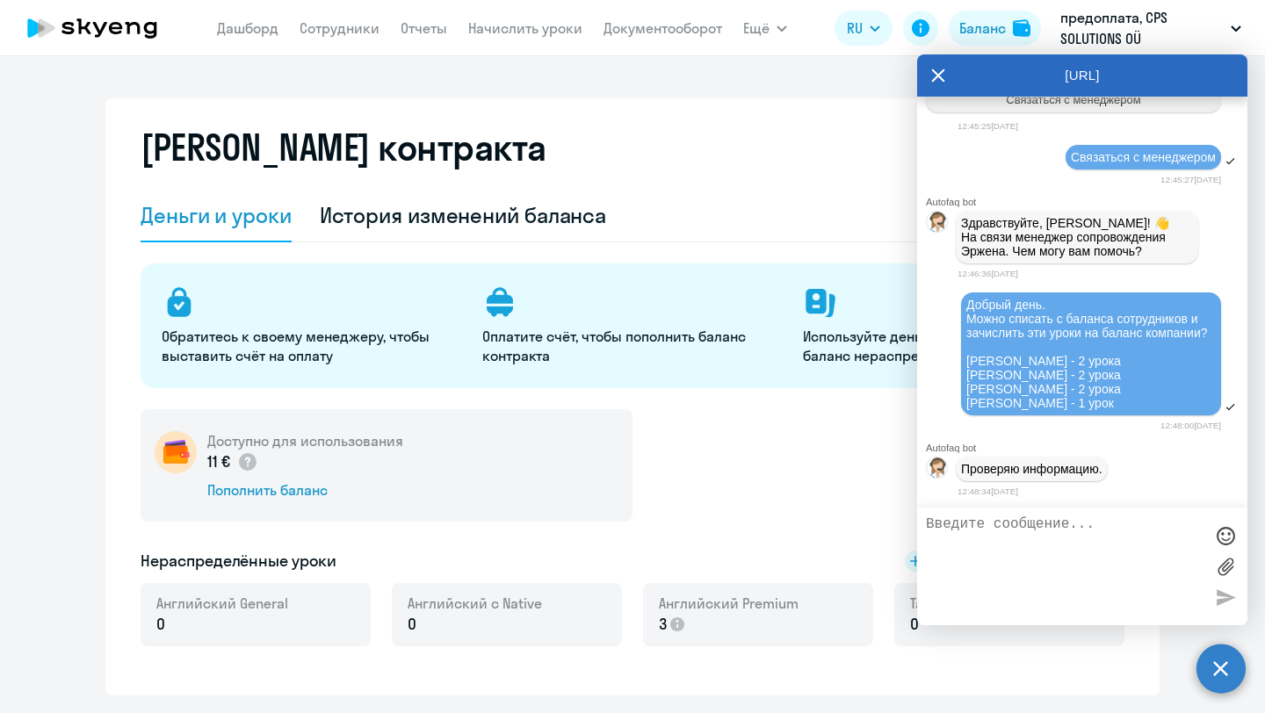
click at [1161, 477] on div "Проверяю информацию." at bounding box center [1082, 469] width 330 height 32
click at [531, 199] on div "История изменений баланса" at bounding box center [463, 216] width 287 height 53
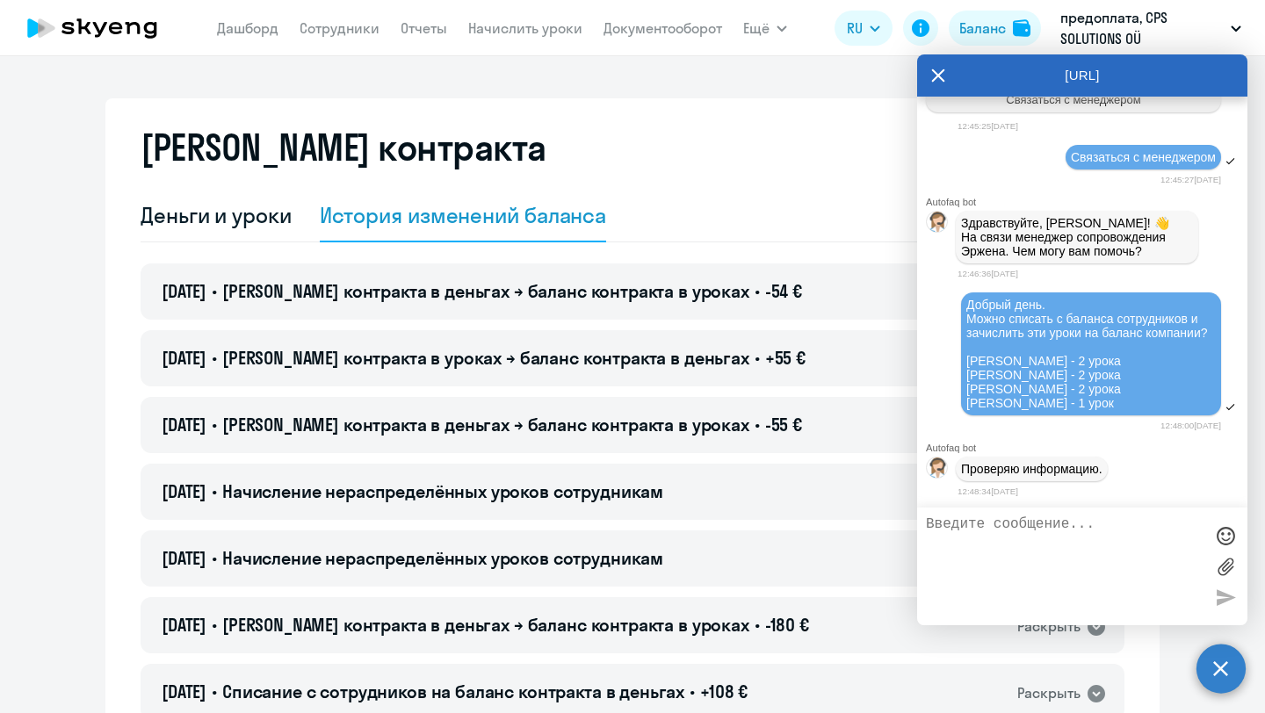
click at [945, 74] on div "[URL]" at bounding box center [1082, 75] width 330 height 42
click at [940, 73] on icon at bounding box center [938, 75] width 13 height 13
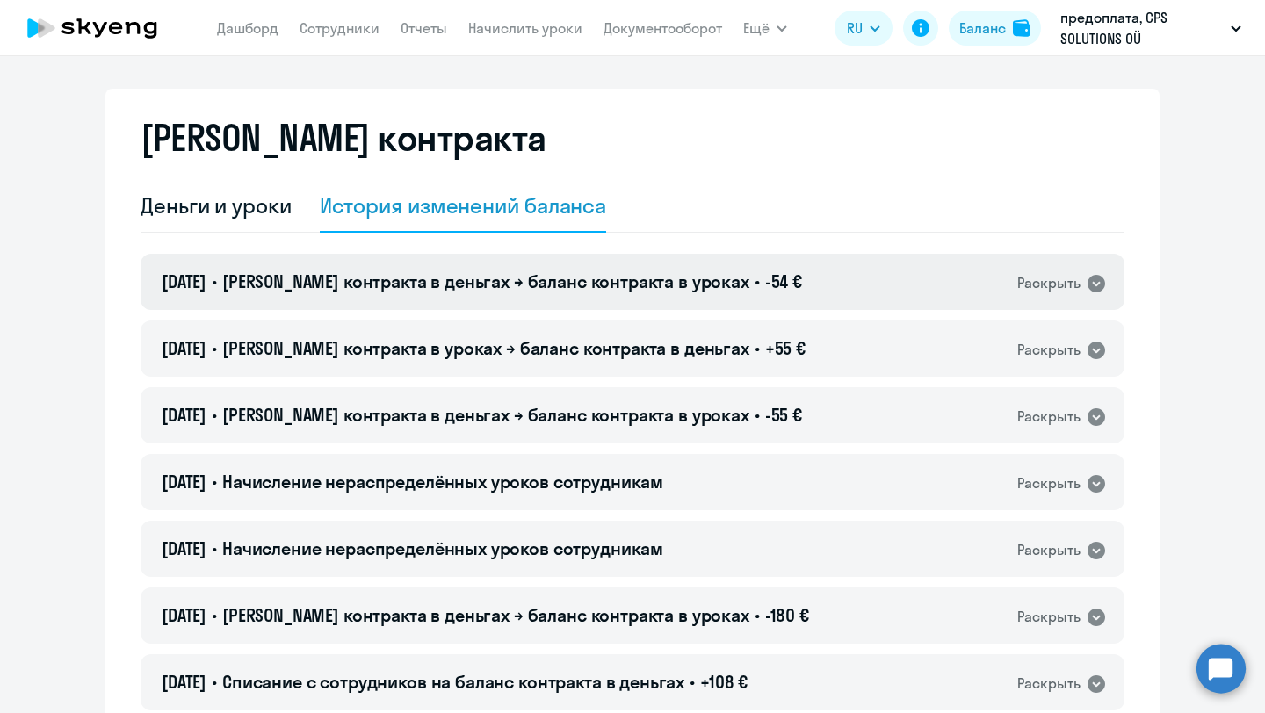
scroll to position [12, 0]
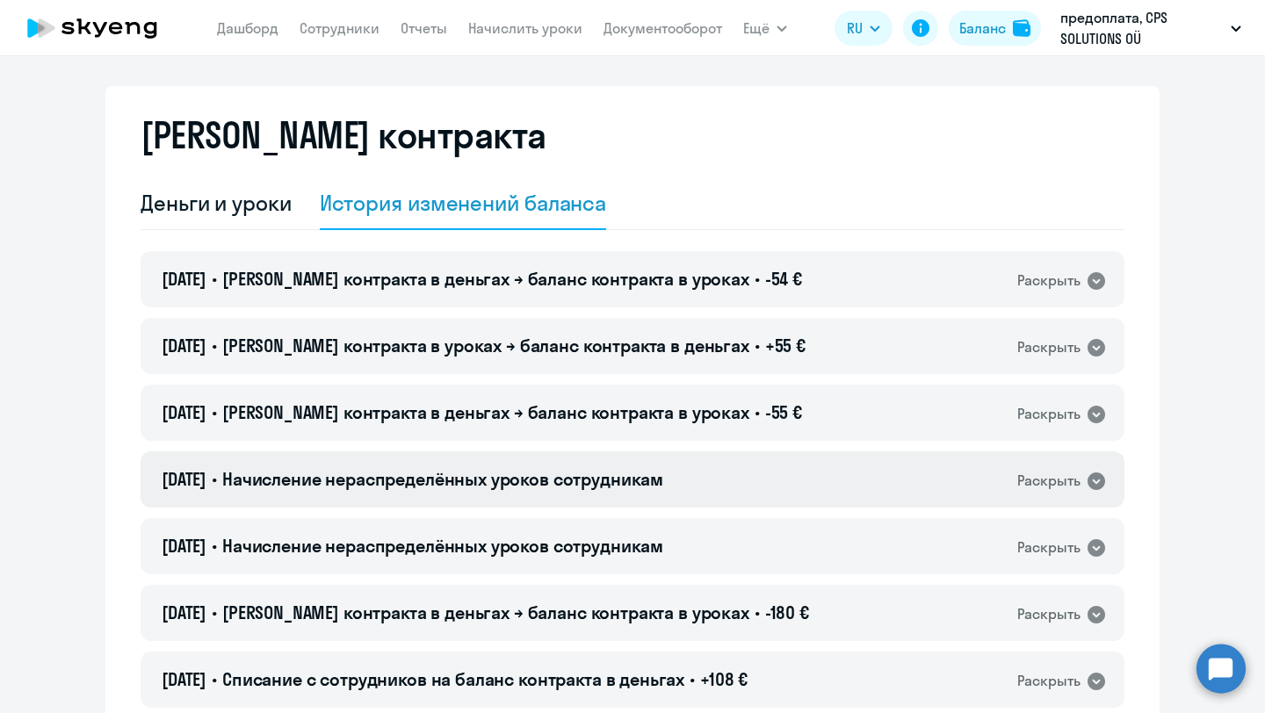
click at [1095, 470] on div "Раскрыть" at bounding box center [1062, 480] width 90 height 23
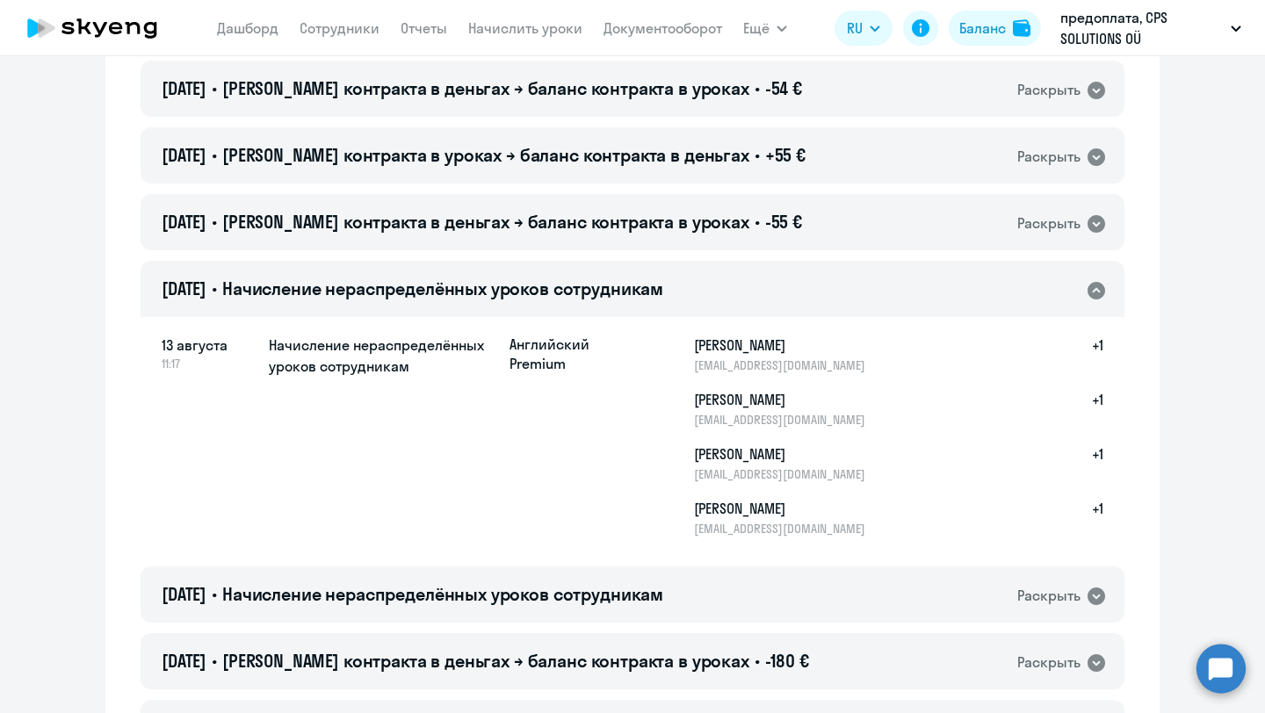
scroll to position [226, 0]
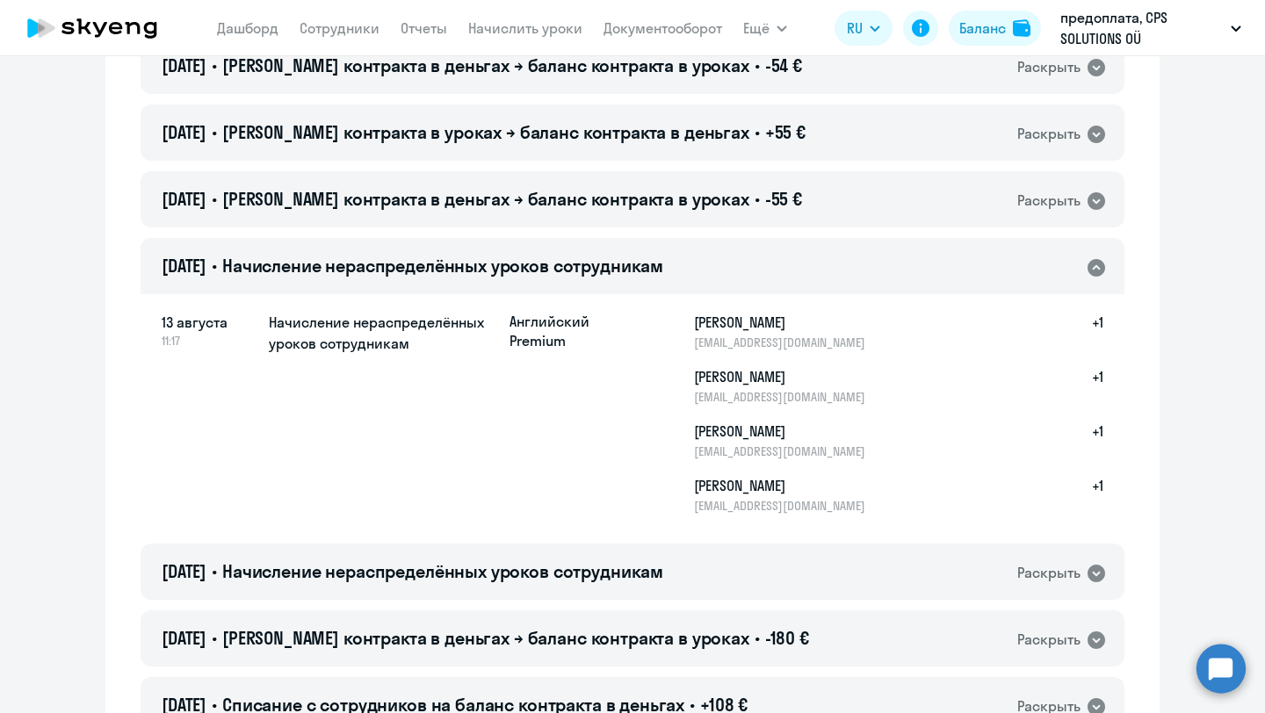
click at [1092, 266] on icon at bounding box center [1097, 268] width 18 height 18
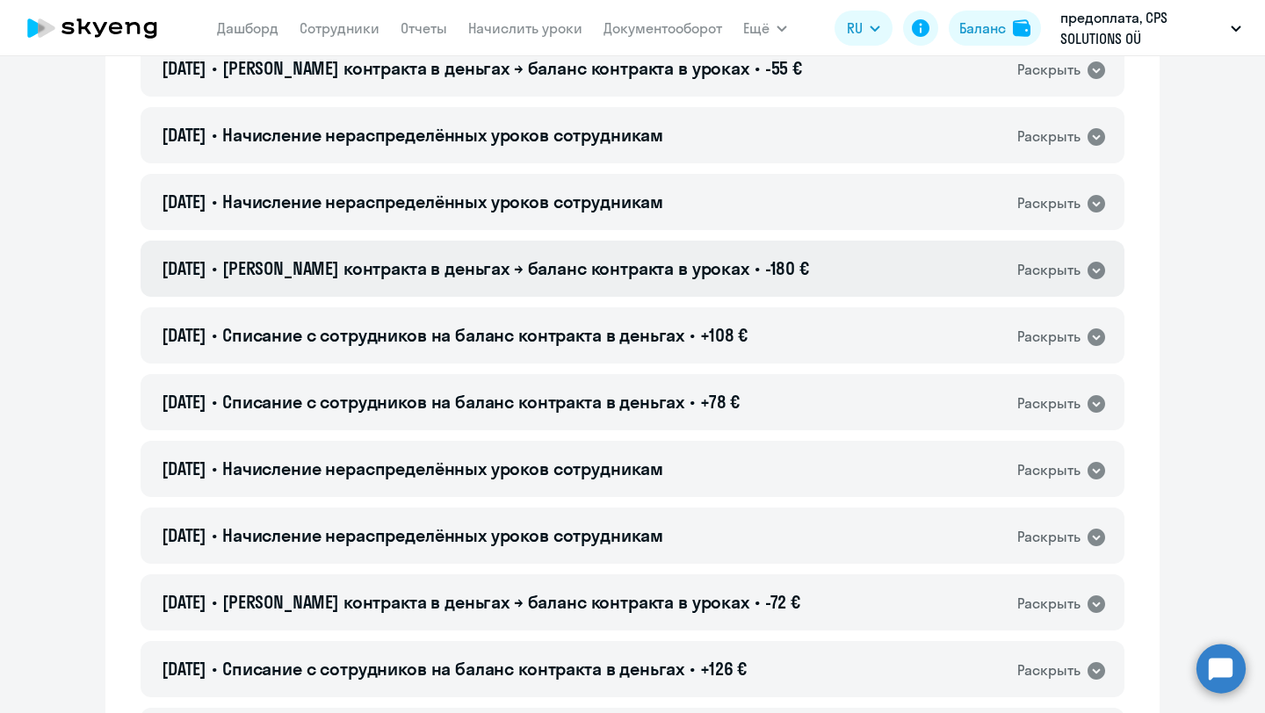
scroll to position [516, 0]
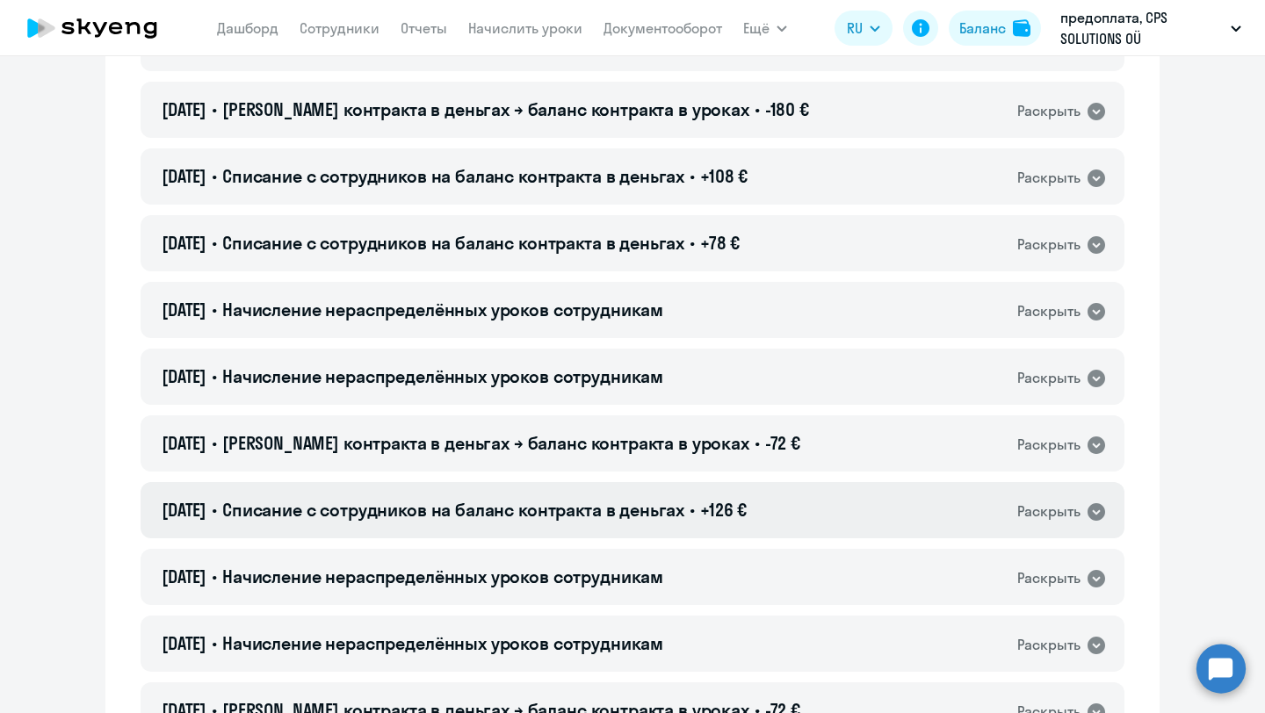
click at [1078, 522] on div "Раскрыть" at bounding box center [1048, 512] width 63 height 22
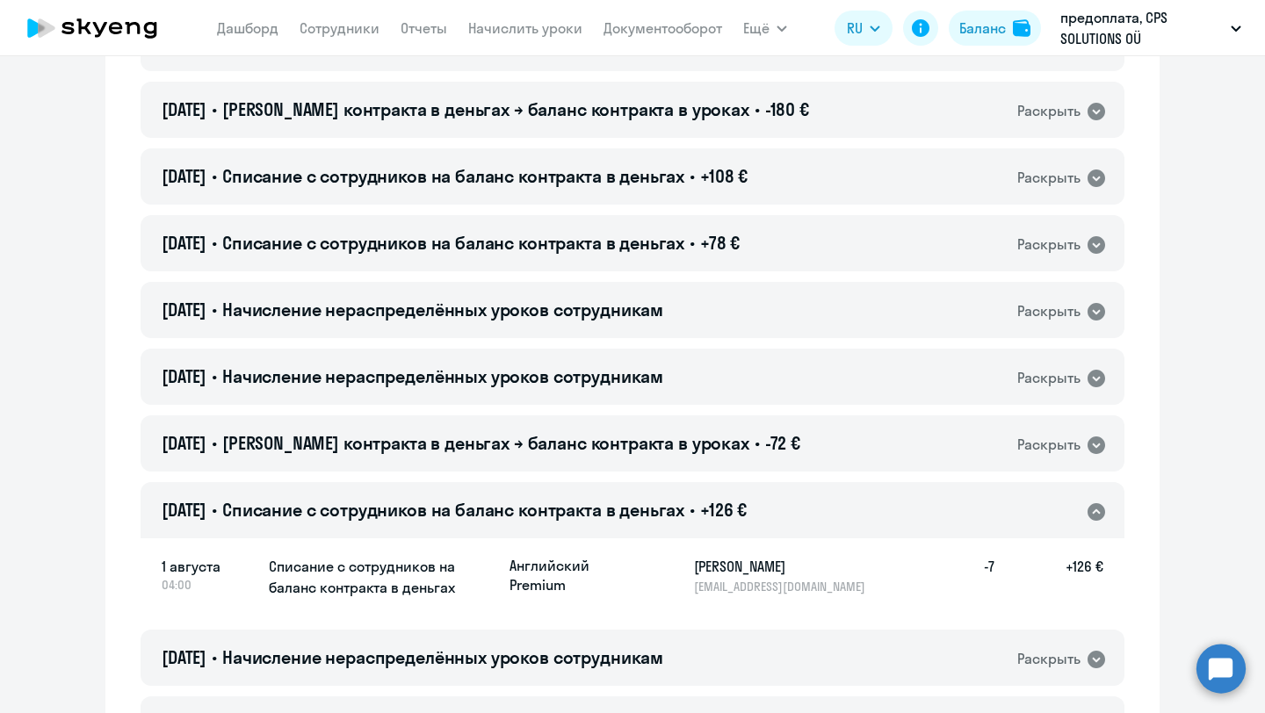
click at [1073, 447] on div "Раскрыть" at bounding box center [1048, 445] width 63 height 22
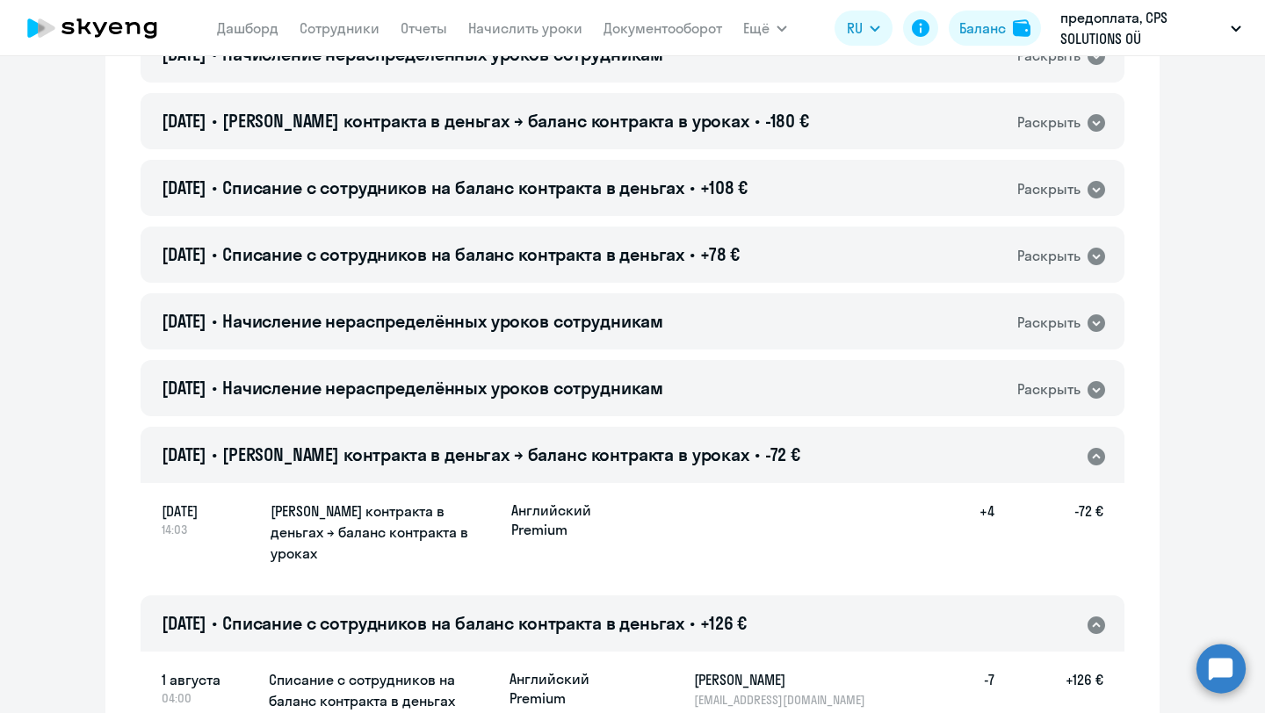
scroll to position [496, 0]
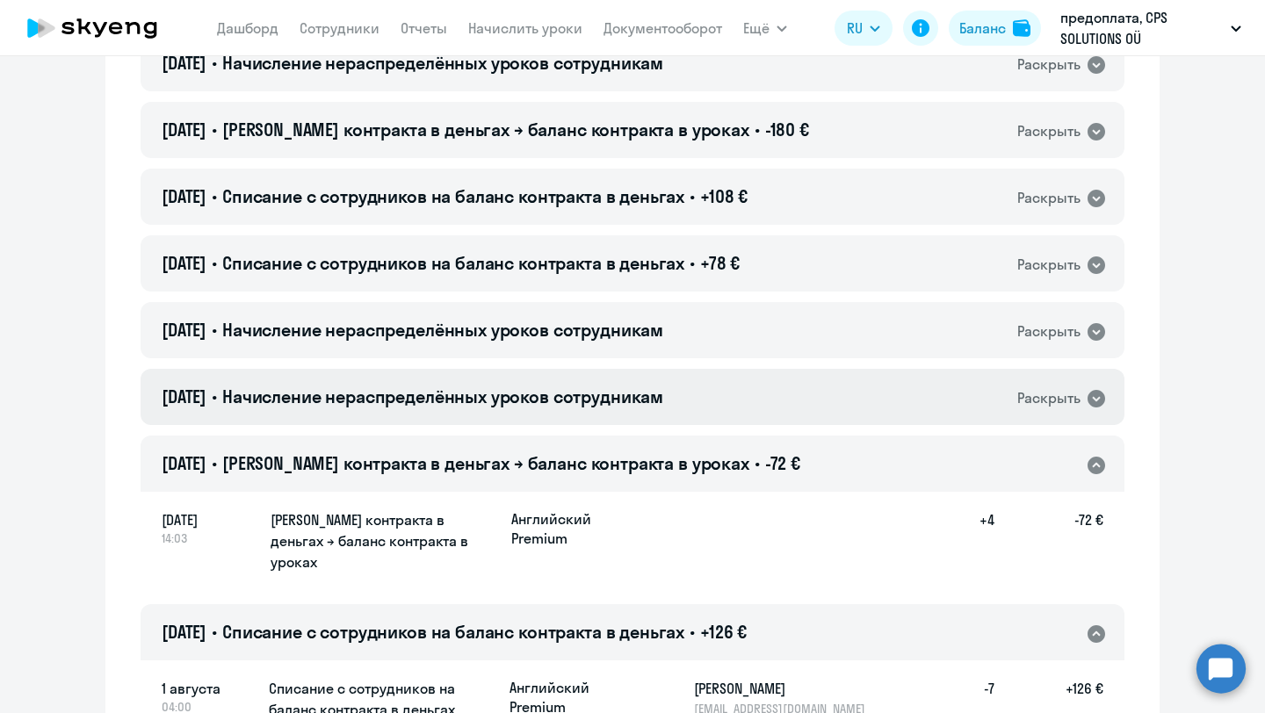
click at [1081, 393] on div "Раскрыть" at bounding box center [1062, 398] width 90 height 23
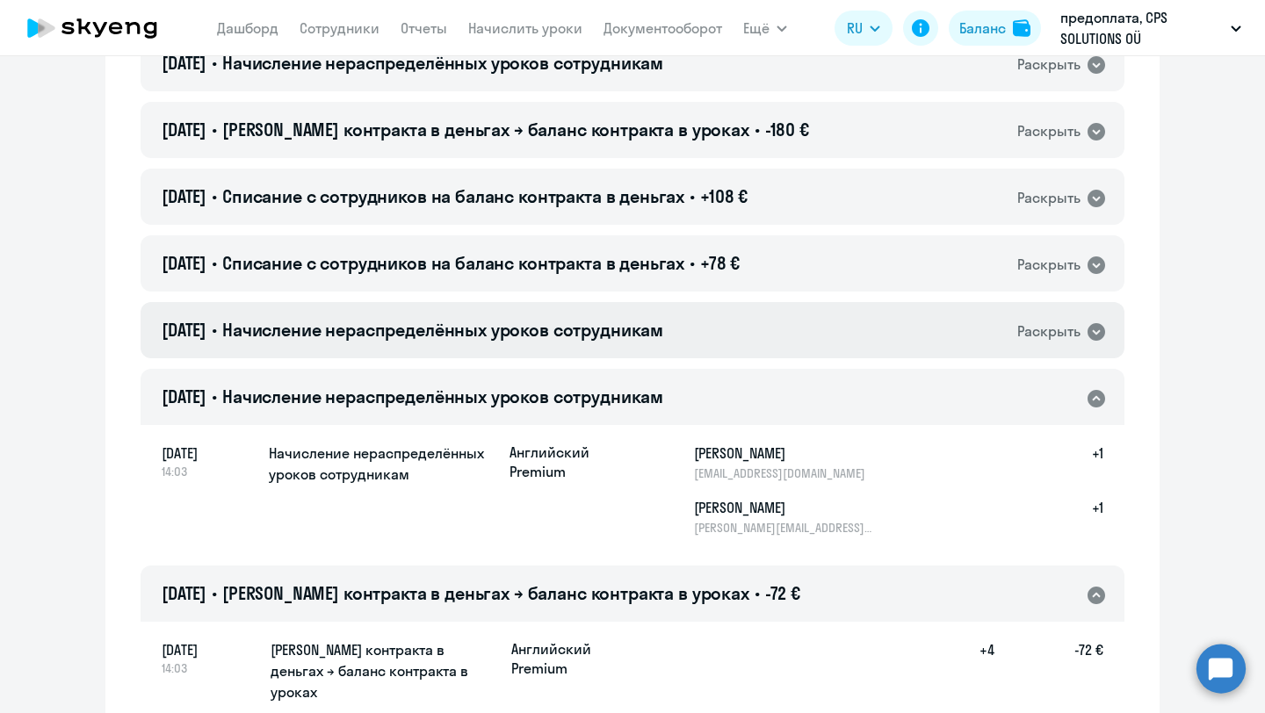
click at [1060, 343] on div "[DATE] • Начисление нераспределённых уроков сотрудникам Раскрыть" at bounding box center [633, 330] width 984 height 56
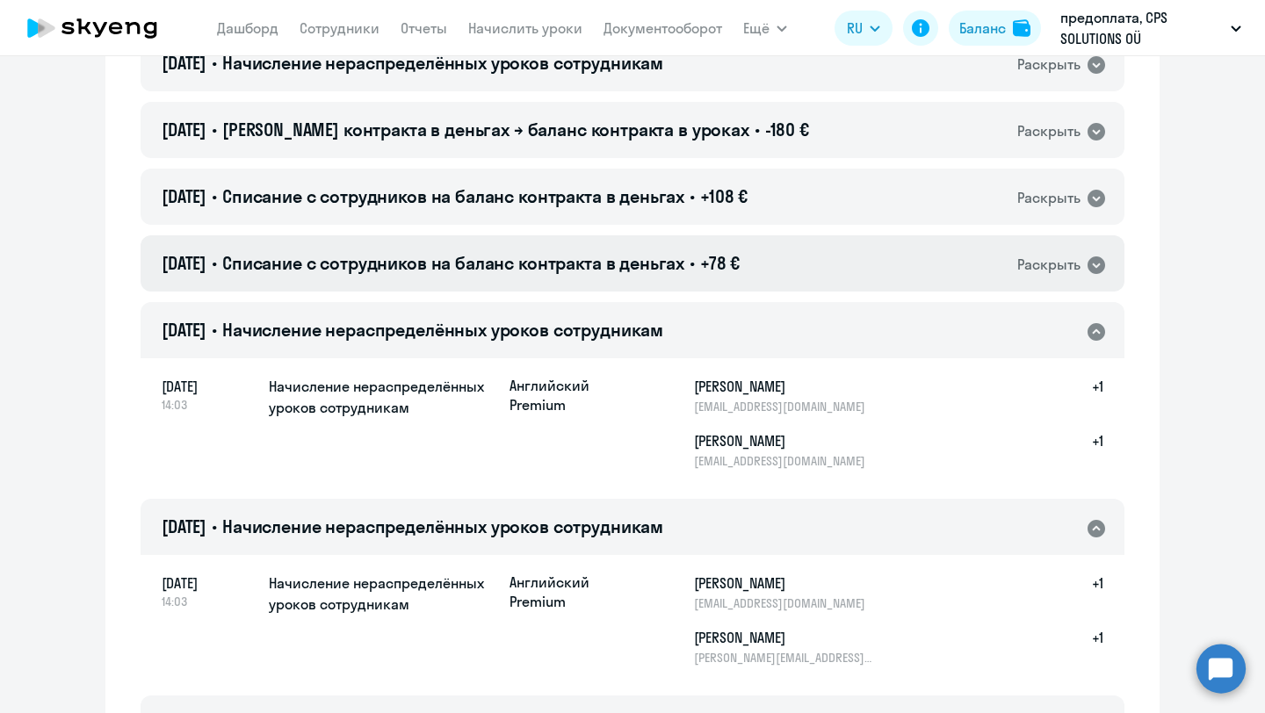
click at [1044, 272] on div "Раскрыть" at bounding box center [1048, 265] width 63 height 22
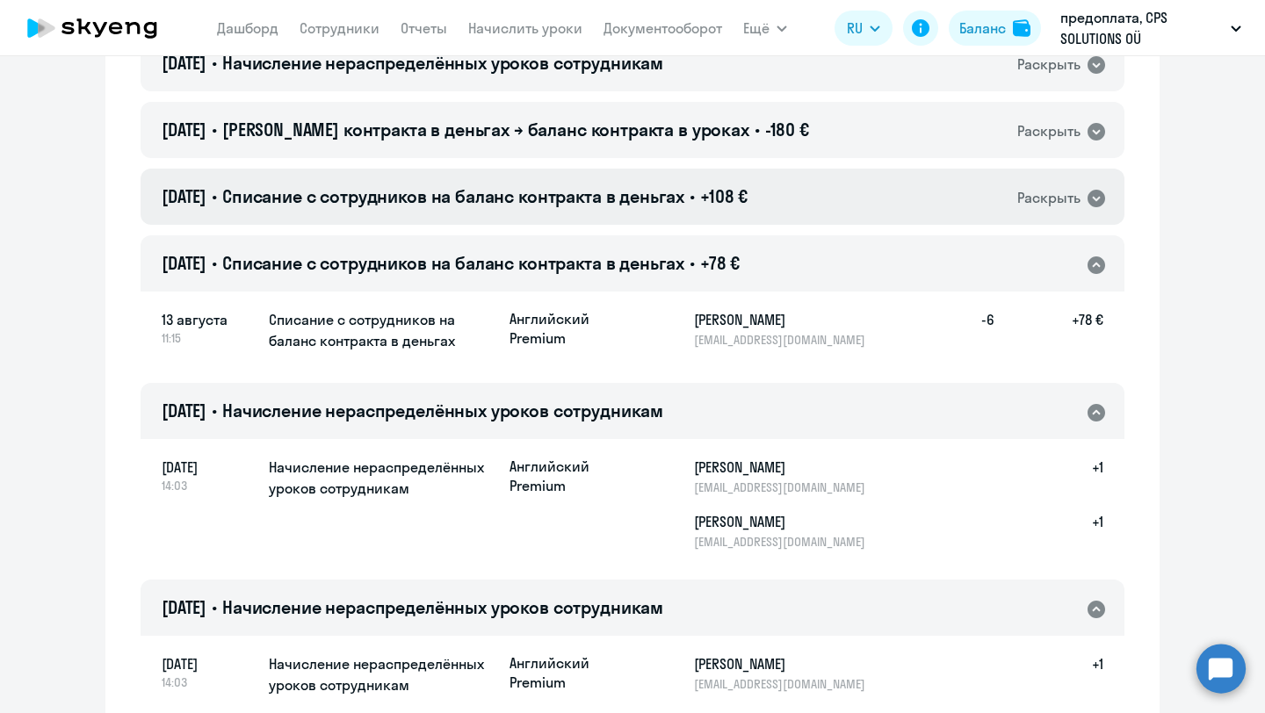
click at [1033, 222] on div "[DATE] • Списание с сотрудников на баланс контракта в деньгах • +108 € Раскрыть" at bounding box center [633, 197] width 984 height 56
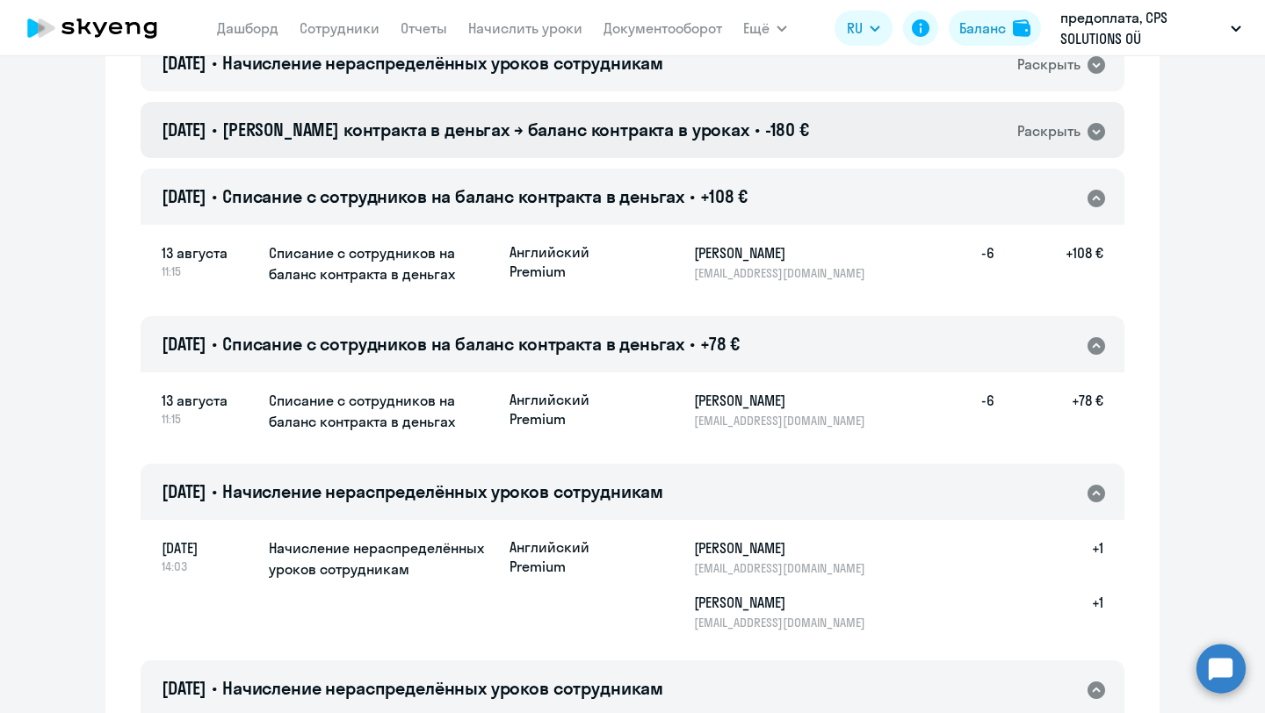
click at [1034, 150] on div "[DATE] • Баланс контракта в деньгах → баланс контракта в уроках • -180 € Раскры…" at bounding box center [633, 130] width 984 height 56
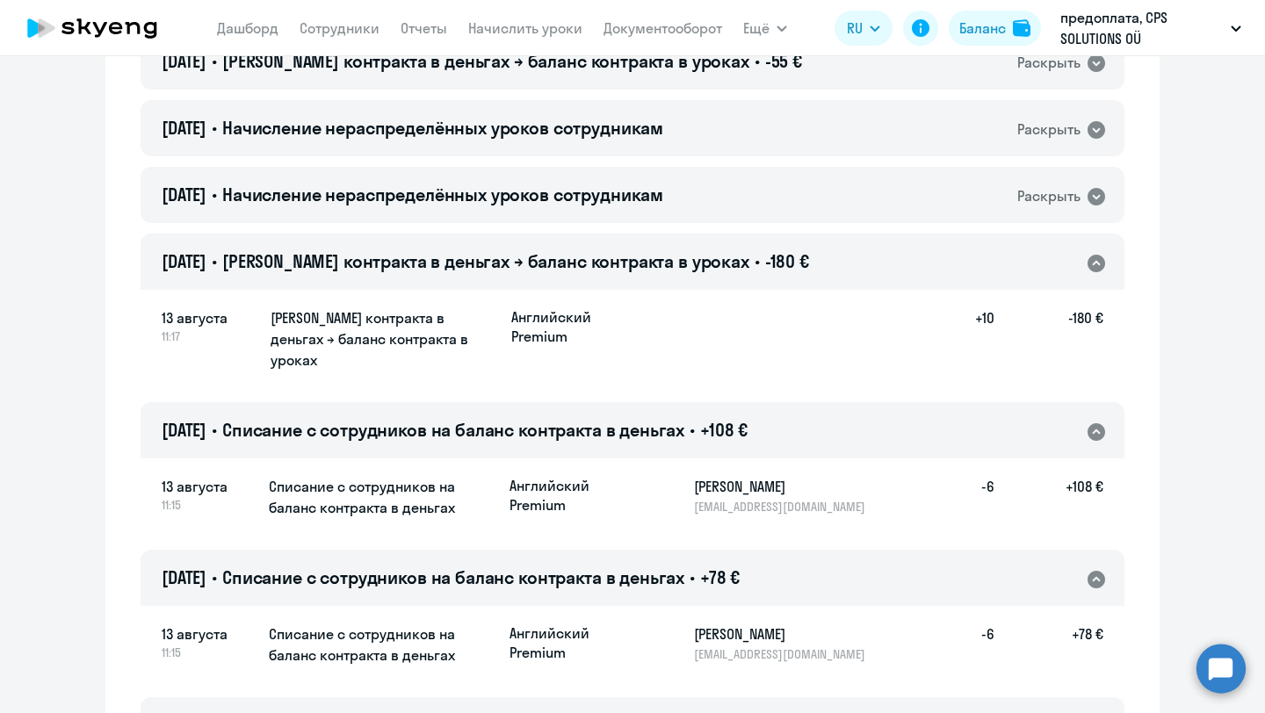
scroll to position [355, 0]
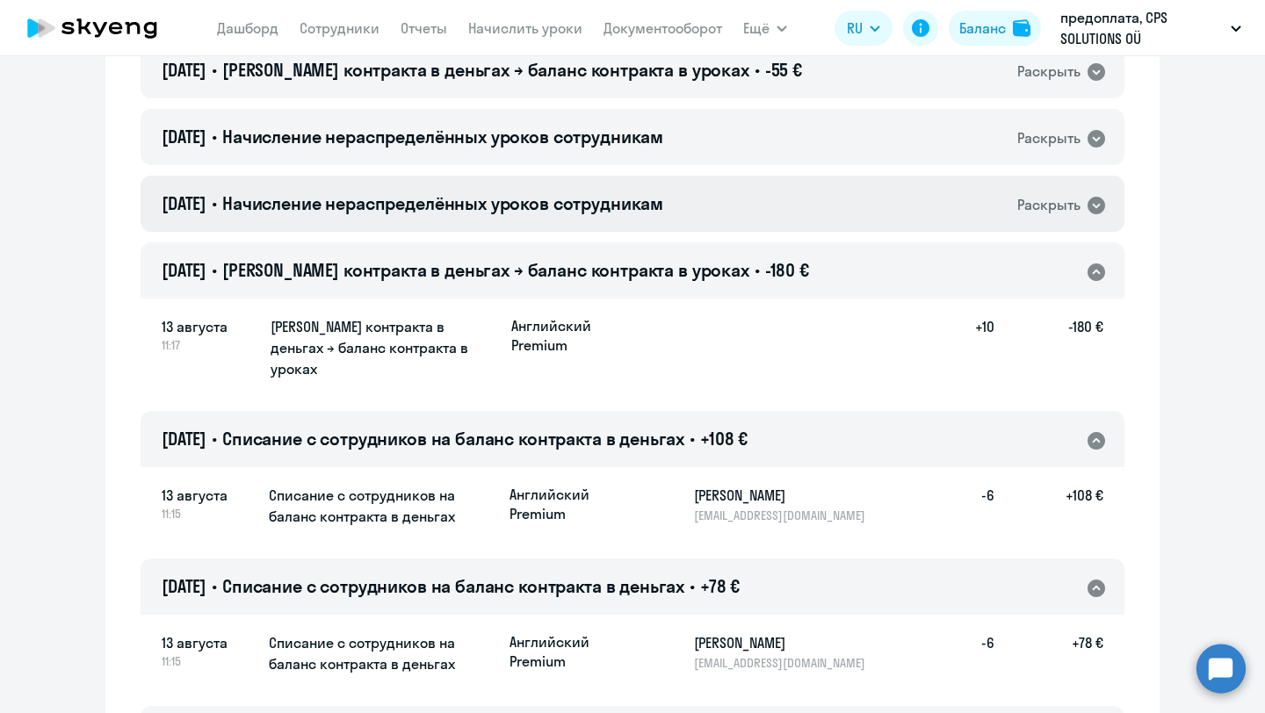
click at [1020, 211] on div "Раскрыть" at bounding box center [1048, 205] width 63 height 22
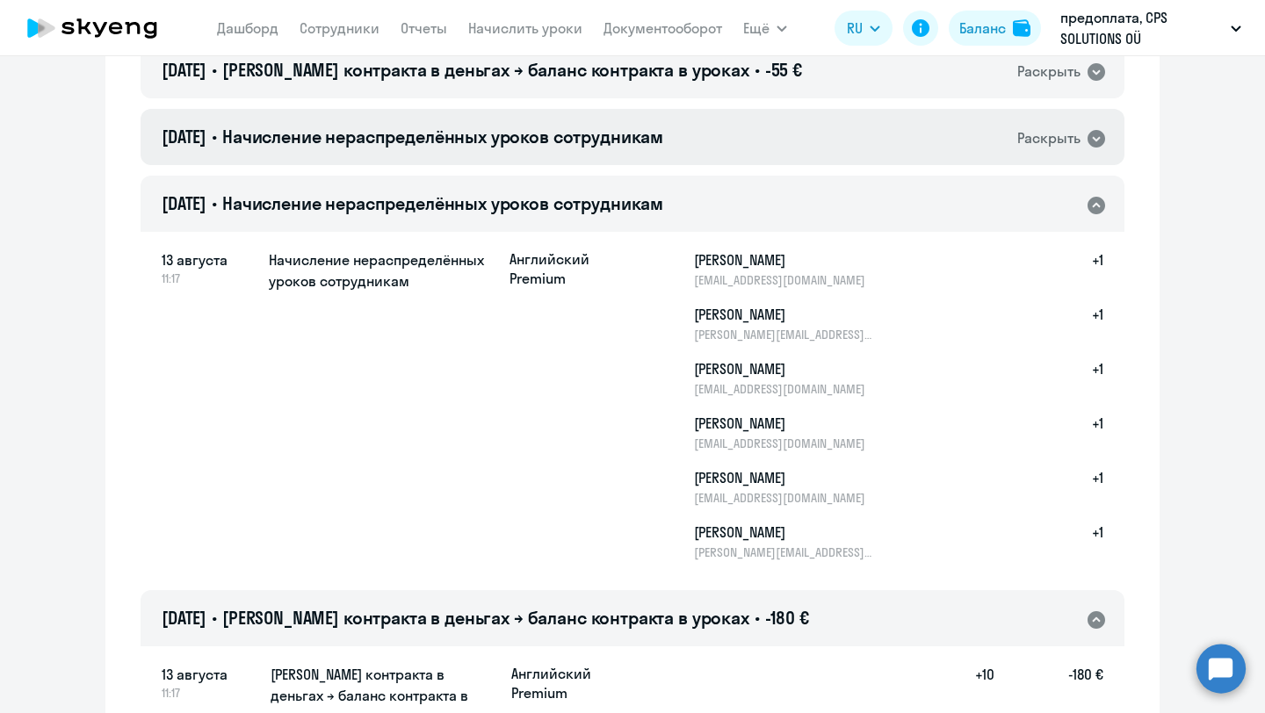
click at [1013, 152] on div "[DATE] • Начисление нераспределённых уроков сотрудникам Раскрыть" at bounding box center [633, 137] width 984 height 56
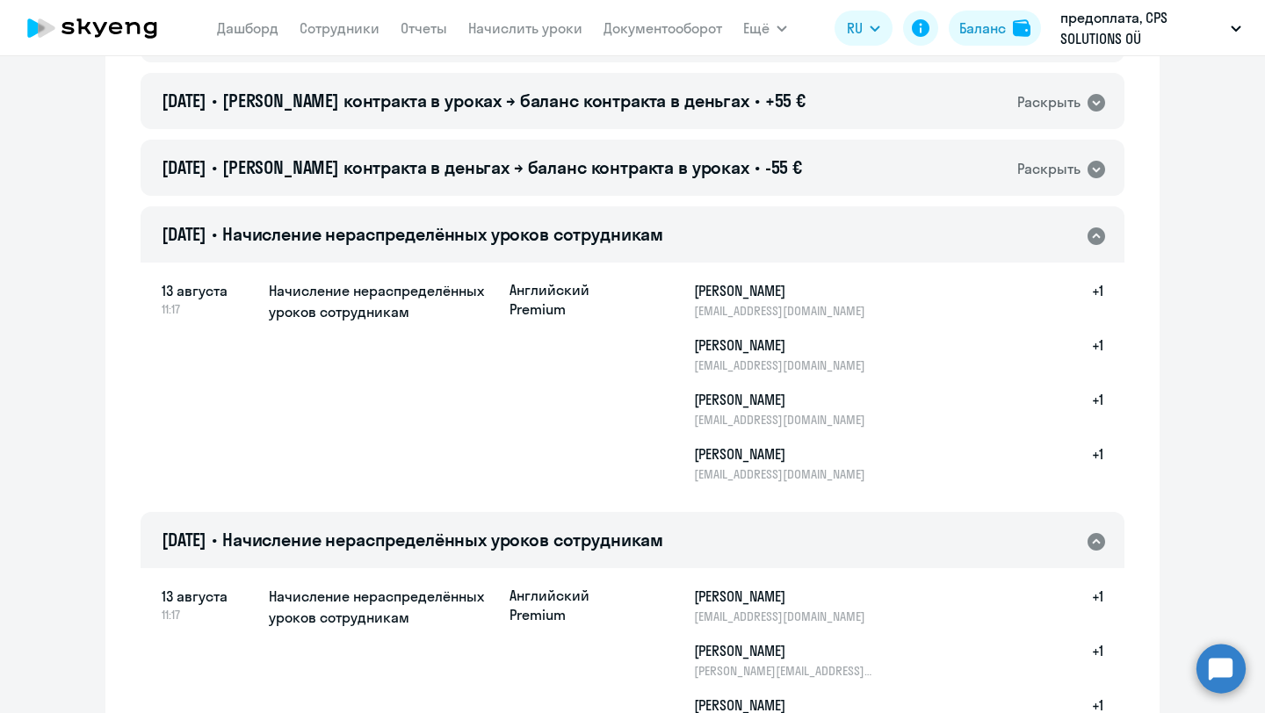
click at [973, 170] on div "[DATE] • Баланс контракта в деньгах → баланс контракта в уроках • -55 € Раскрыть" at bounding box center [633, 168] width 984 height 56
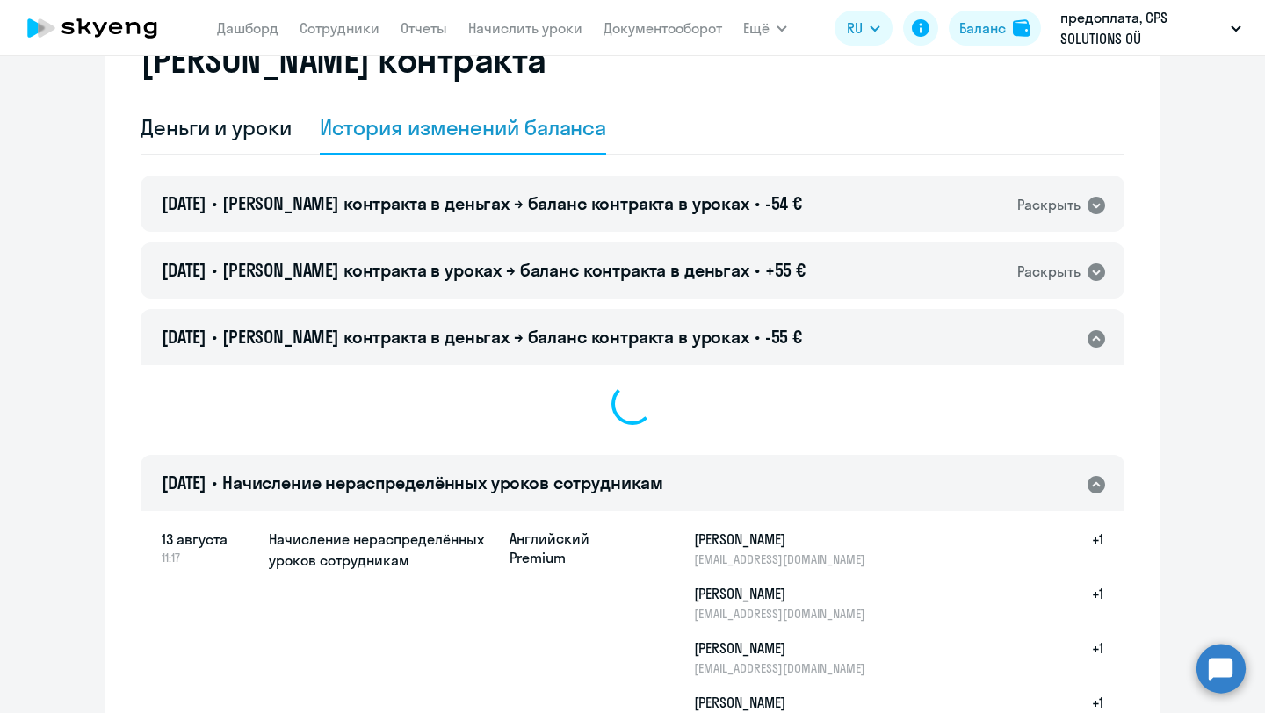
scroll to position [0, 0]
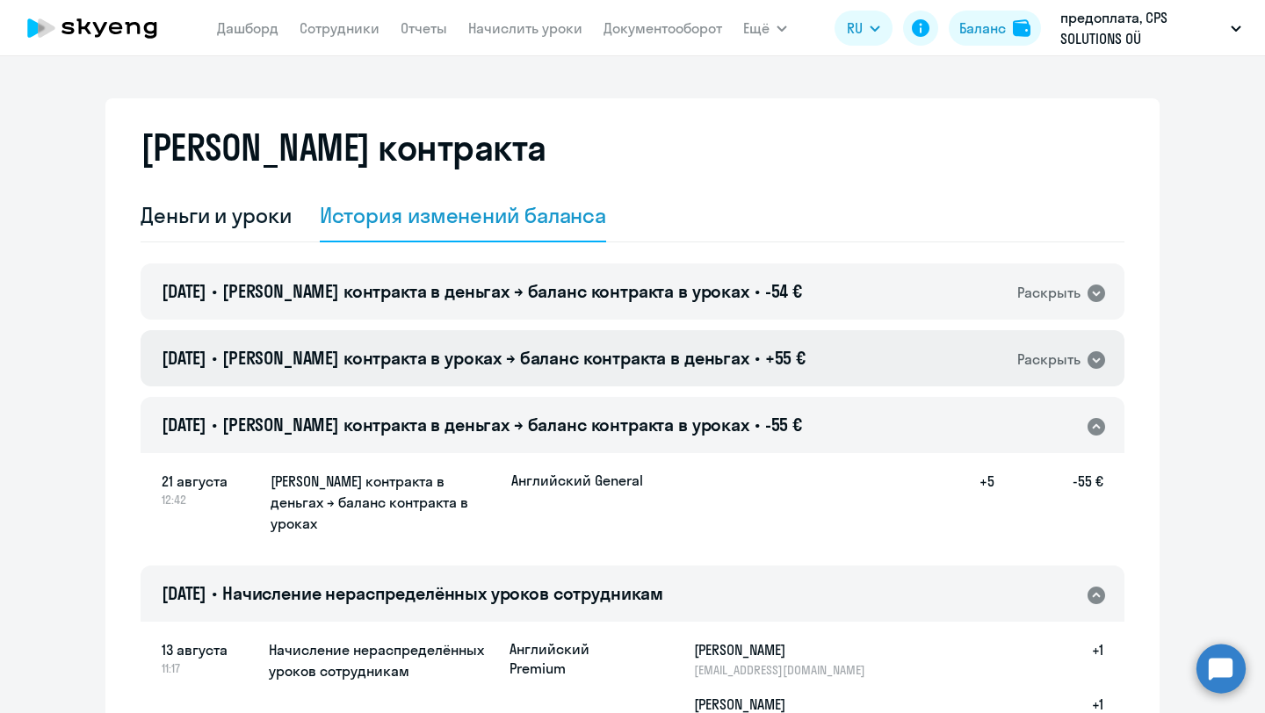
click at [936, 346] on div "[DATE] • Баланс контракта в уроках → баланс контракта в деньгах • +55 € Раскрыть" at bounding box center [633, 358] width 984 height 56
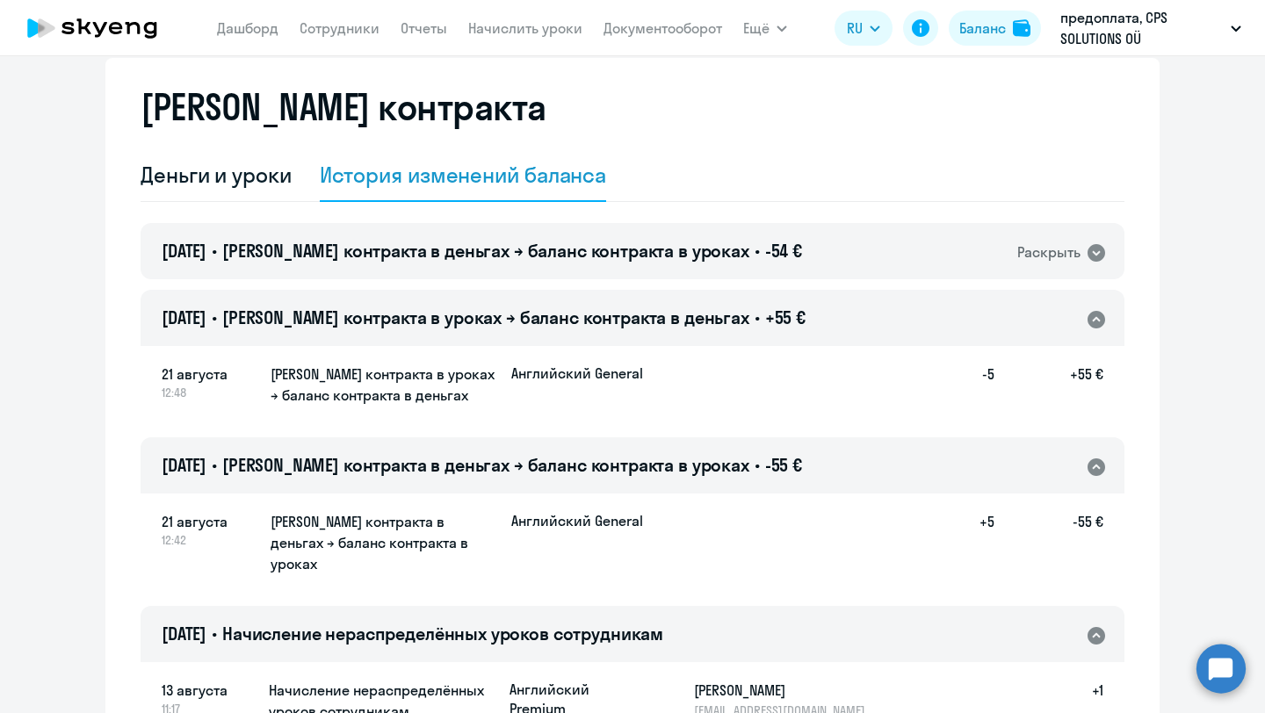
click at [929, 312] on div "[DATE] • Баланс контракта в уроках → баланс контракта в деньгах • +55 € Раскрыть" at bounding box center [633, 318] width 984 height 56
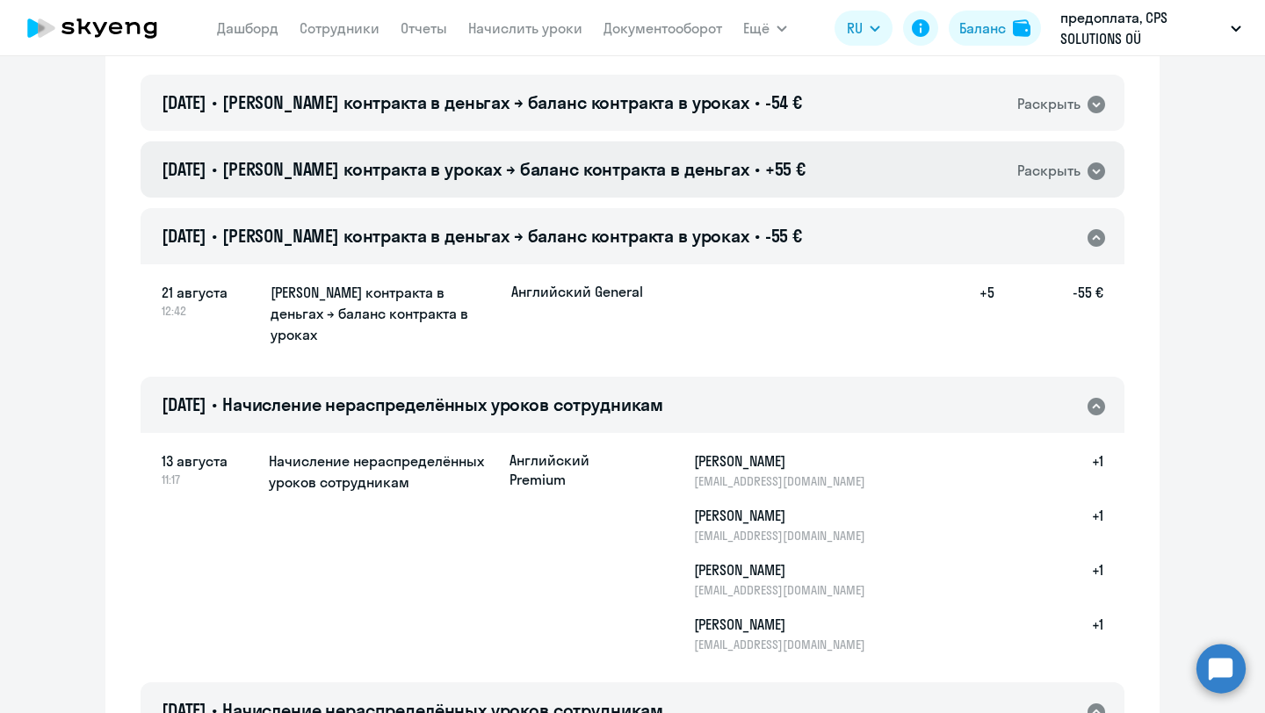
scroll to position [202, 0]
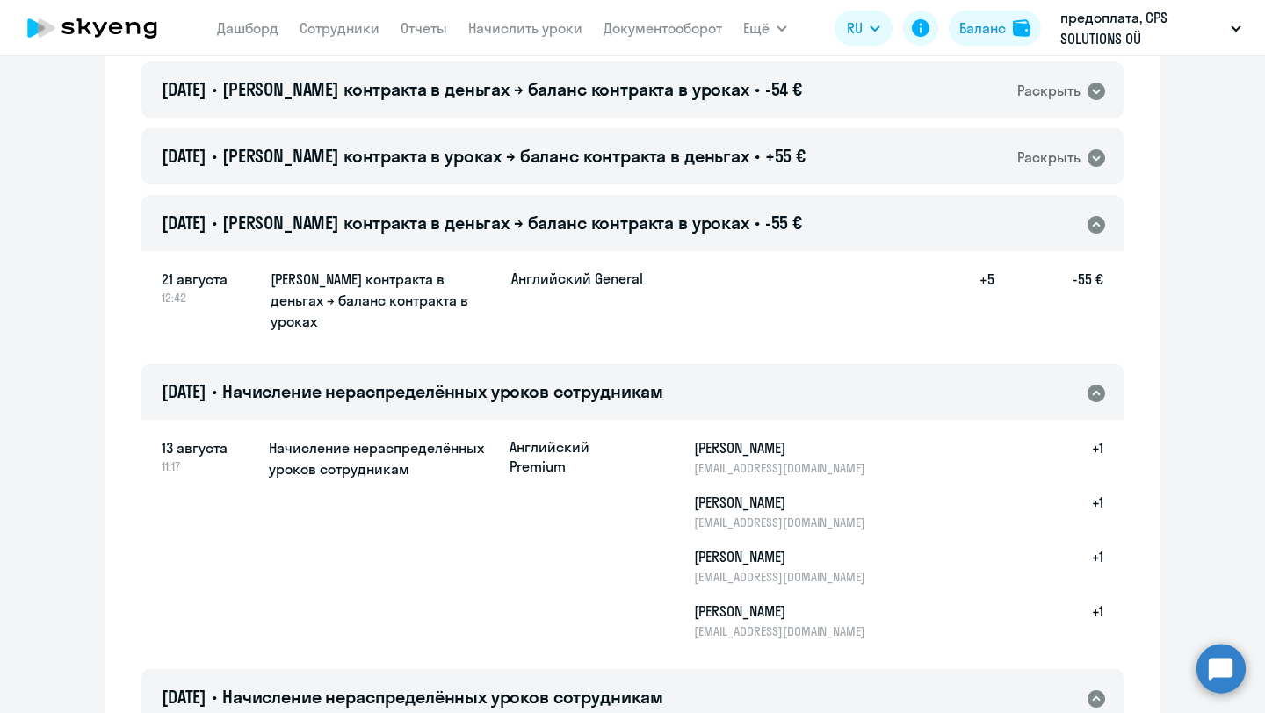
click at [885, 224] on div "[DATE] • Баланс контракта в деньгах → баланс контракта в уроках • -55 € Раскрыть" at bounding box center [633, 223] width 984 height 56
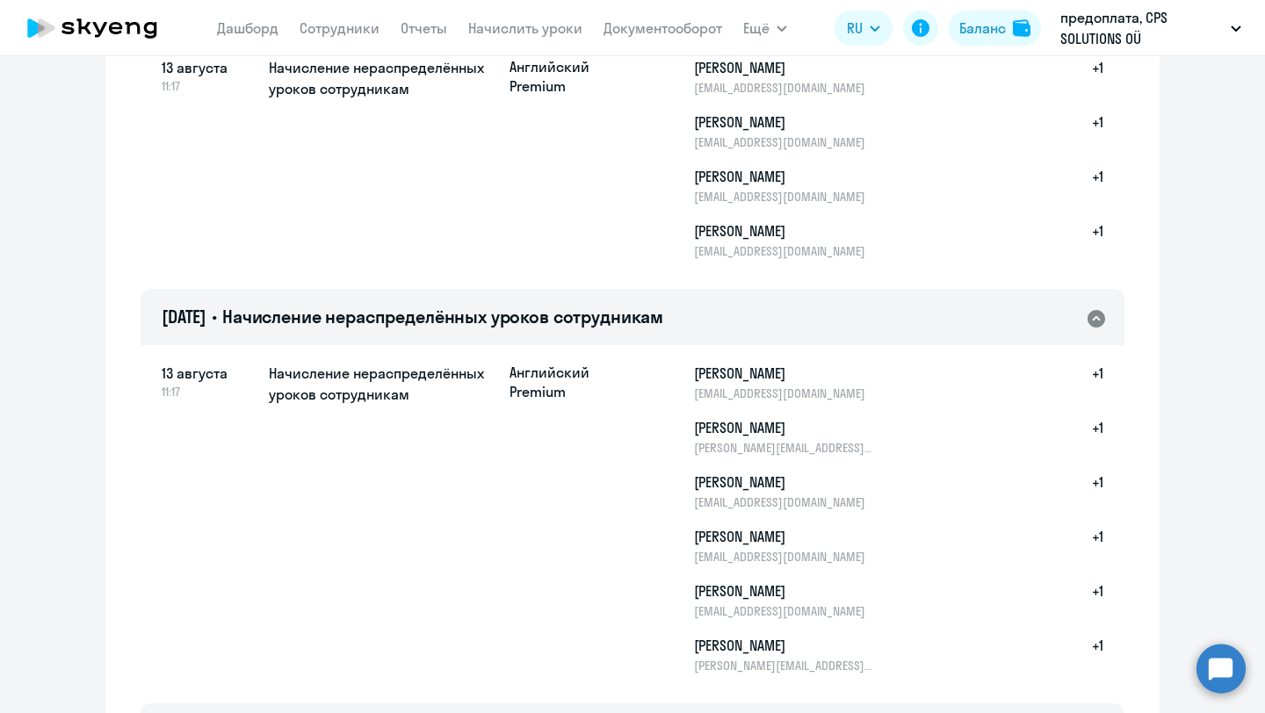
scroll to position [0, 0]
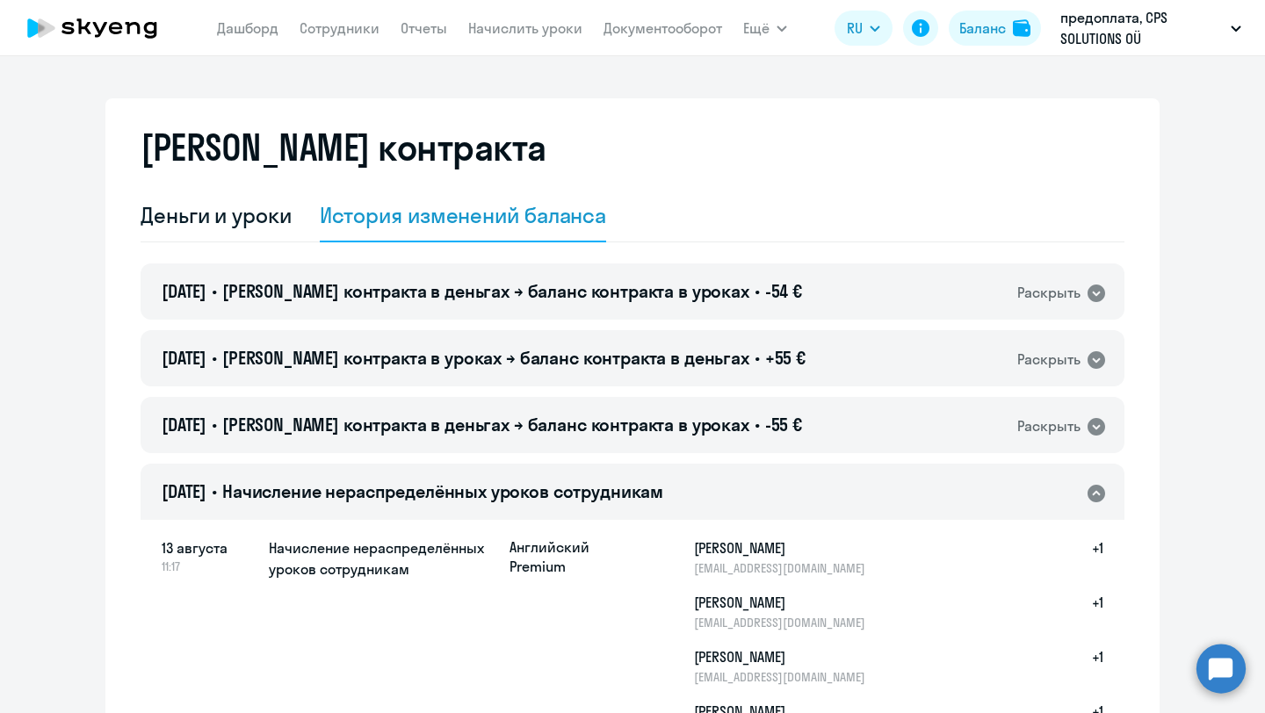
click at [136, 30] on icon at bounding box center [92, 28] width 155 height 44
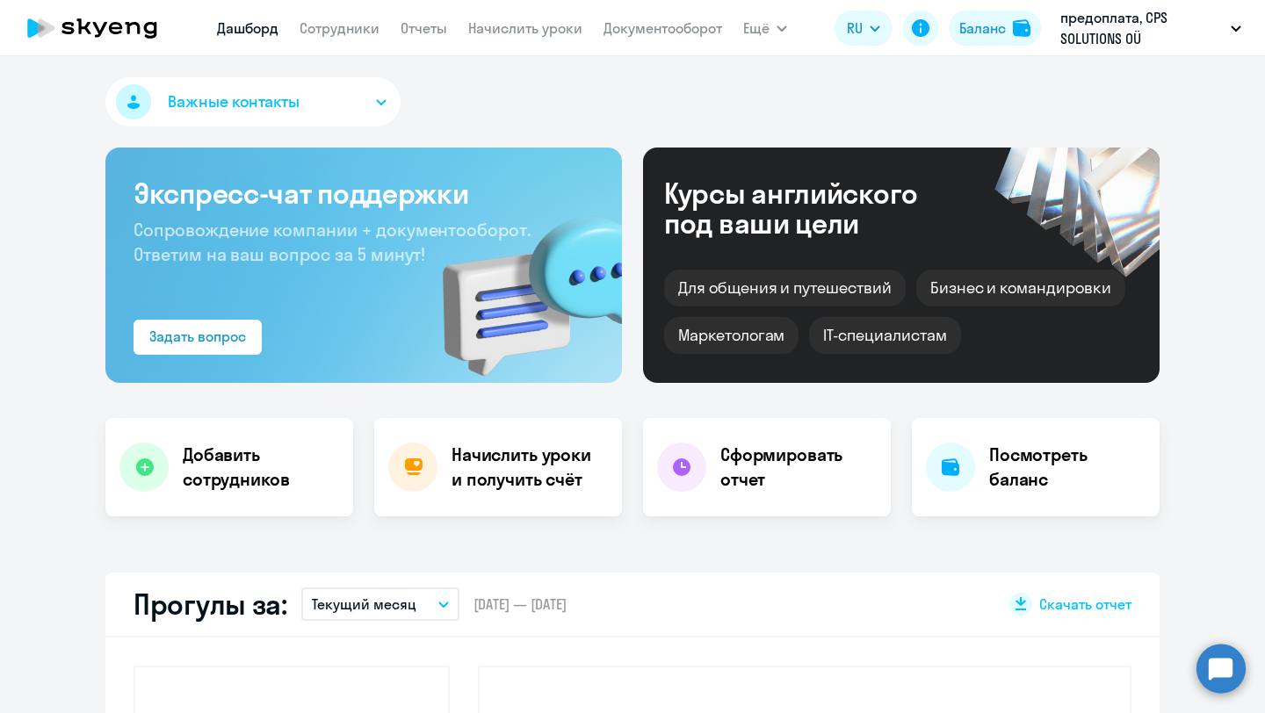
scroll to position [579, 0]
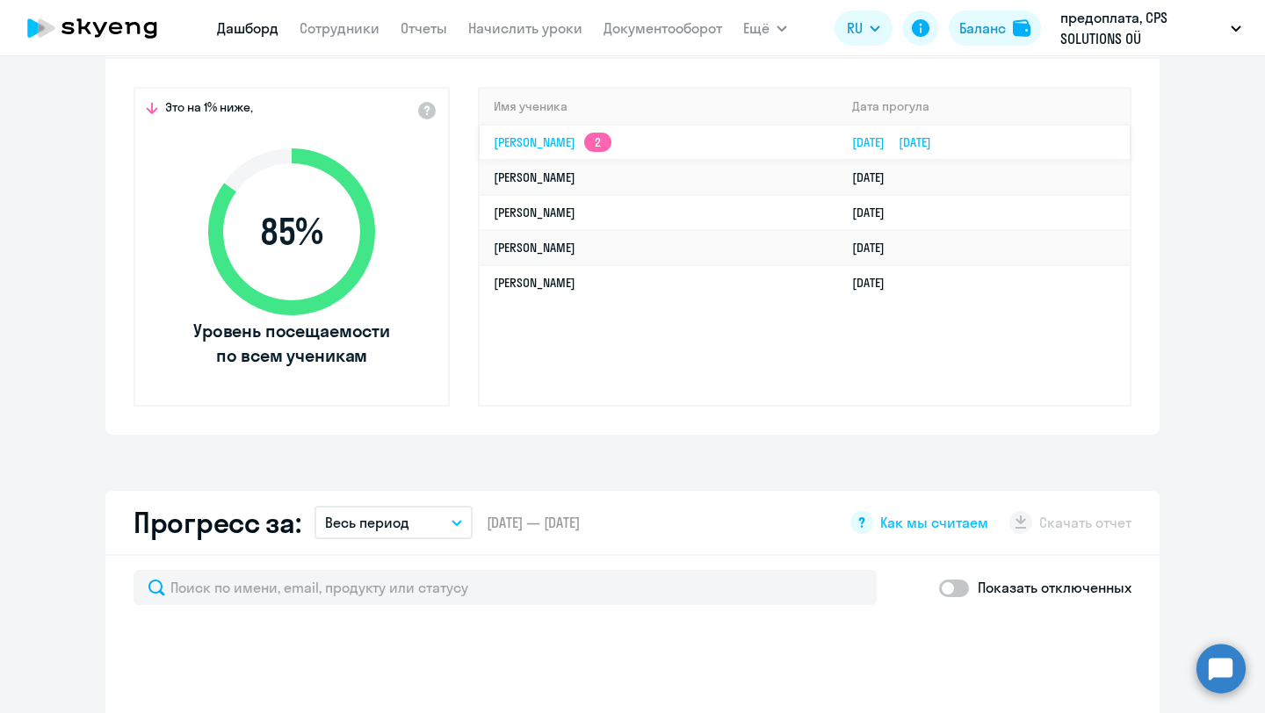
select select "30"
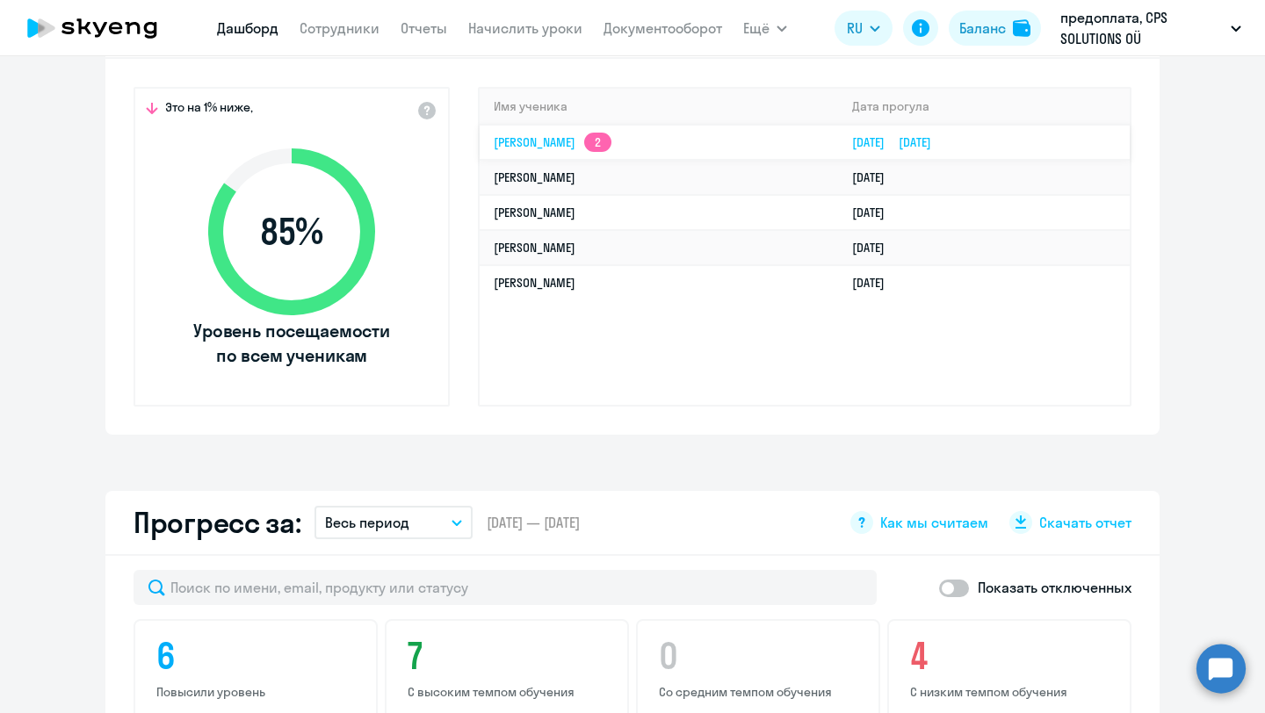
click at [546, 145] on link "[PERSON_NAME] 2" at bounding box center [553, 142] width 118 height 16
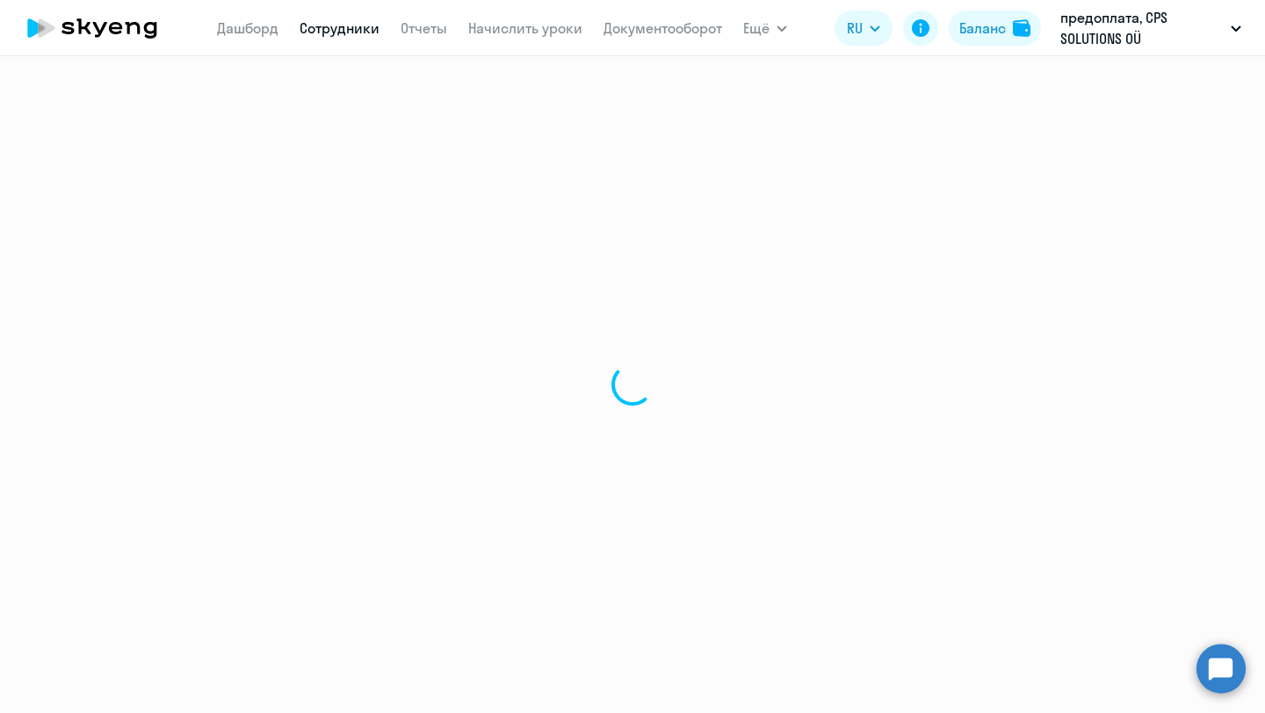
select select "english"
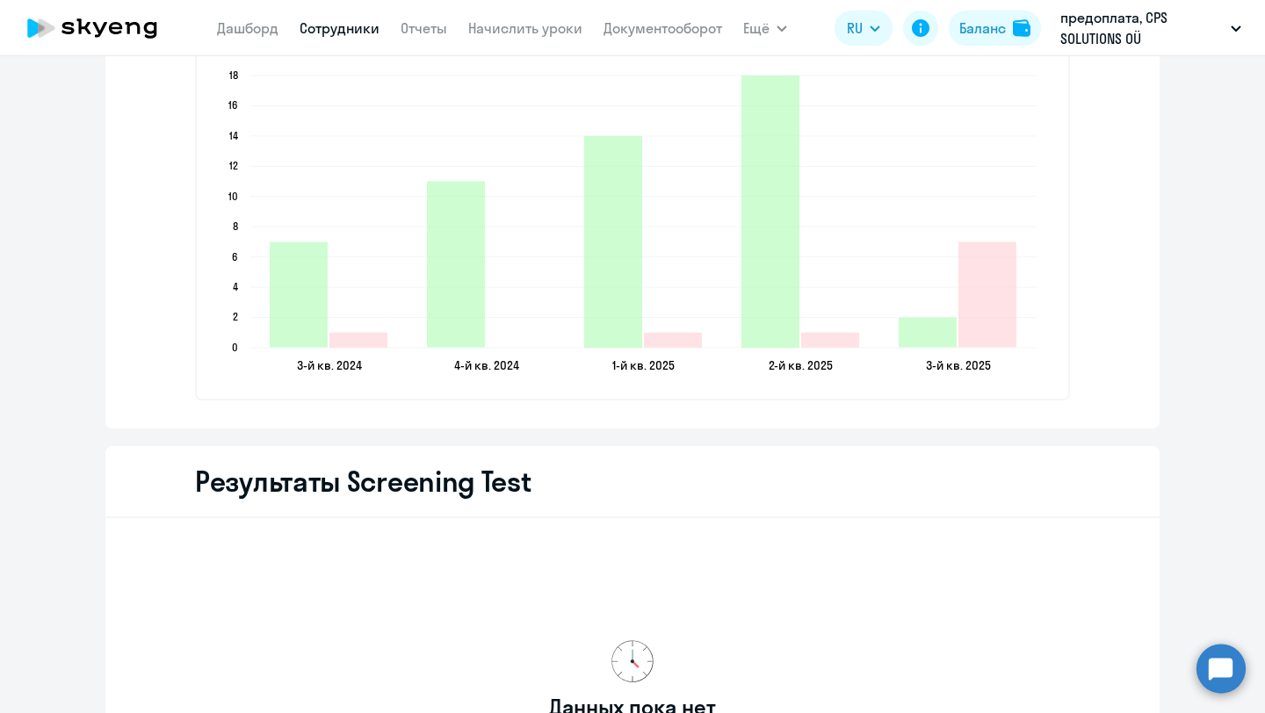
scroll to position [2495, 0]
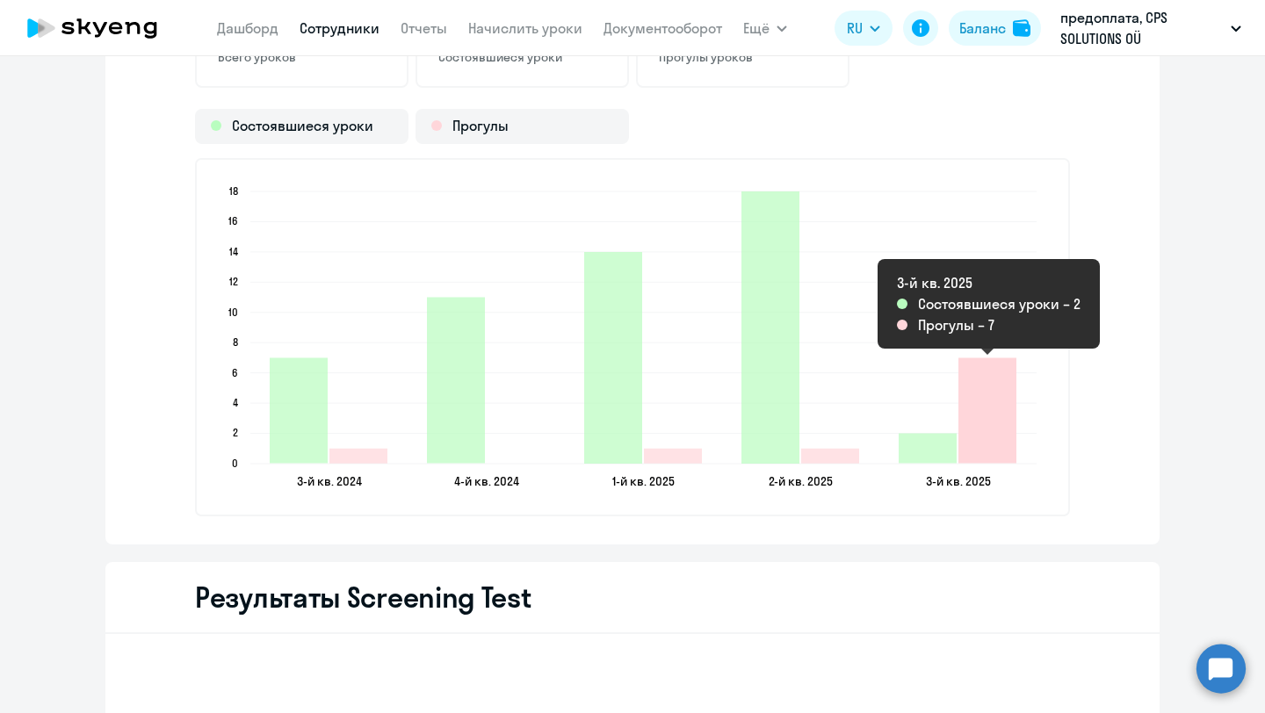
click at [981, 429] on icon "2025-08-04T20:00:00.000Z Прогулы 7" at bounding box center [987, 410] width 58 height 105
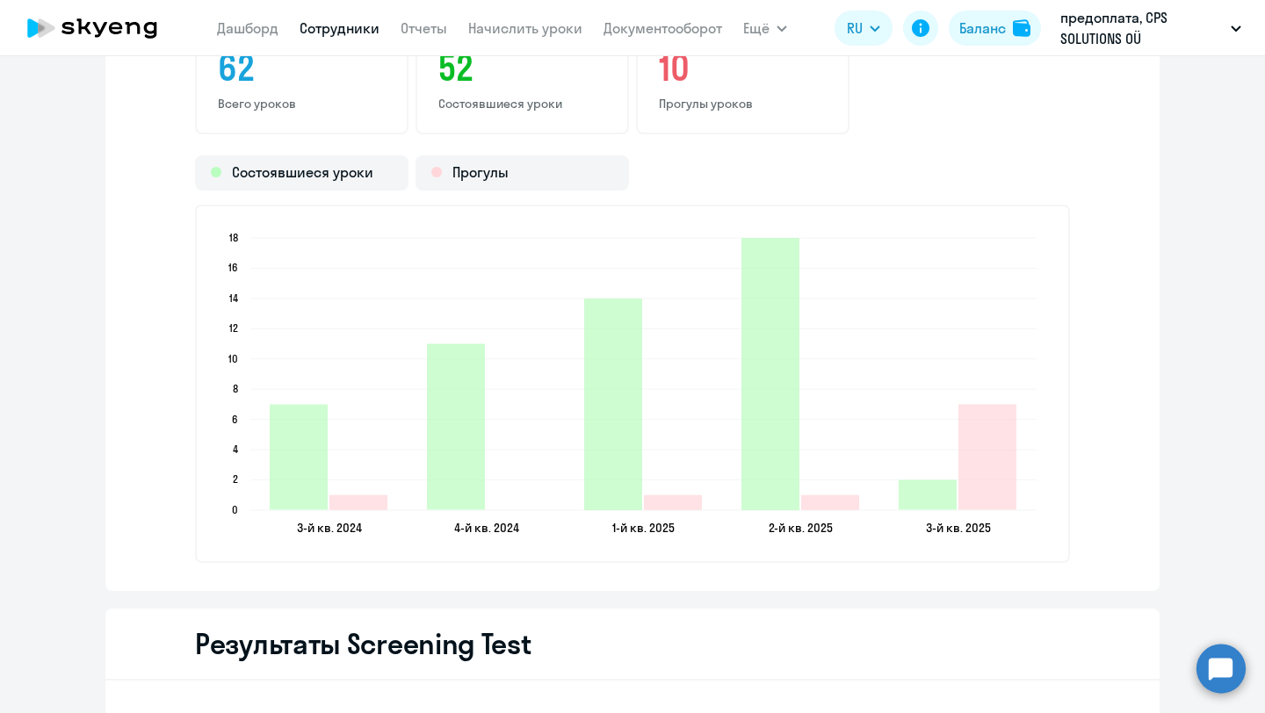
scroll to position [2449, 0]
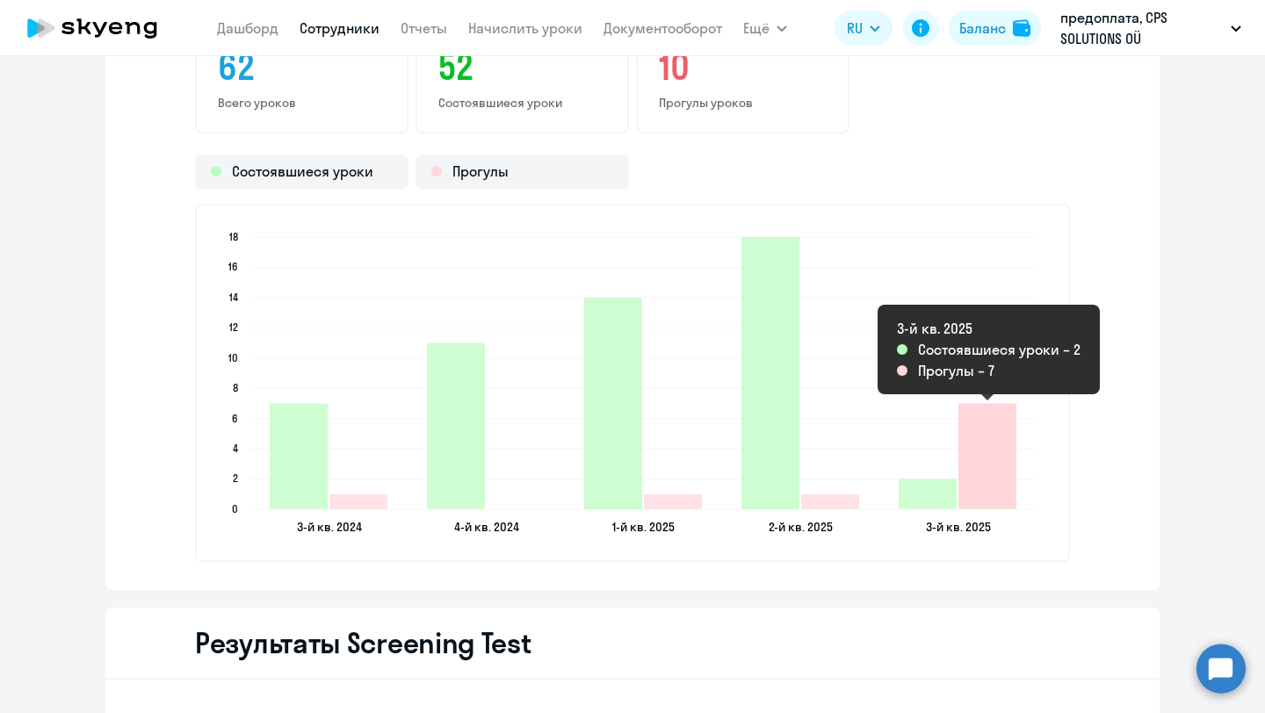
click at [978, 496] on icon "2025-08-04T20:00:00.000Z Прогулы 7" at bounding box center [987, 455] width 58 height 105
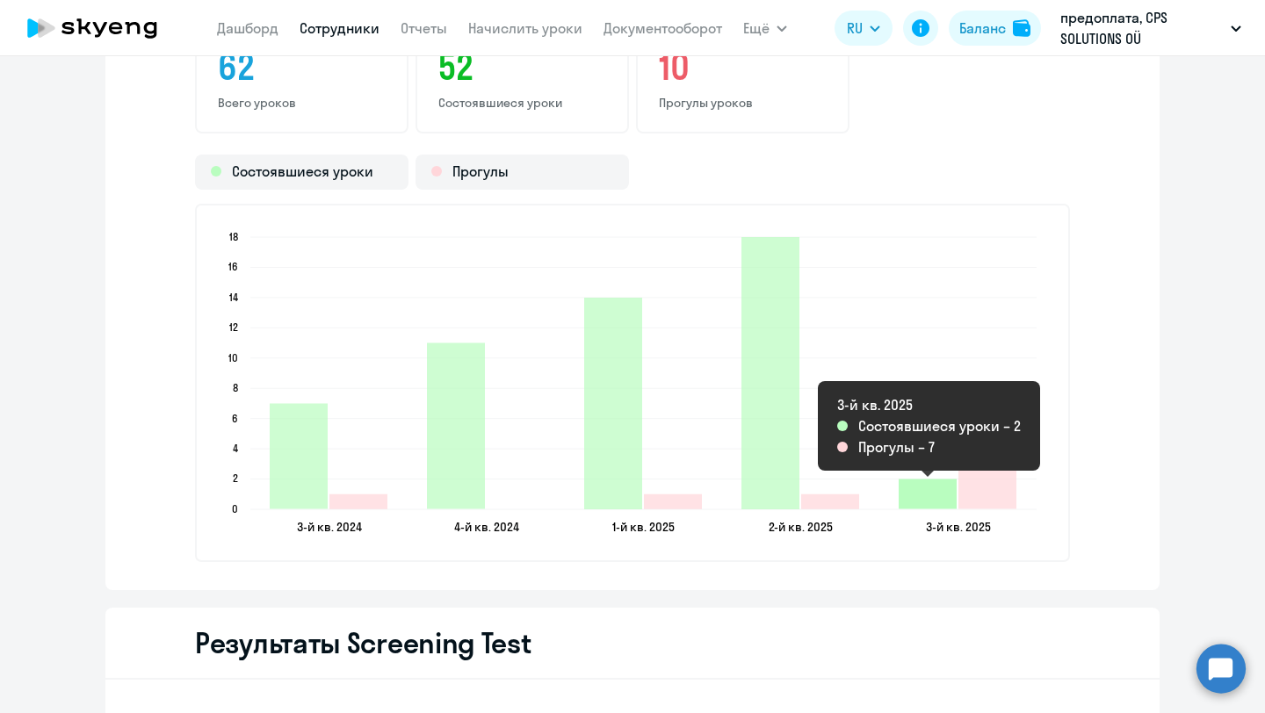
click at [916, 501] on icon "2025-08-04T20:00:00.000Z Состоявшиеся уроки 2" at bounding box center [928, 495] width 58 height 30
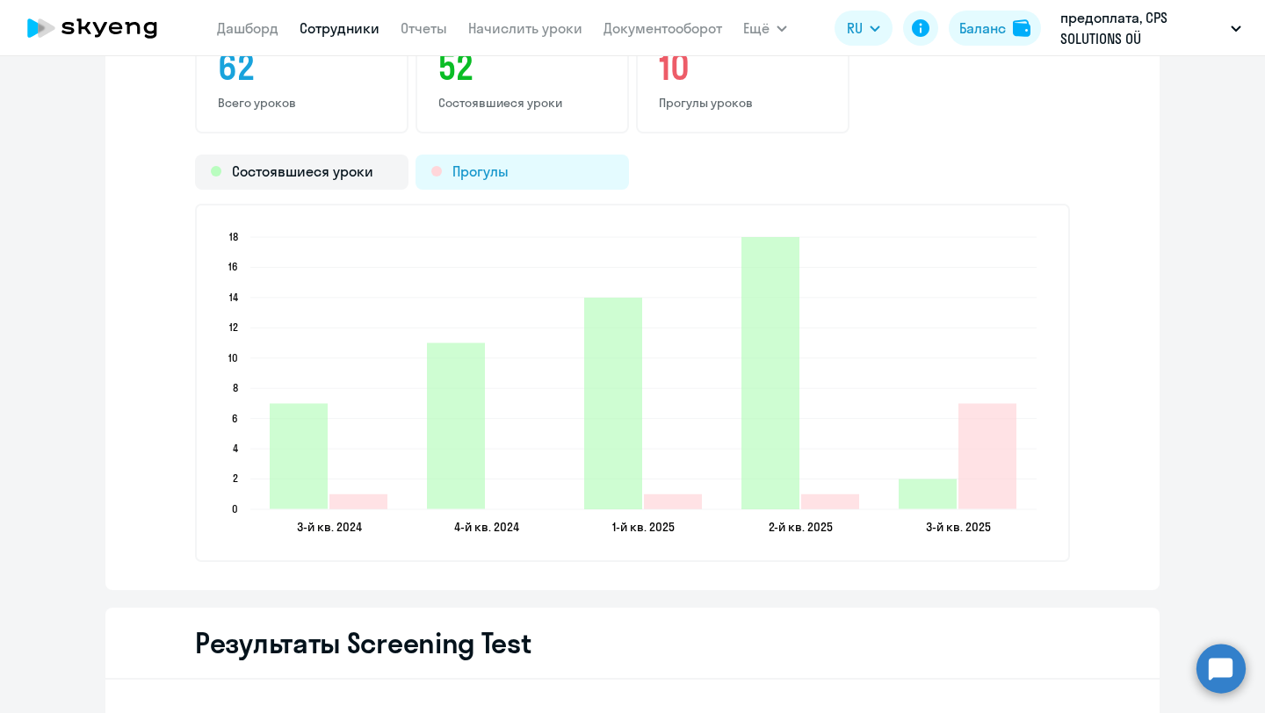
click at [514, 170] on div "Прогулы" at bounding box center [522, 172] width 213 height 35
click at [488, 167] on div "Прогулы" at bounding box center [522, 172] width 213 height 35
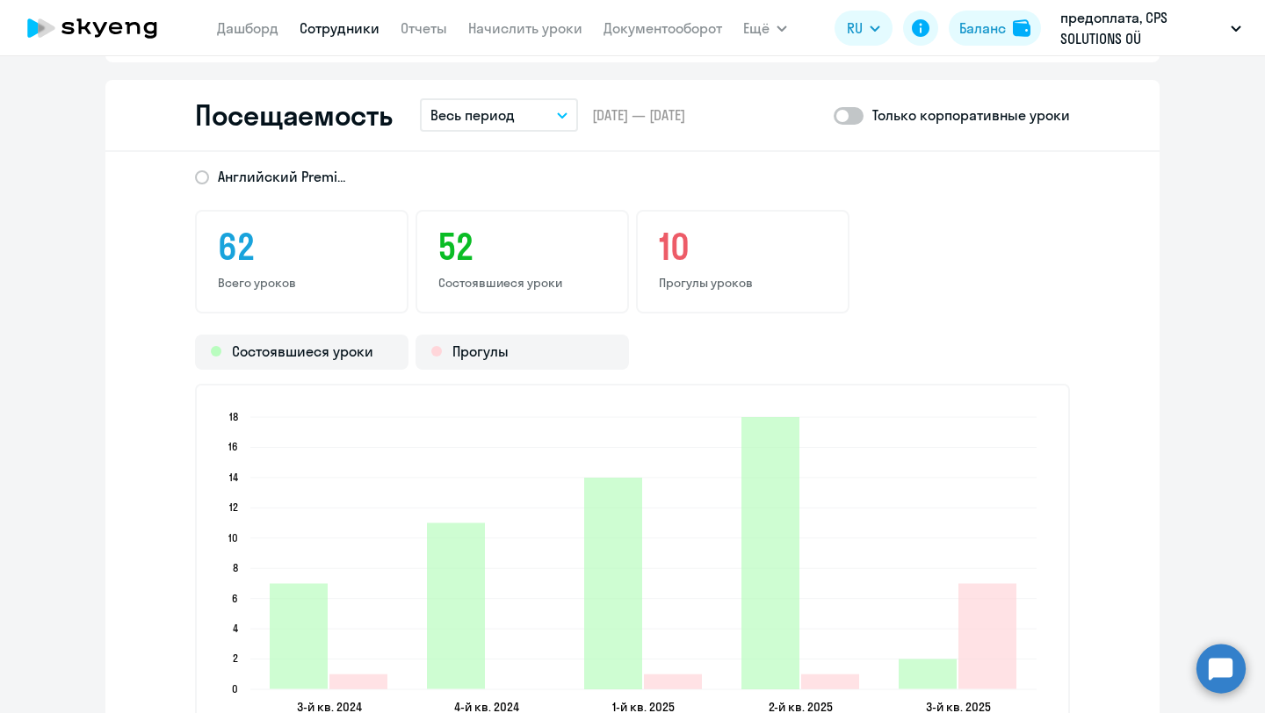
scroll to position [2271, 0]
click at [556, 109] on button "Весь период" at bounding box center [499, 113] width 158 height 33
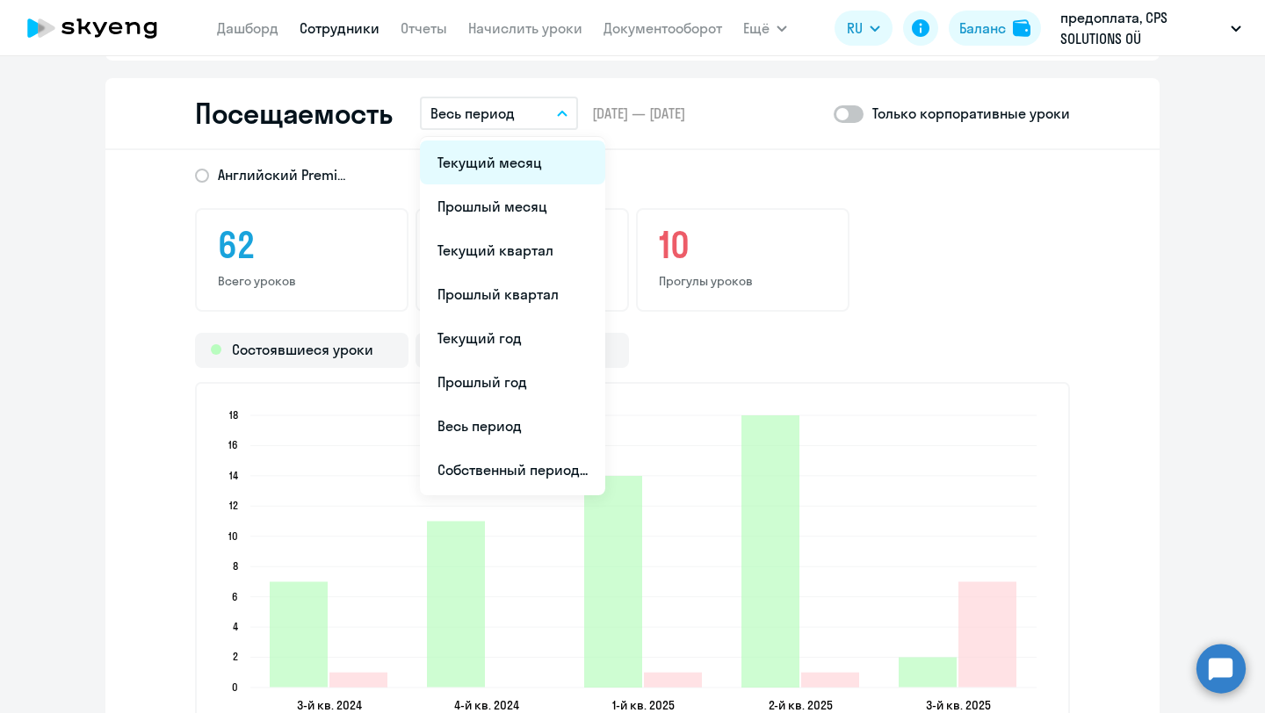
click at [470, 184] on li "Текущий месяц" at bounding box center [512, 163] width 185 height 44
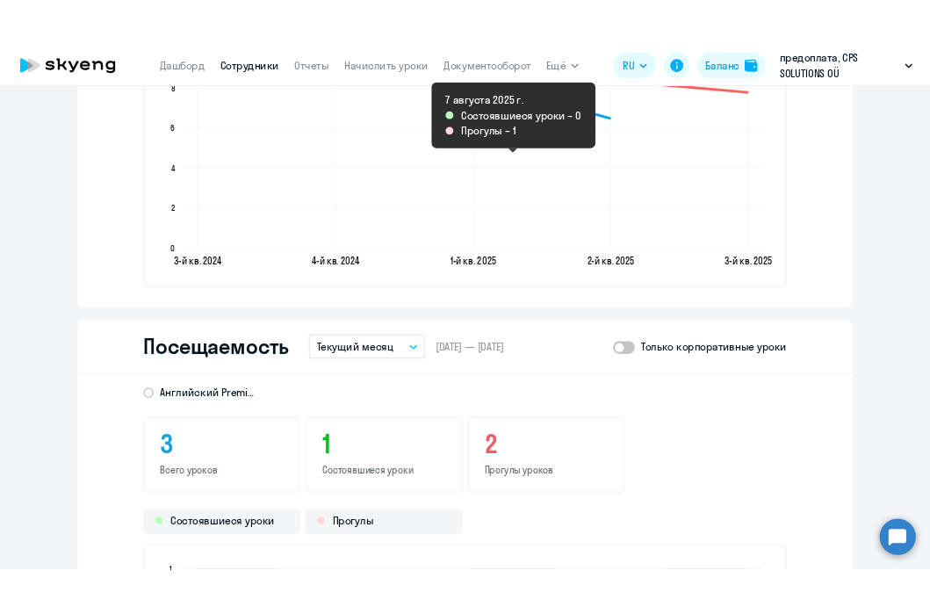
scroll to position [1819, 0]
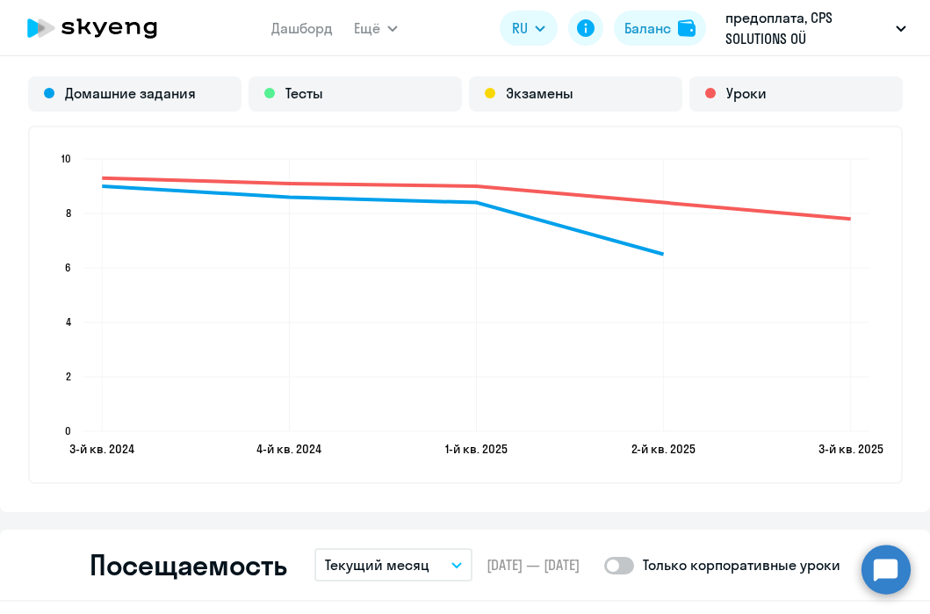
click at [888, 569] on circle at bounding box center [886, 569] width 49 height 49
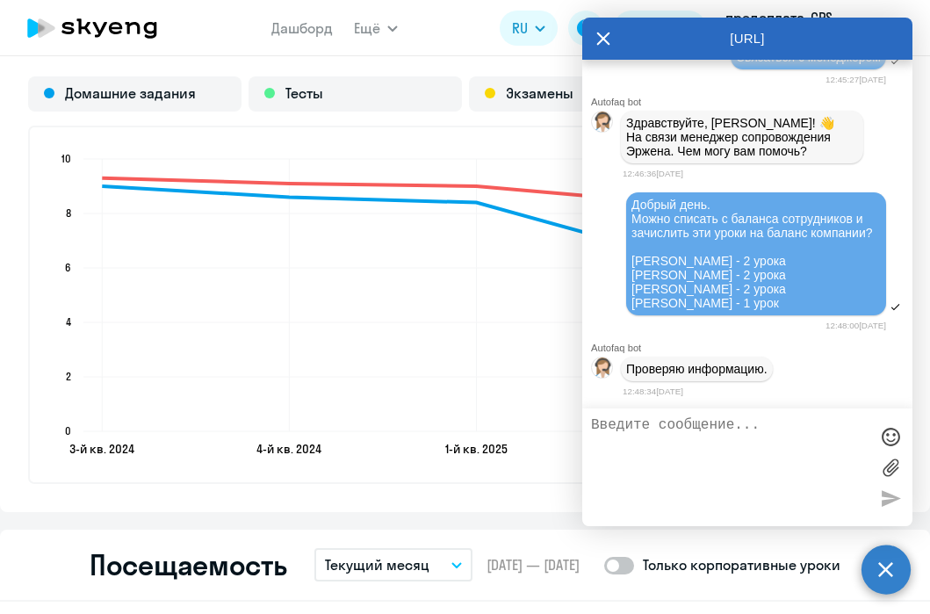
scroll to position [0, 0]
click at [800, 371] on div "Проверяю информацию." at bounding box center [747, 369] width 330 height 32
click at [607, 38] on icon at bounding box center [604, 39] width 14 height 42
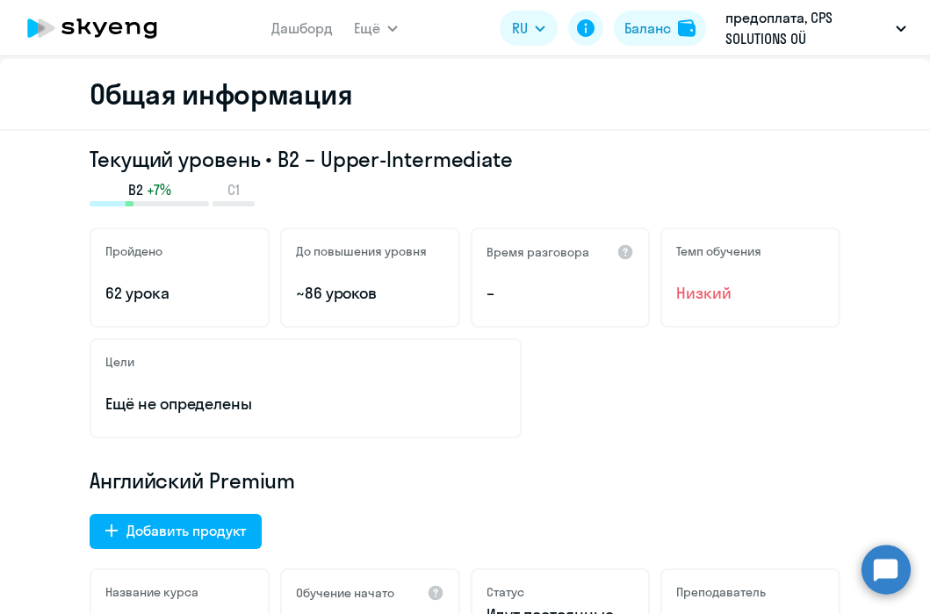
scroll to position [0, 0]
